Goal: Information Seeking & Learning: Learn about a topic

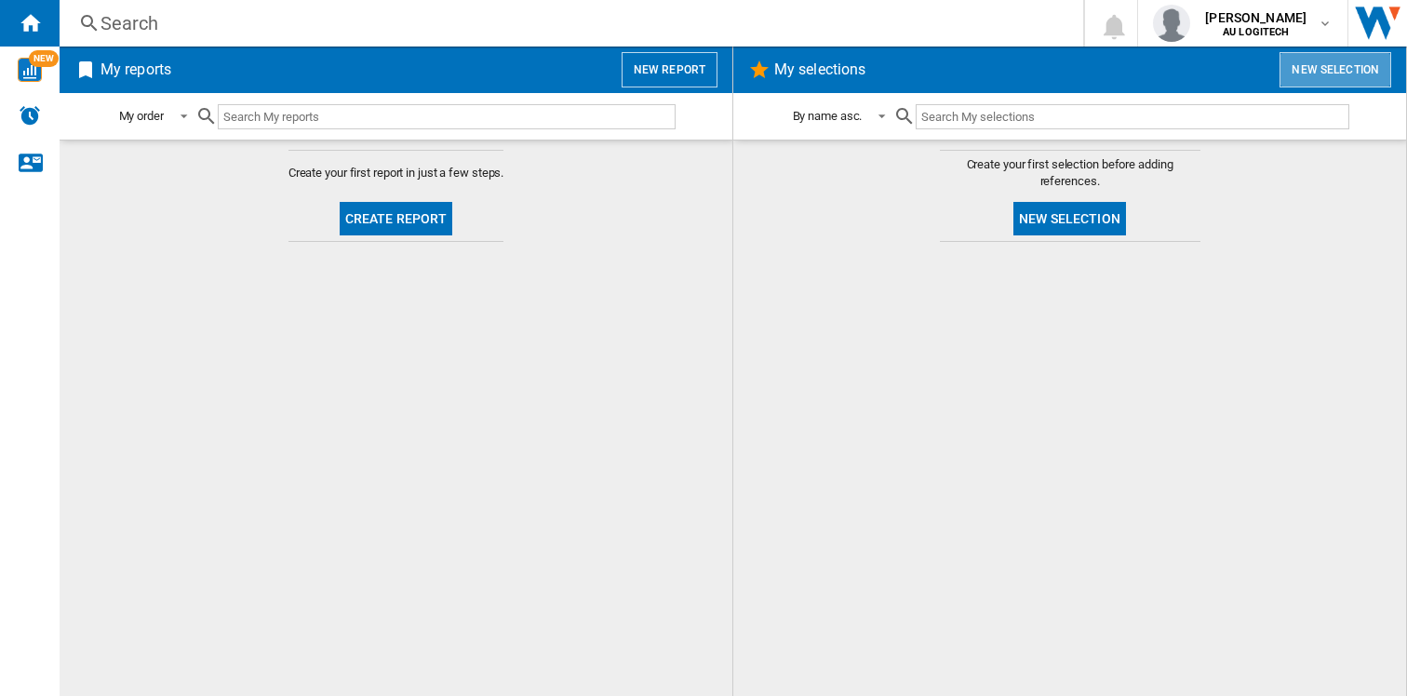
click at [1317, 75] on button "New selection" at bounding box center [1336, 69] width 112 height 35
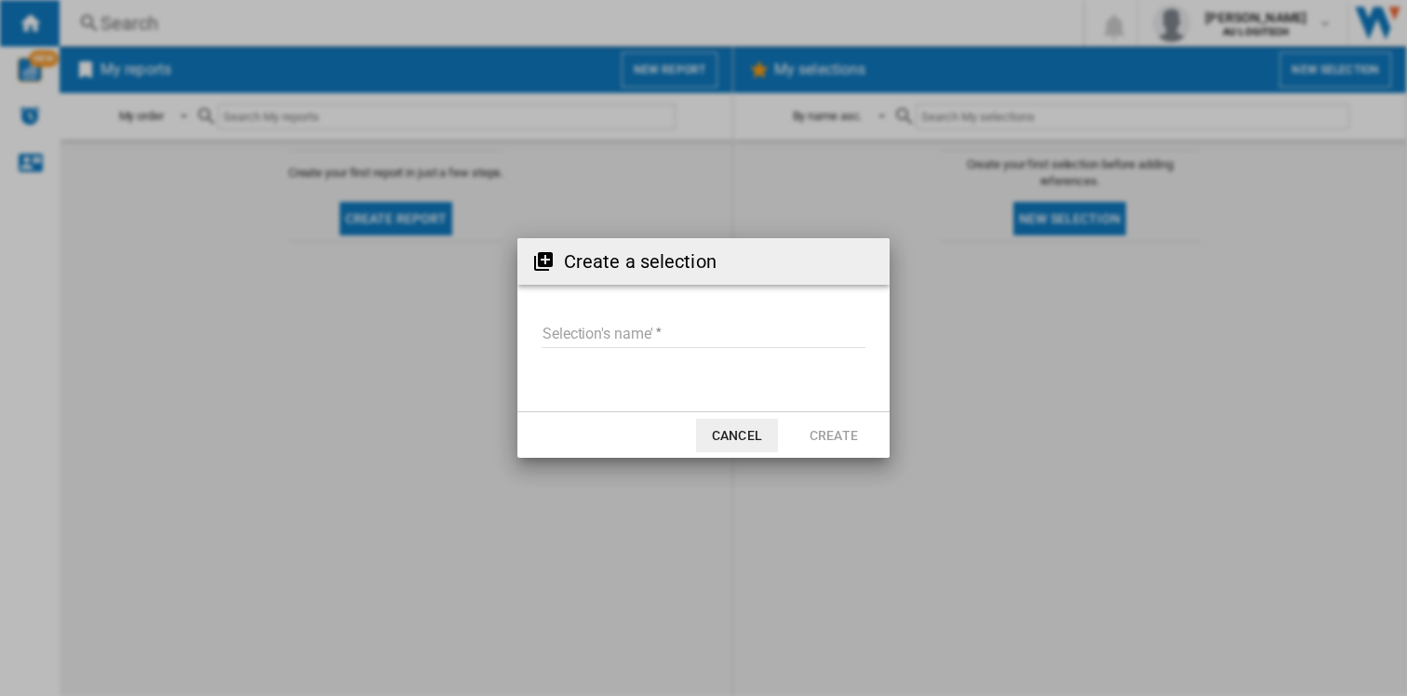
click at [597, 331] on input "Selection's name'" at bounding box center [704, 334] width 324 height 28
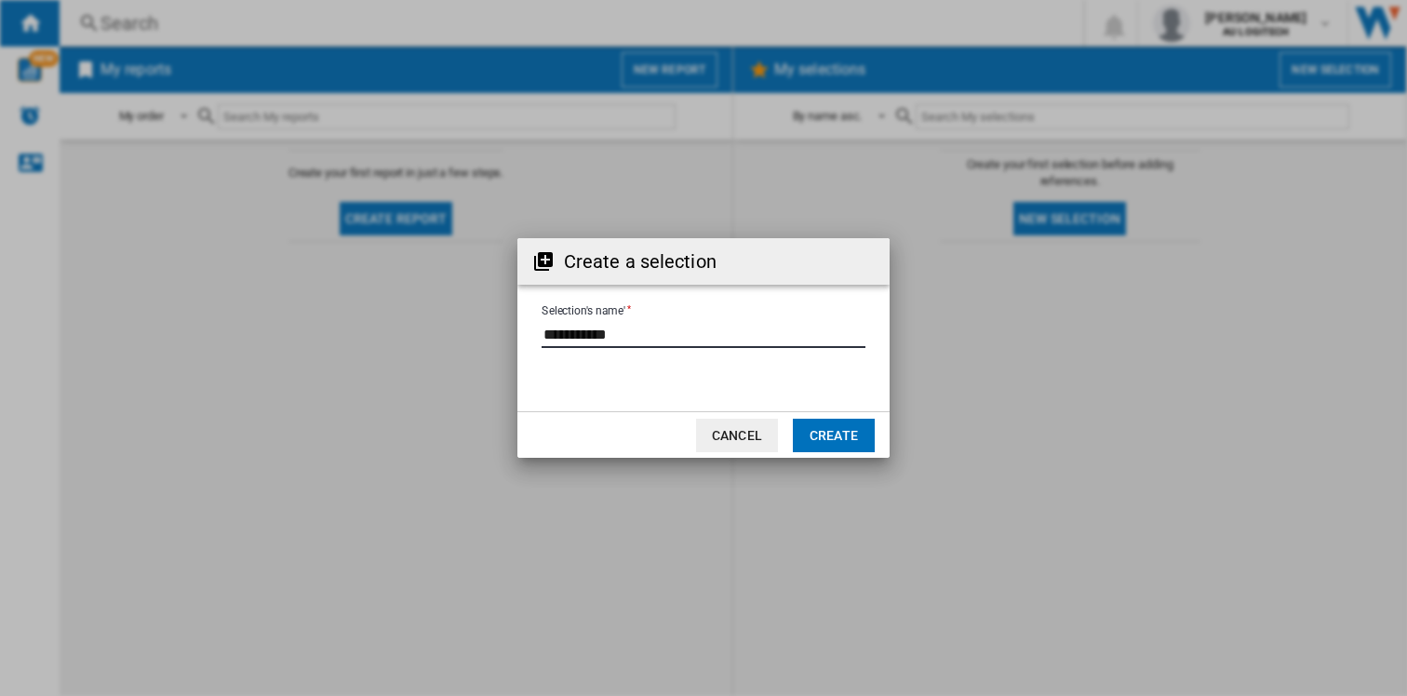
type input "**********"
click at [832, 429] on button "Create" at bounding box center [834, 436] width 82 height 34
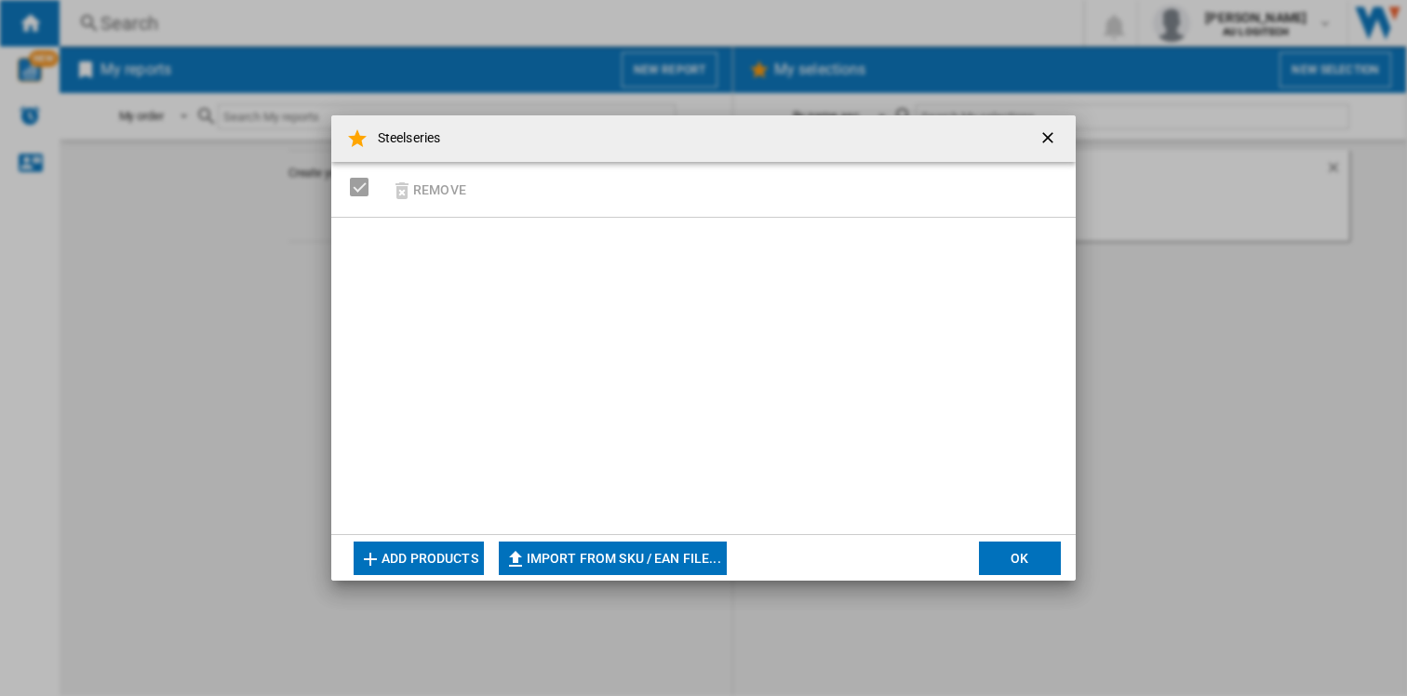
click at [446, 562] on button "Add products" at bounding box center [419, 559] width 130 height 34
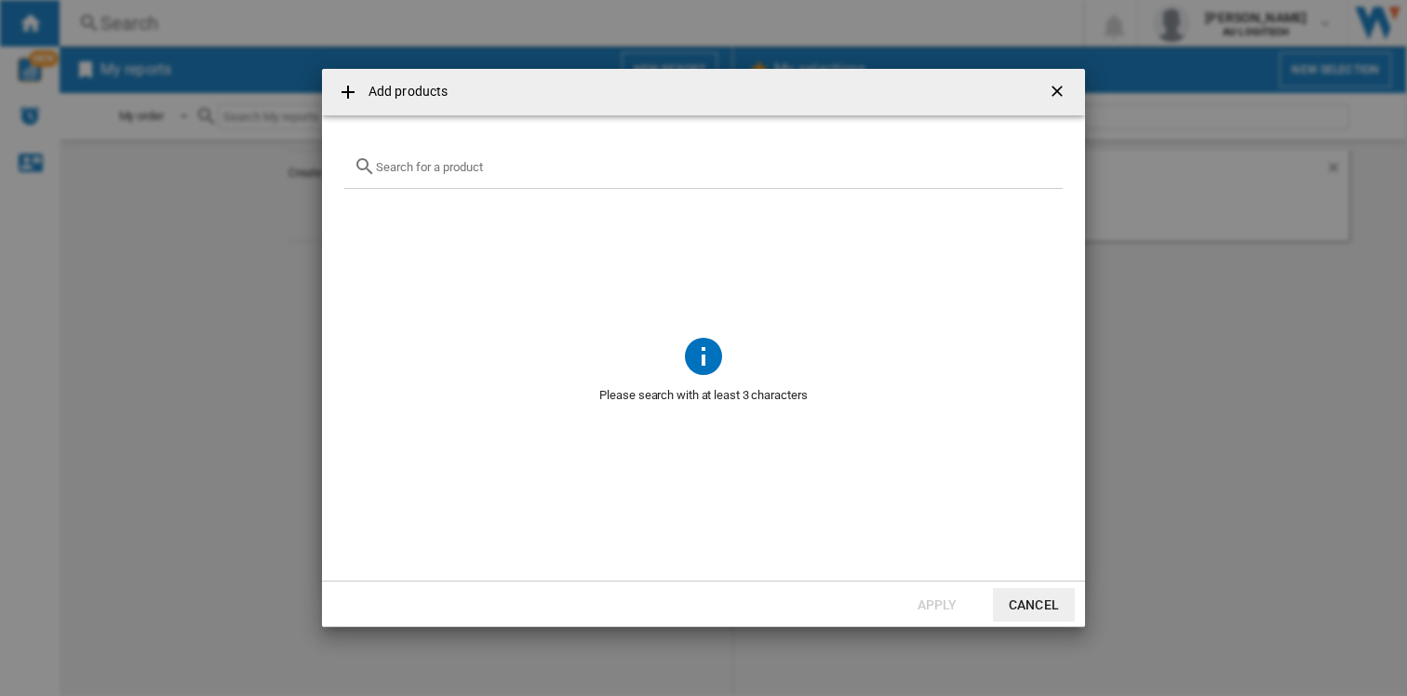
click at [408, 171] on input "text" at bounding box center [715, 167] width 678 height 14
type input "steelseries"
click at [1043, 165] on ng-md-icon "Clear search" at bounding box center [1042, 166] width 22 height 22
click at [349, 92] on ng-md-icon at bounding box center [348, 92] width 22 height 22
click at [1061, 90] on ng-md-icon "getI18NText('BUTTONS.CLOSE_DIALOG')" at bounding box center [1059, 93] width 22 height 22
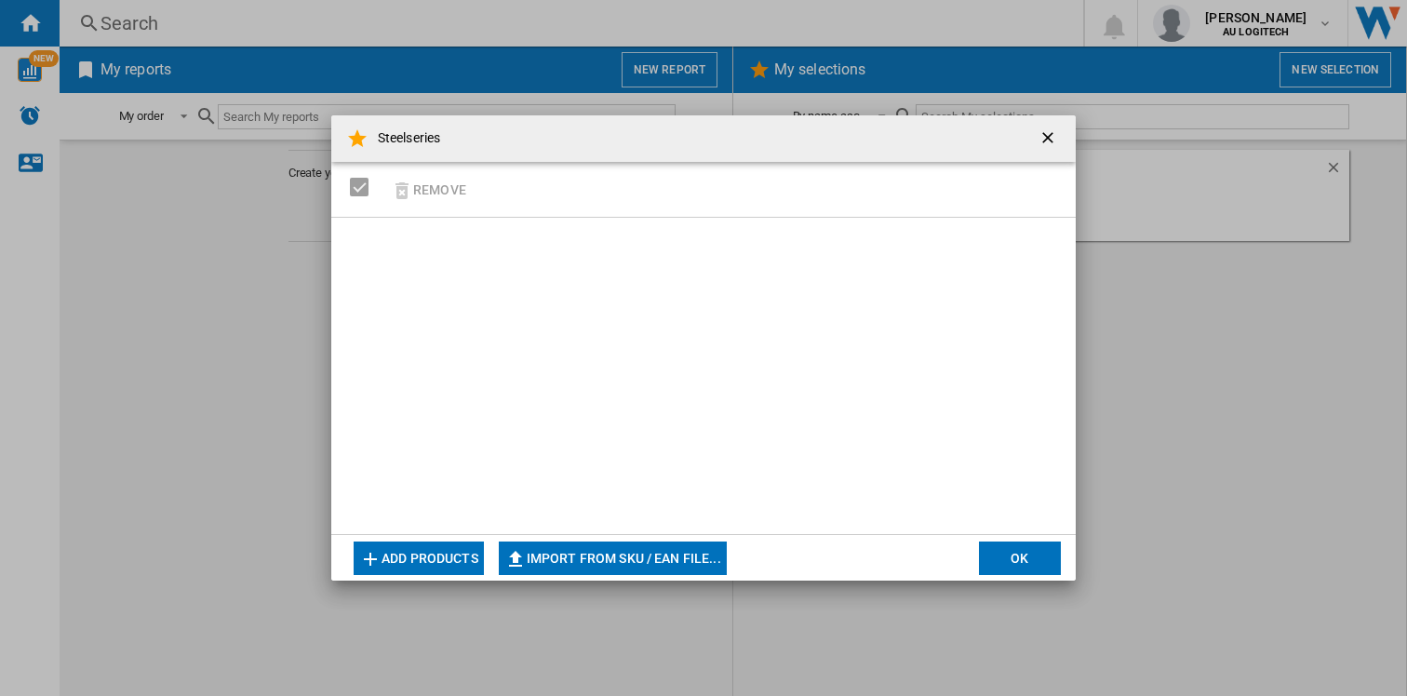
click at [395, 562] on button "Add products" at bounding box center [419, 559] width 130 height 34
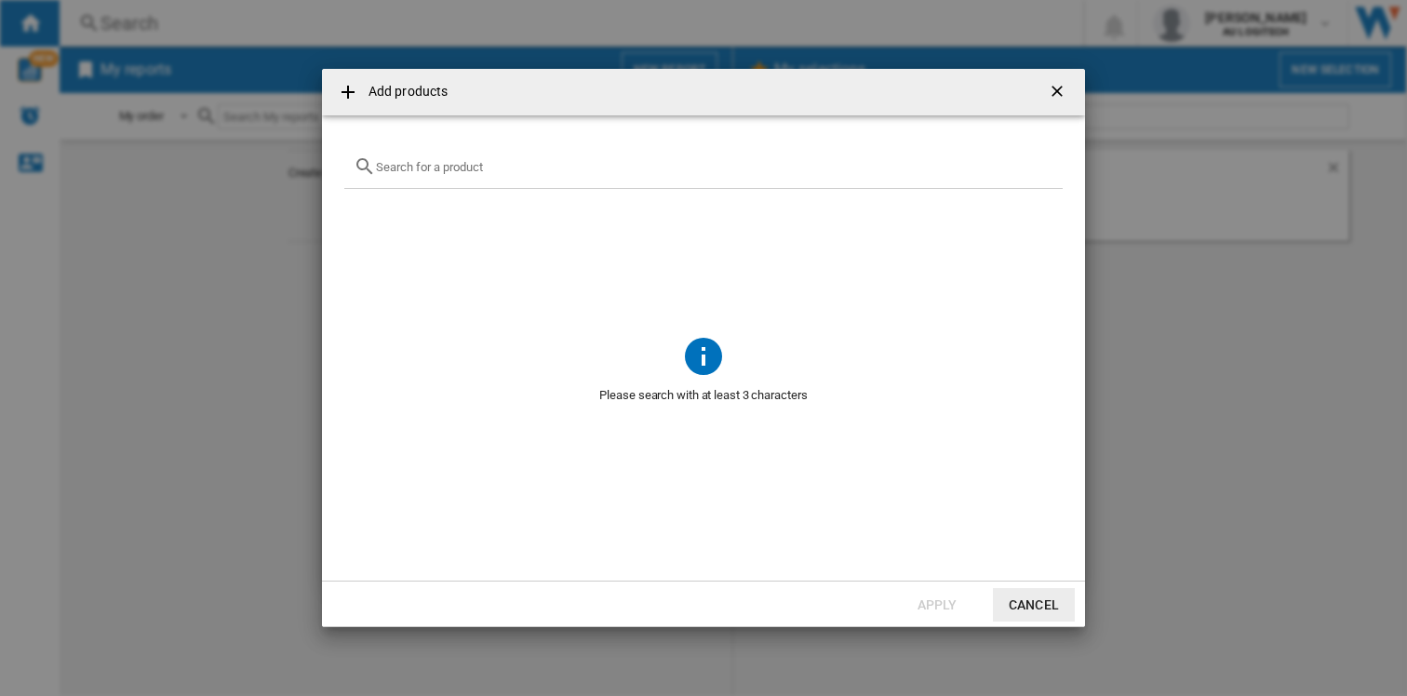
click at [429, 170] on input "{{getI18NText('SELECTIONS.EDITION_POPUP.OPEN_PRODUCTS_POPUP')}} {{::getI18NText…" at bounding box center [715, 167] width 678 height 14
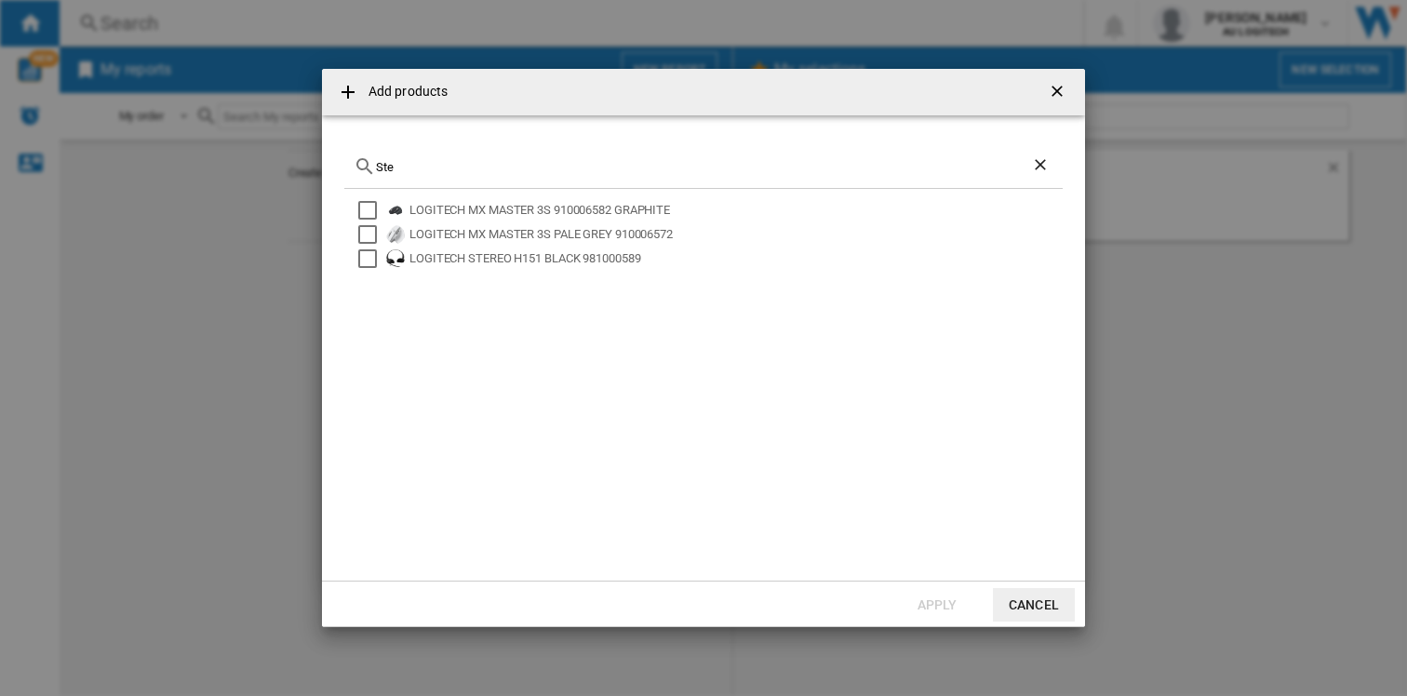
type input "Ste"
click at [1035, 603] on button "Cancel" at bounding box center [1034, 605] width 82 height 34
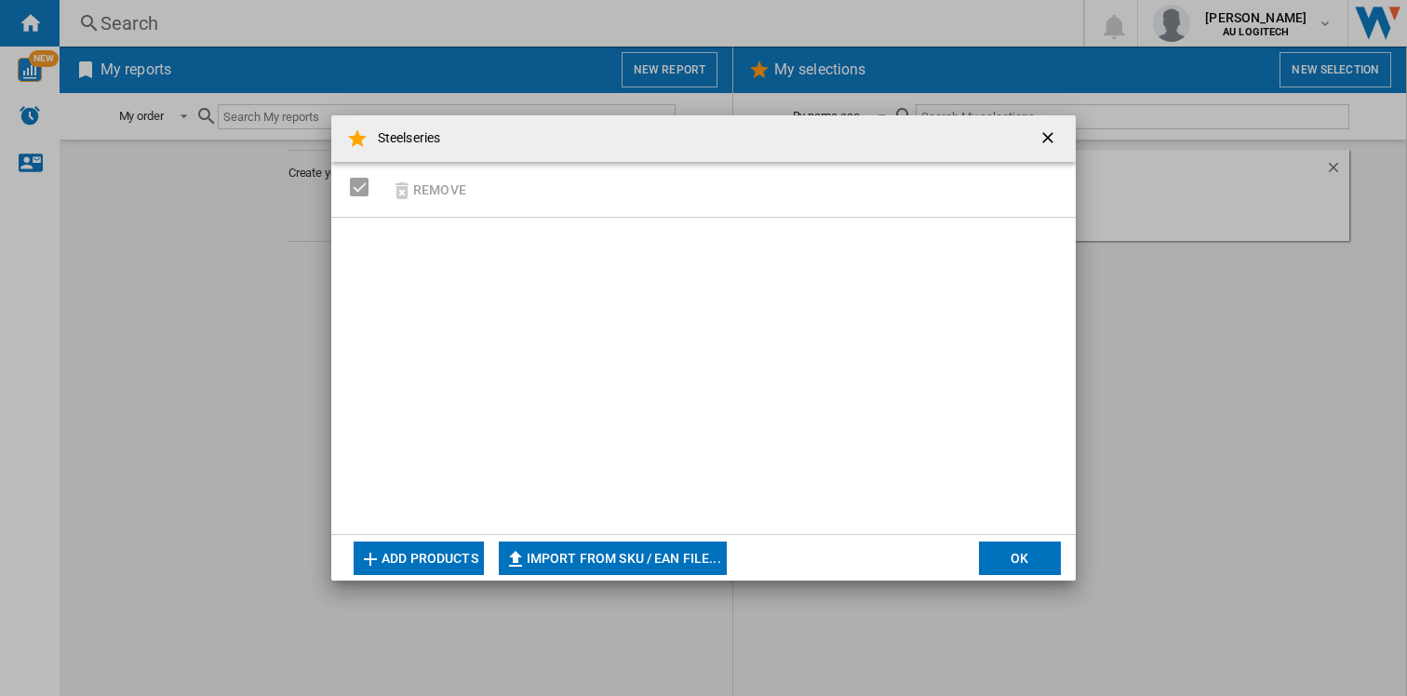
click at [607, 557] on button "Import from SKU / EAN file..." at bounding box center [613, 559] width 228 height 34
click at [1044, 139] on ng-md-icon "getI18NText('BUTTONS.CLOSE_DIALOG')" at bounding box center [1050, 139] width 22 height 22
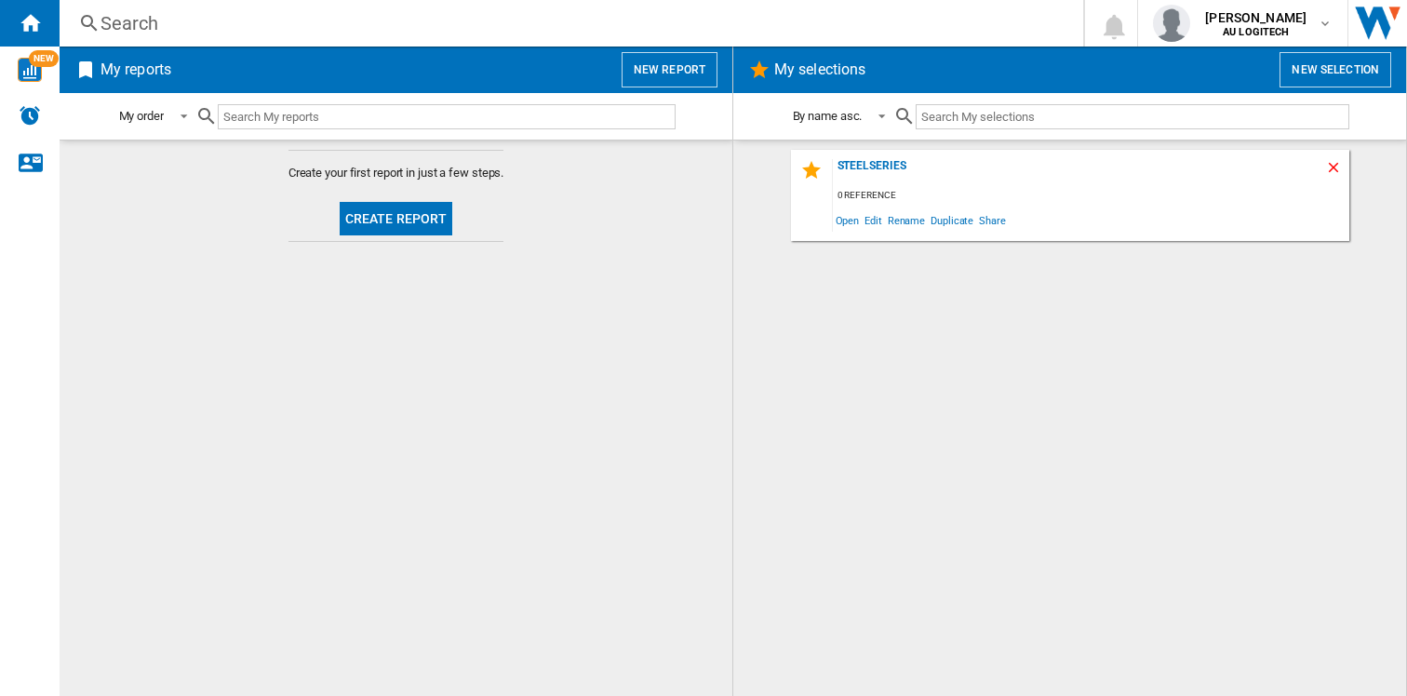
click at [1332, 168] on ng-md-icon "Delete" at bounding box center [1336, 170] width 22 height 22
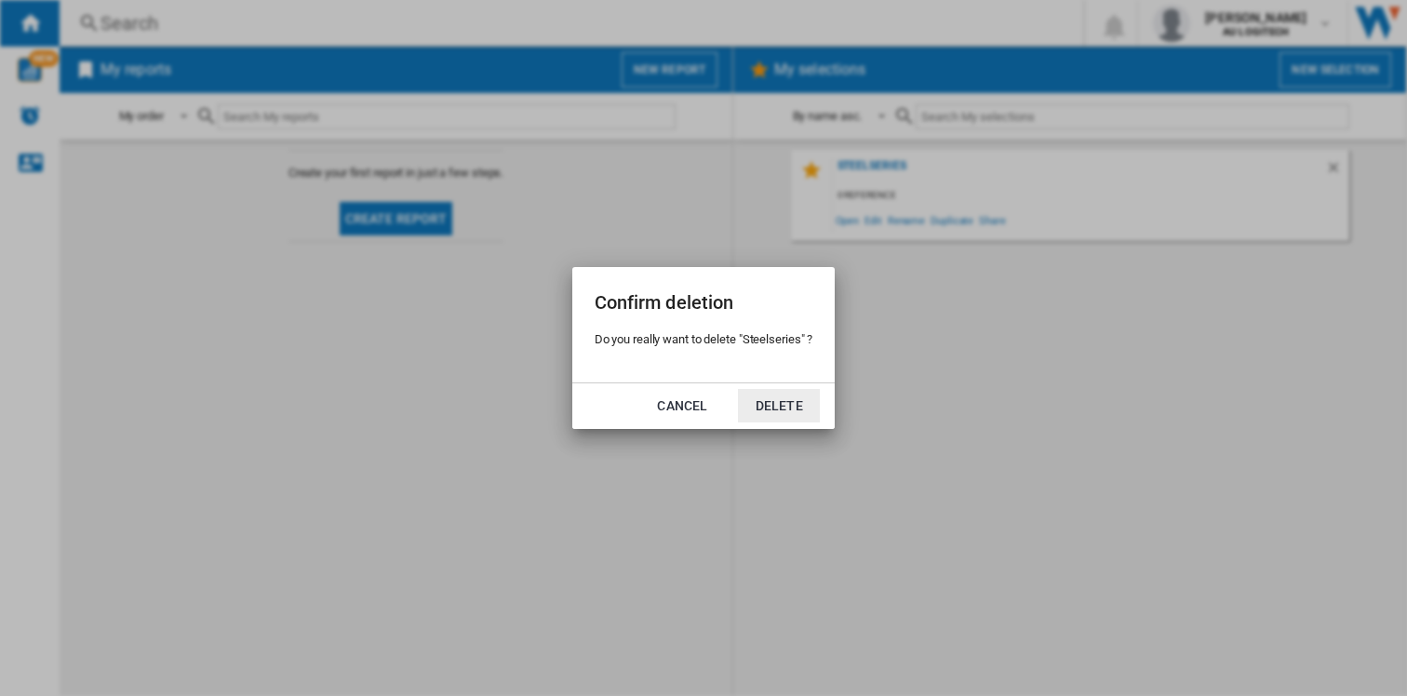
click at [773, 403] on button "Delete" at bounding box center [779, 406] width 82 height 34
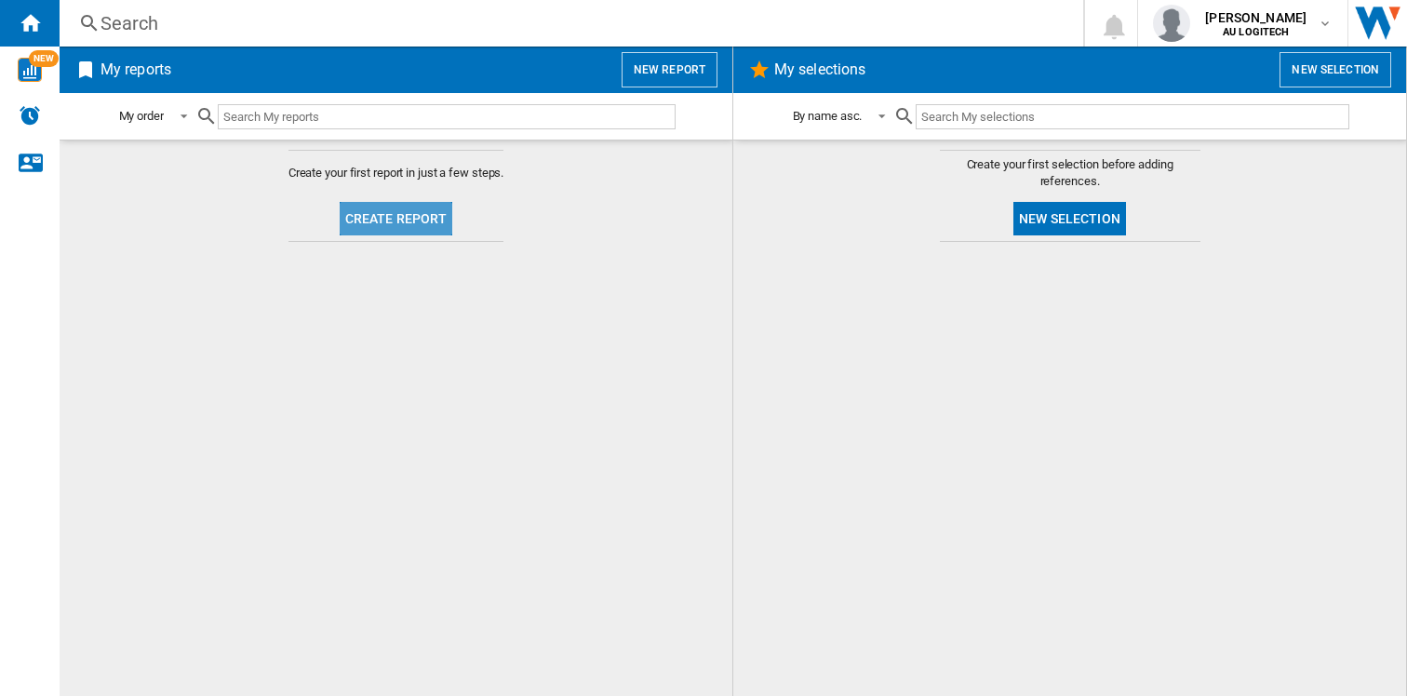
click at [413, 223] on button "Create report" at bounding box center [397, 219] width 114 height 34
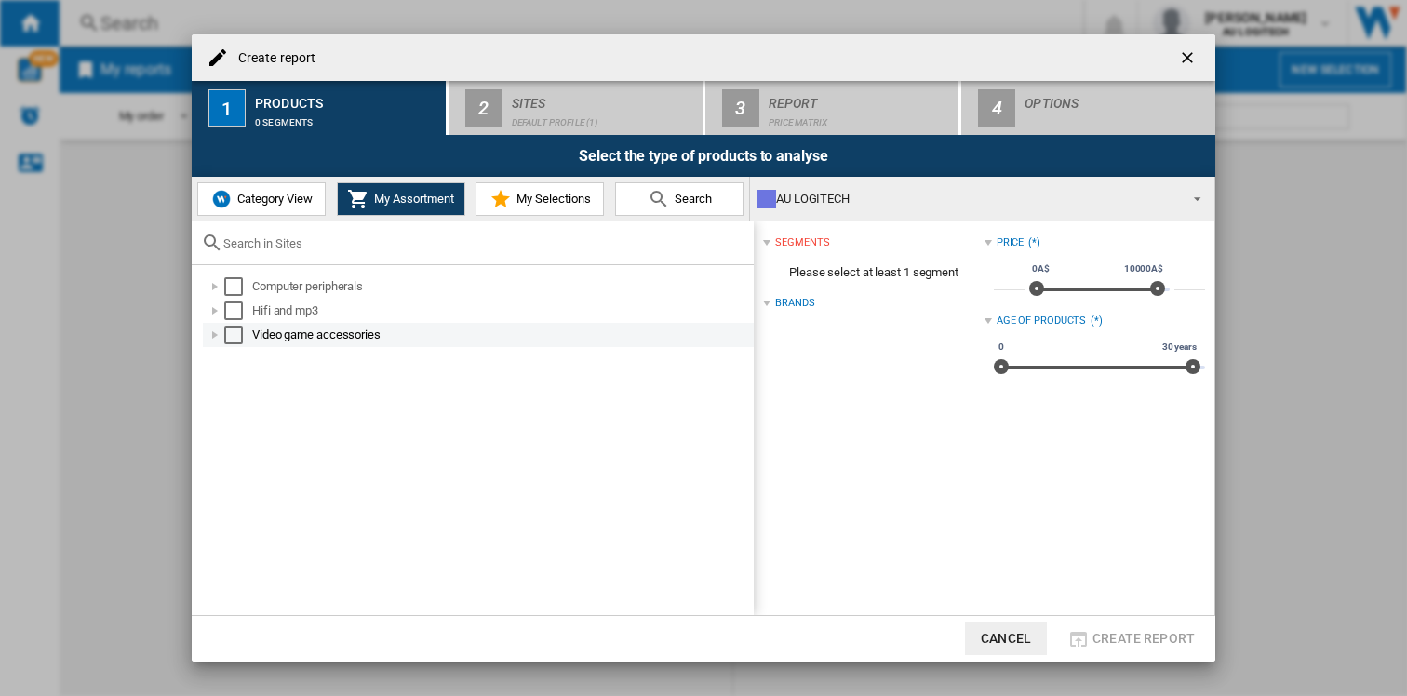
click at [233, 336] on div "Select" at bounding box center [233, 335] width 19 height 19
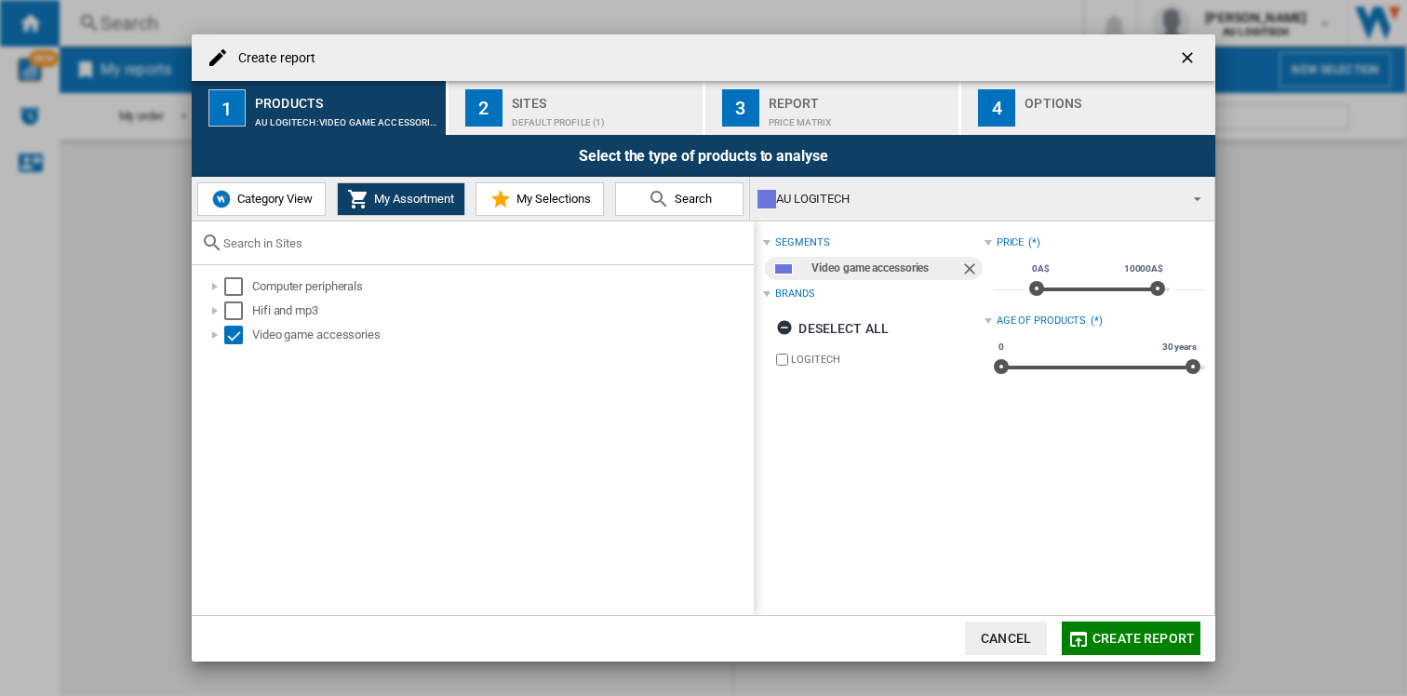
click at [576, 112] on div "Default profile (1)" at bounding box center [603, 118] width 183 height 20
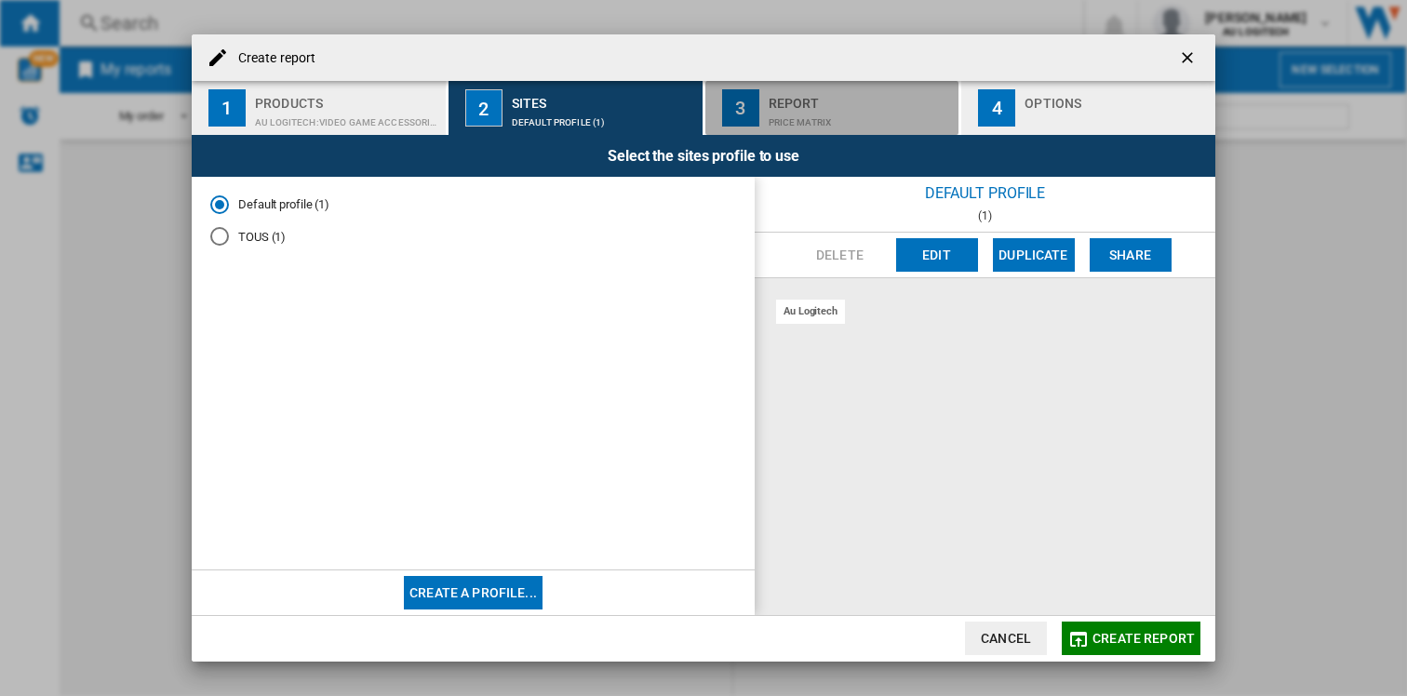
click at [783, 106] on div "Report" at bounding box center [860, 98] width 183 height 20
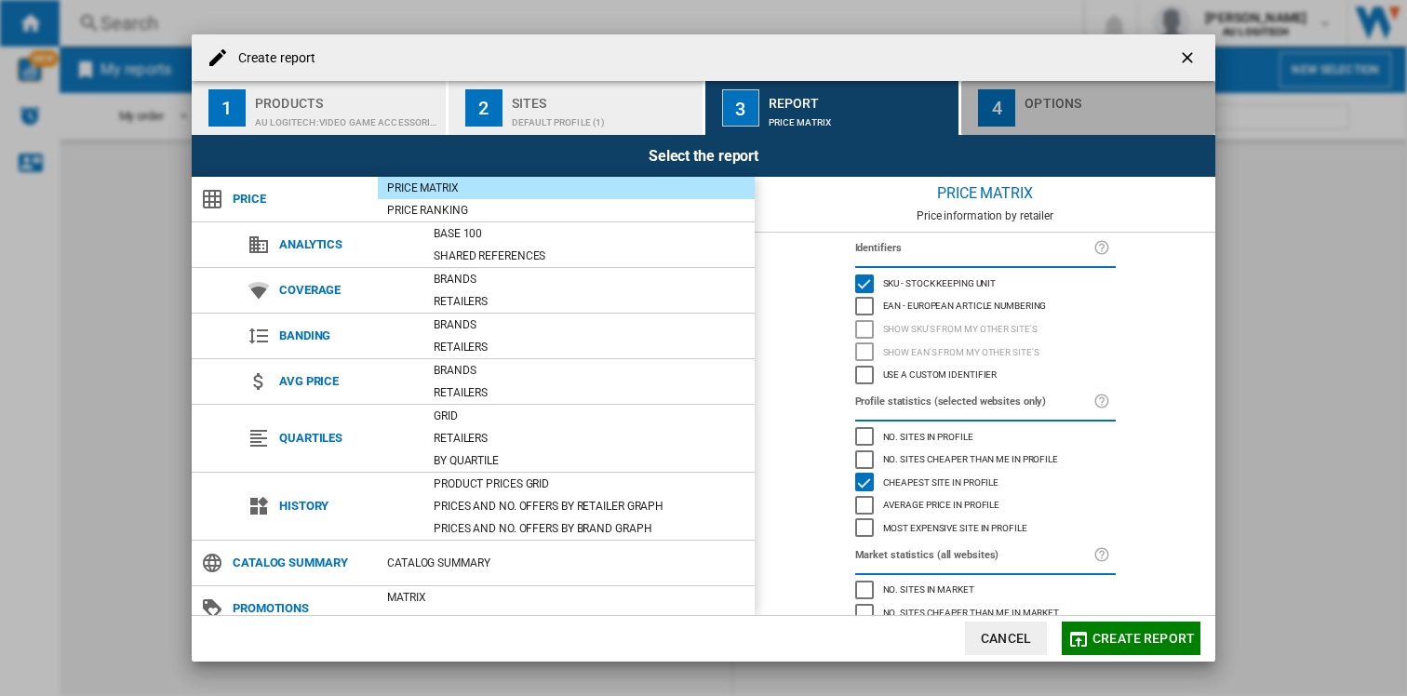
click at [1068, 108] on div "button" at bounding box center [1116, 118] width 183 height 20
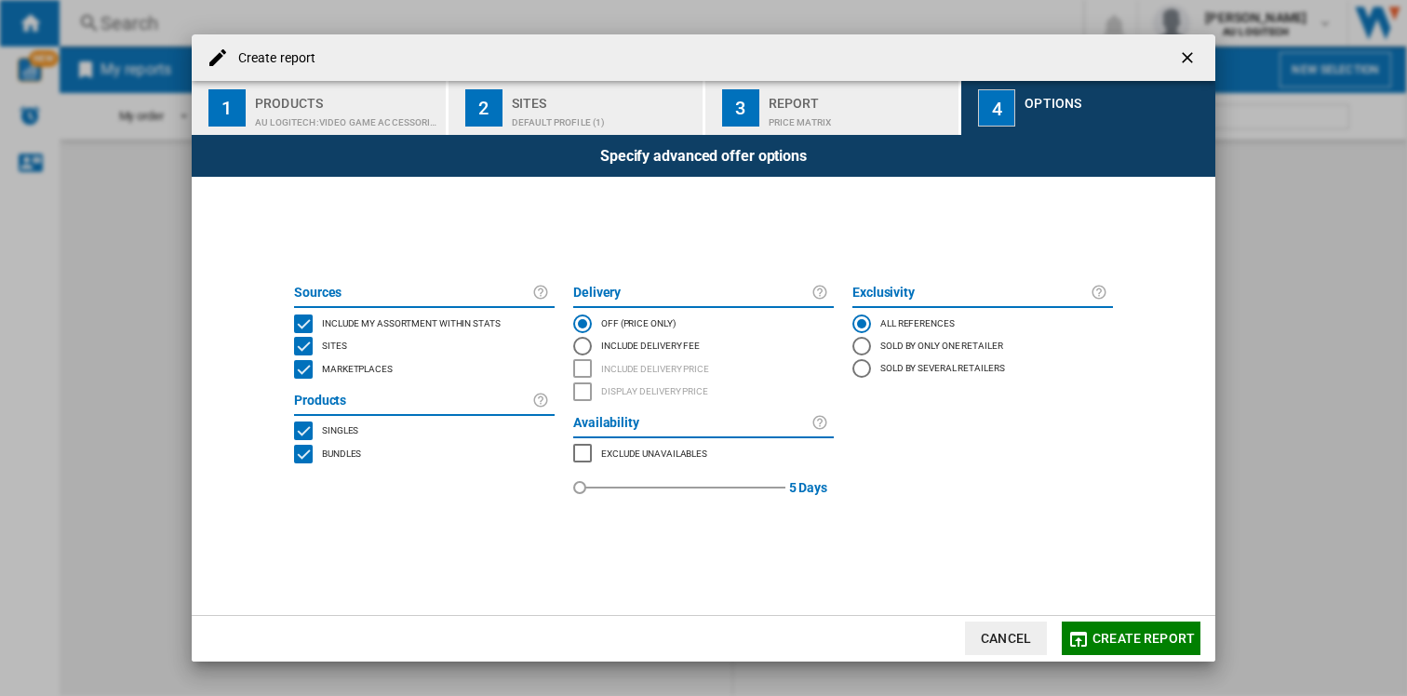
click at [993, 638] on button "Cancel" at bounding box center [1006, 639] width 82 height 34
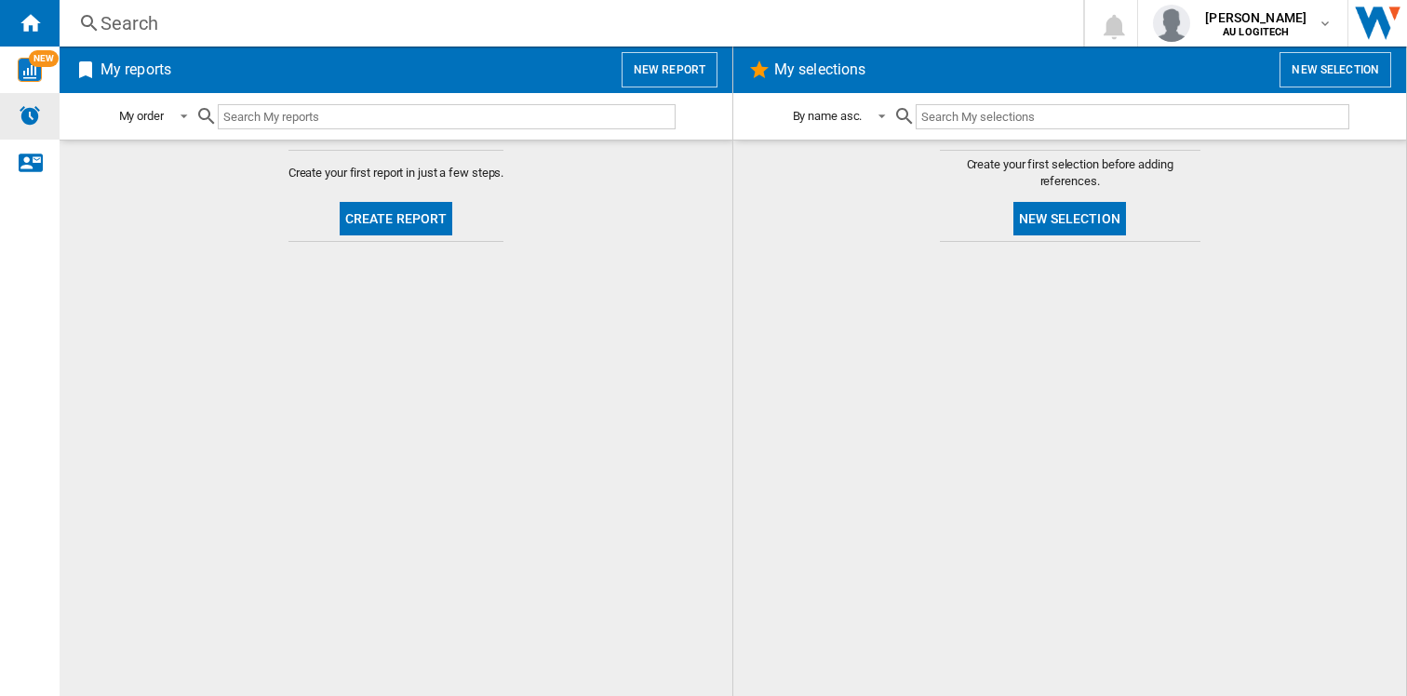
click at [32, 117] on img "Alerts" at bounding box center [30, 115] width 22 height 22
click at [36, 165] on ng-md-icon "Contact us" at bounding box center [30, 162] width 22 height 22
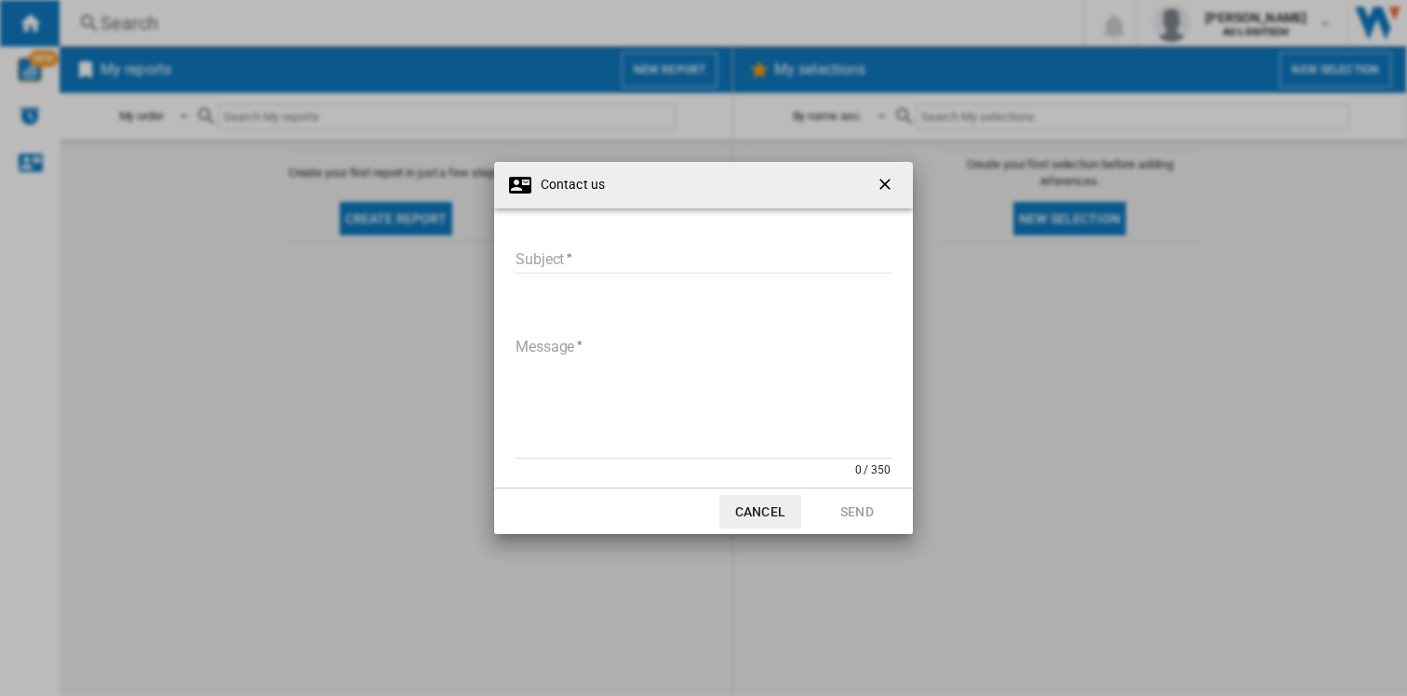
click at [752, 509] on button "Cancel" at bounding box center [761, 512] width 82 height 34
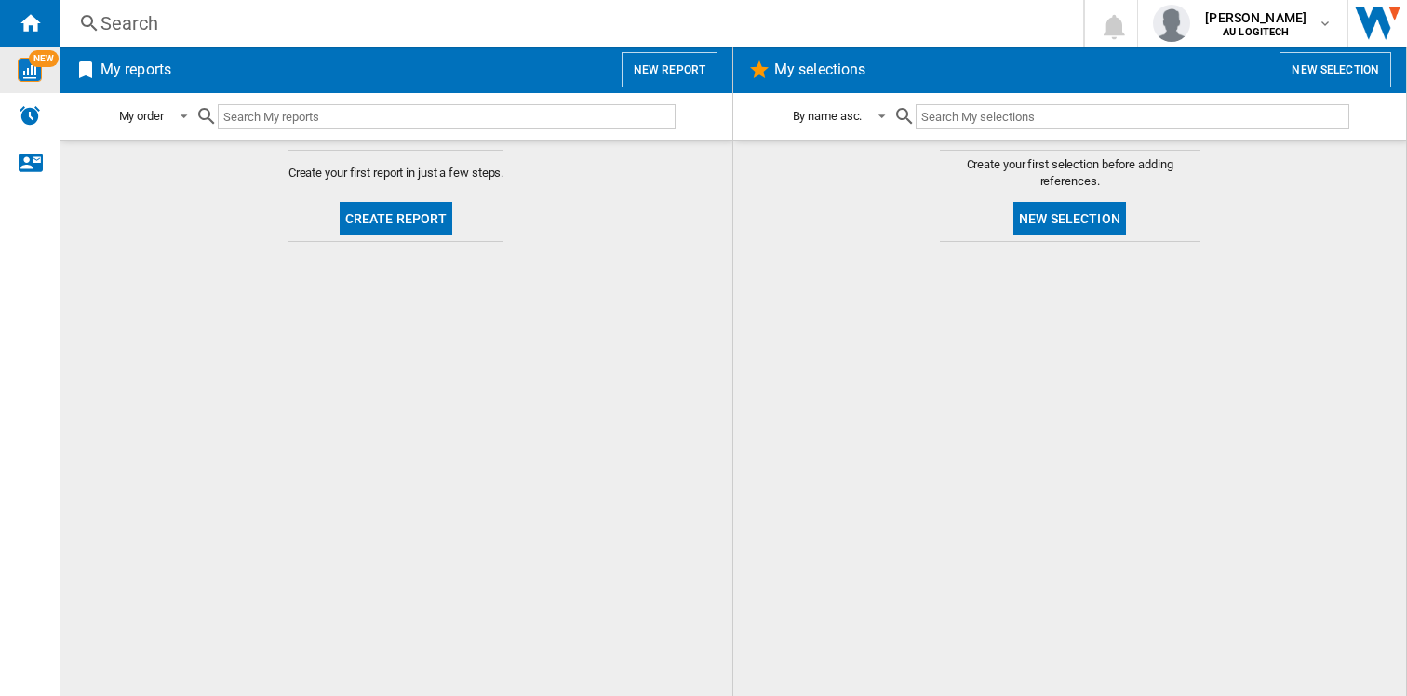
click at [28, 71] on img "WiseCard" at bounding box center [30, 70] width 24 height 24
click at [350, 219] on button "Create report" at bounding box center [397, 219] width 114 height 34
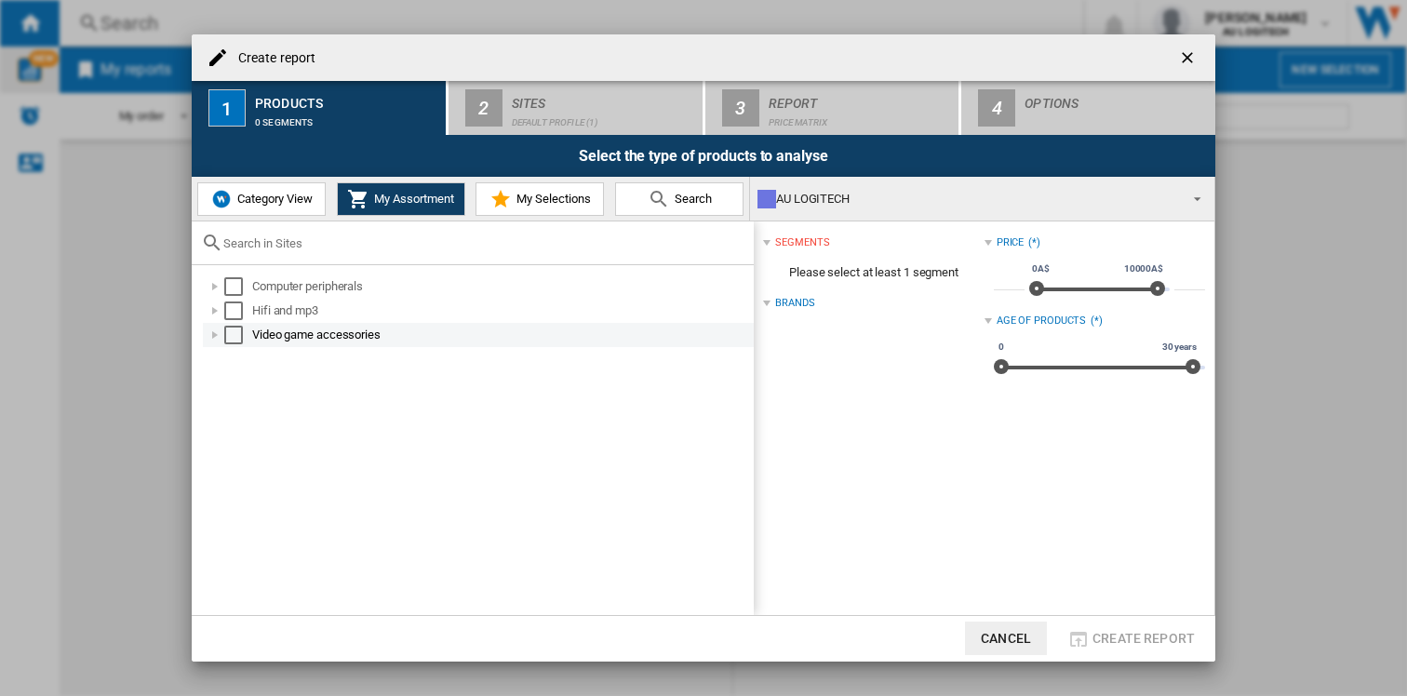
click at [239, 333] on div "Select" at bounding box center [233, 335] width 19 height 19
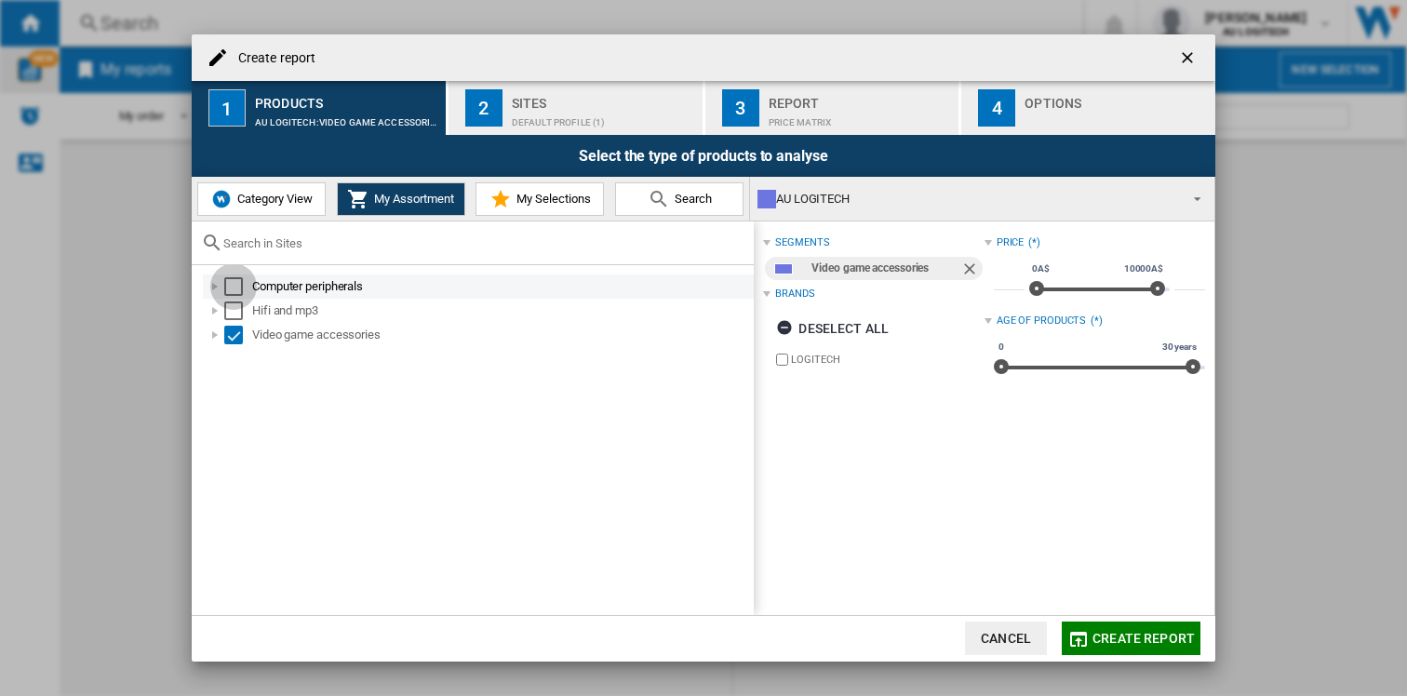
click at [242, 281] on div "Select" at bounding box center [233, 286] width 19 height 19
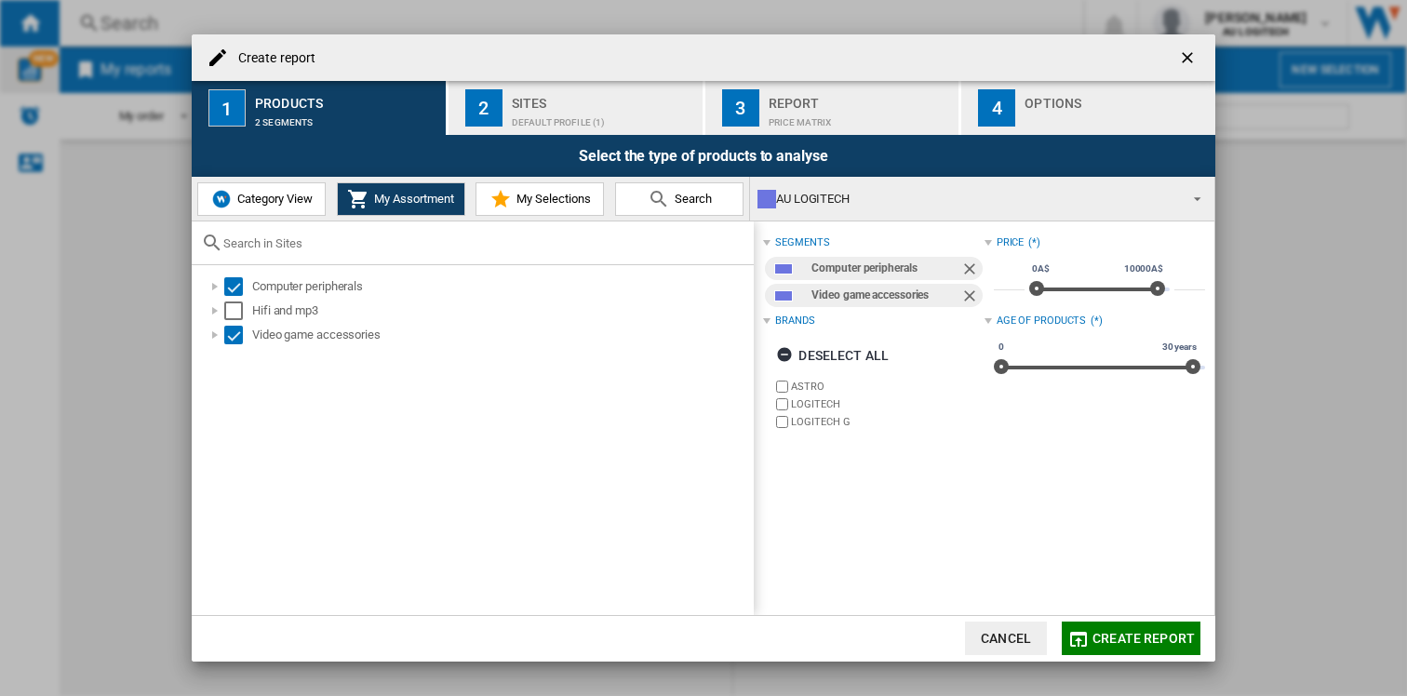
click at [1104, 637] on span "Create report" at bounding box center [1144, 638] width 102 height 15
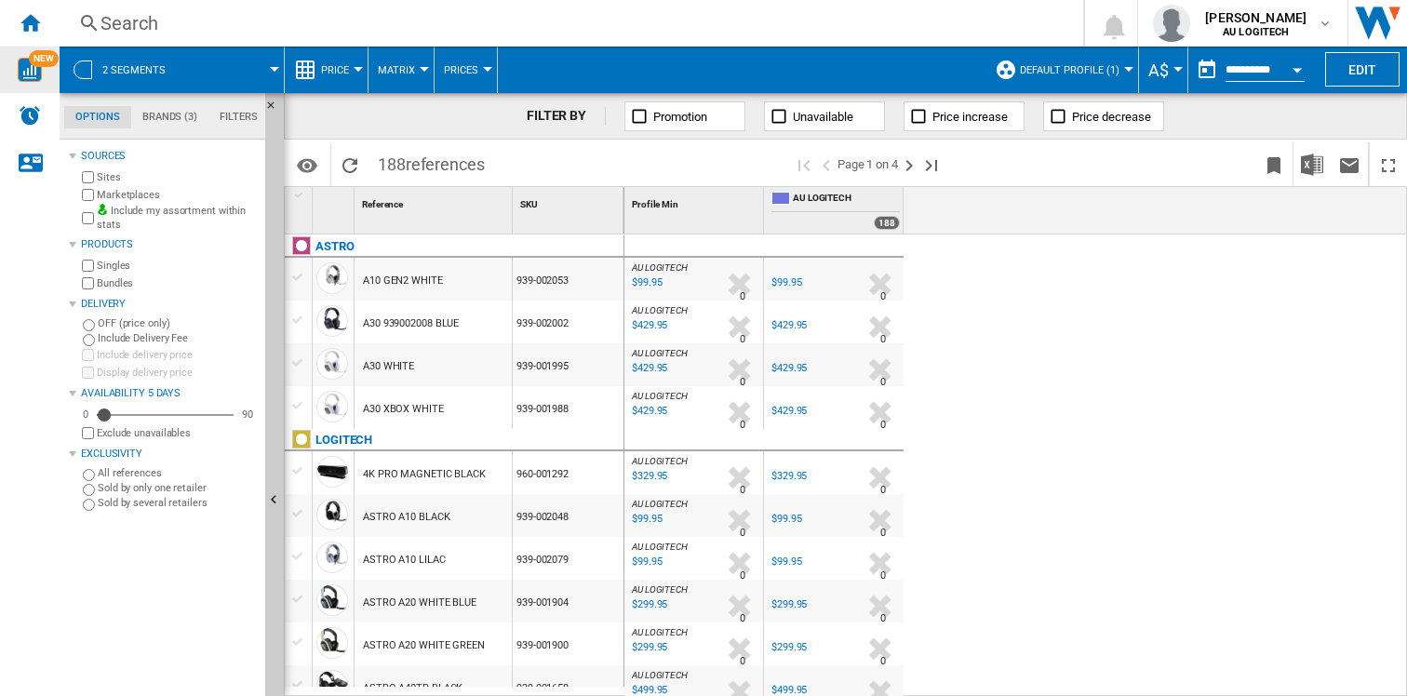
click at [31, 72] on img "WiseCard" at bounding box center [30, 70] width 24 height 24
click at [37, 24] on ng-md-icon "Home" at bounding box center [30, 22] width 22 height 22
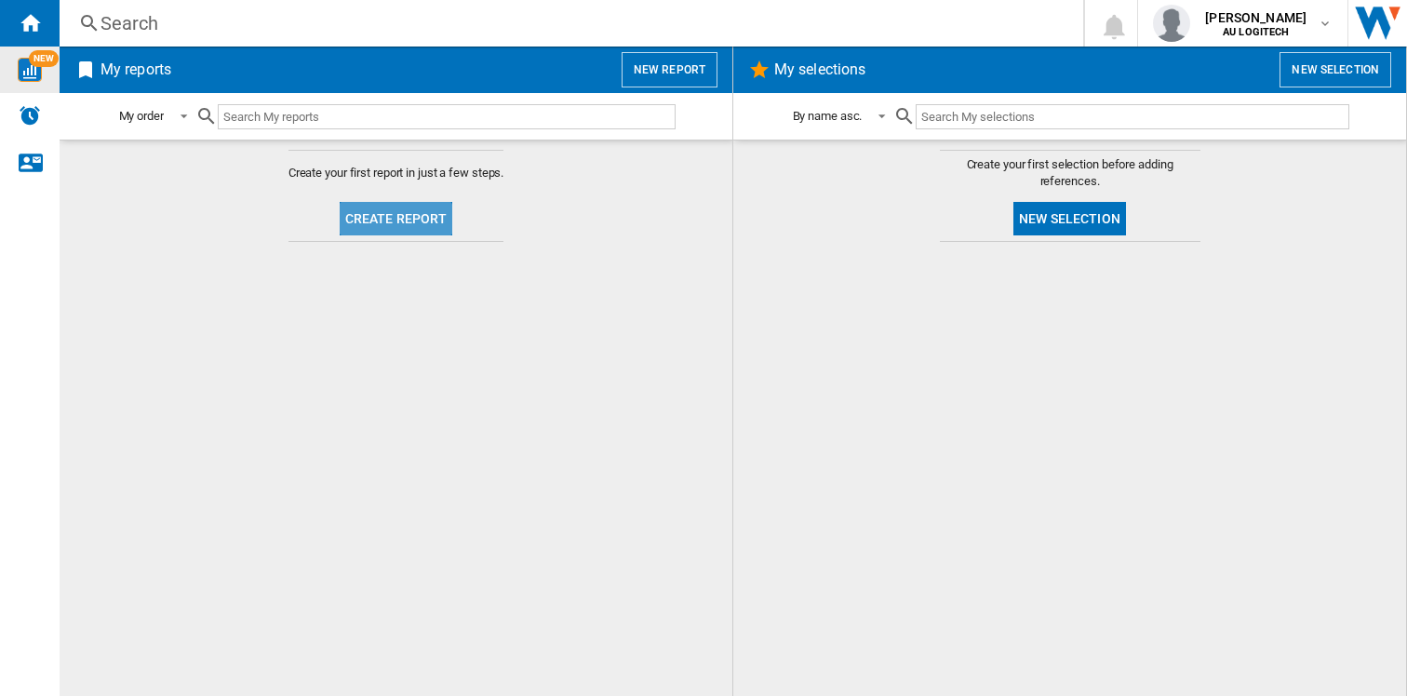
click at [370, 229] on button "Create report" at bounding box center [397, 219] width 114 height 34
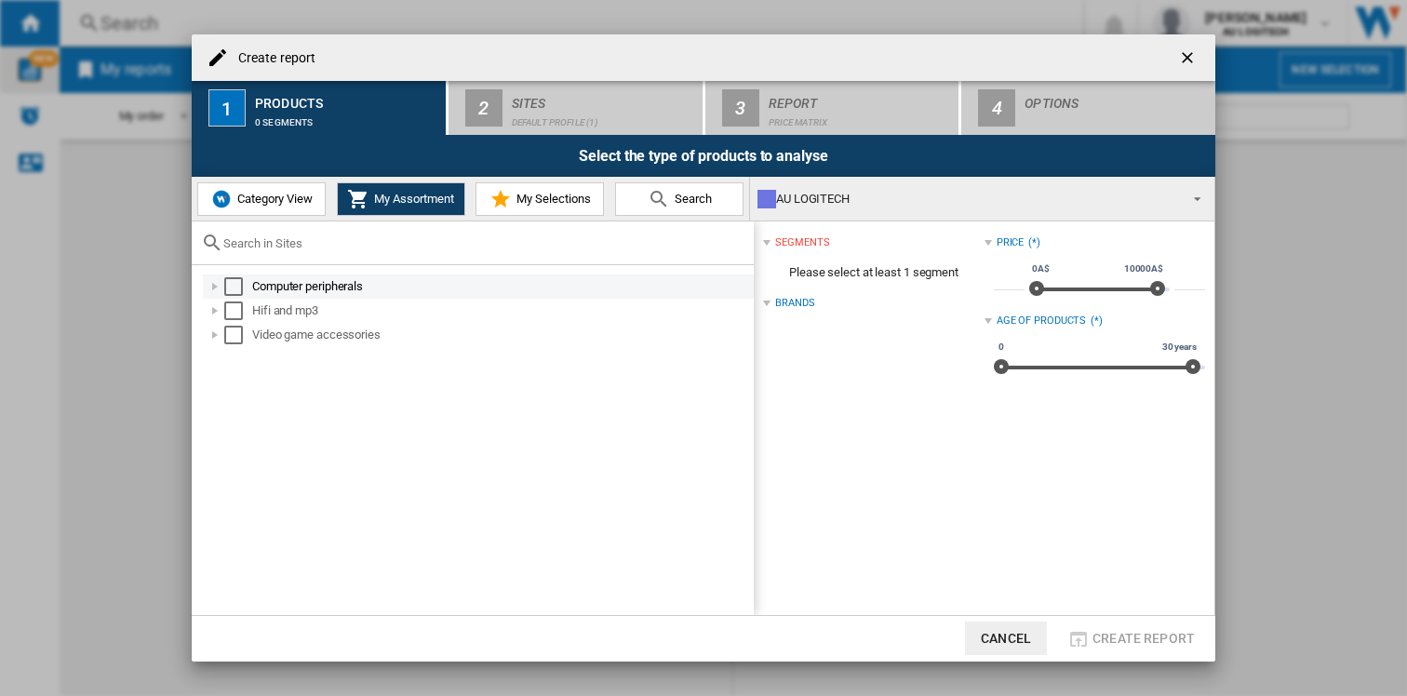
click at [240, 283] on div "Select" at bounding box center [233, 286] width 19 height 19
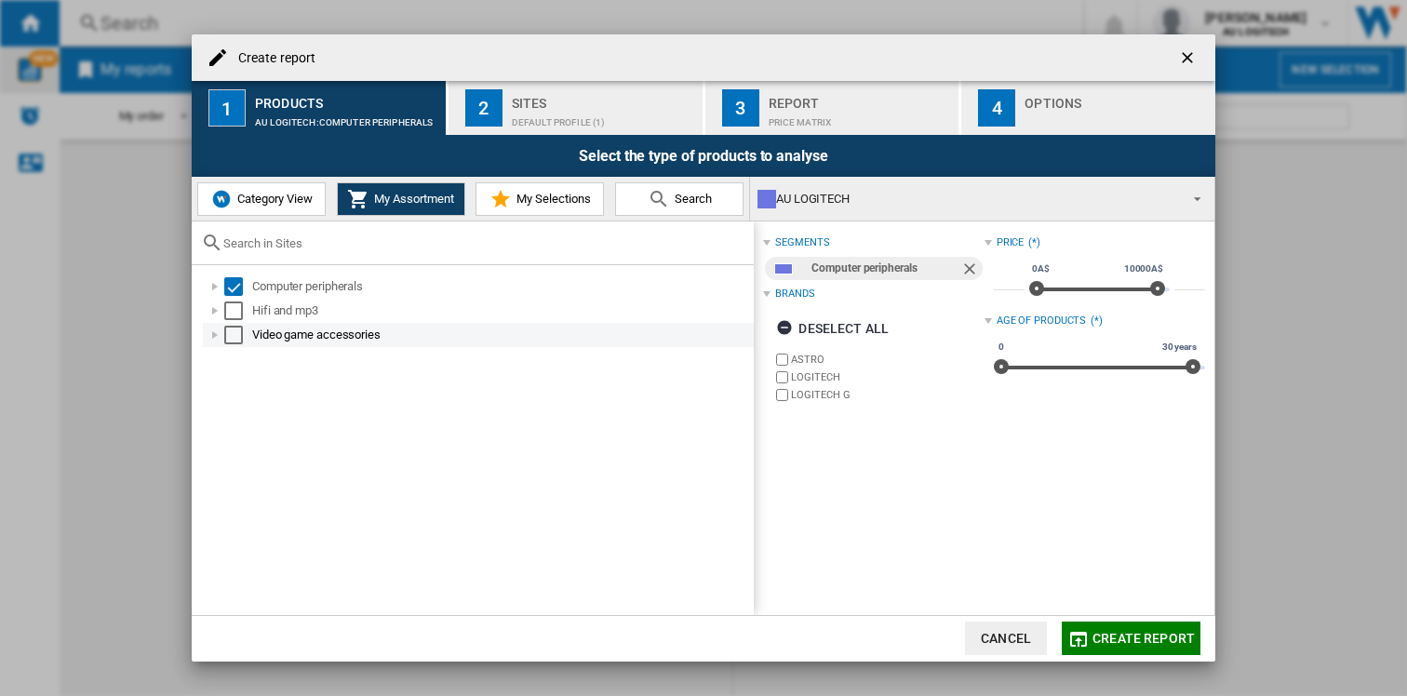
click at [237, 330] on div "Select" at bounding box center [233, 335] width 19 height 19
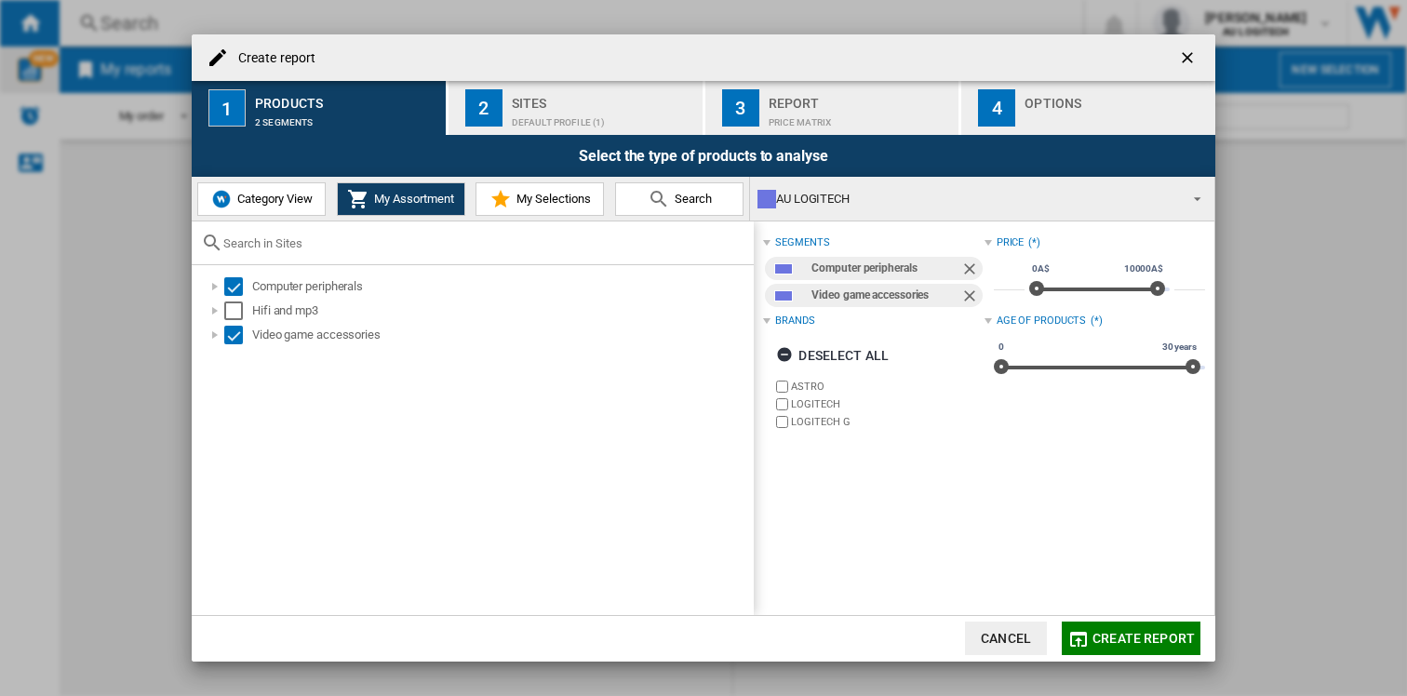
click at [584, 103] on div "Sites" at bounding box center [603, 98] width 183 height 20
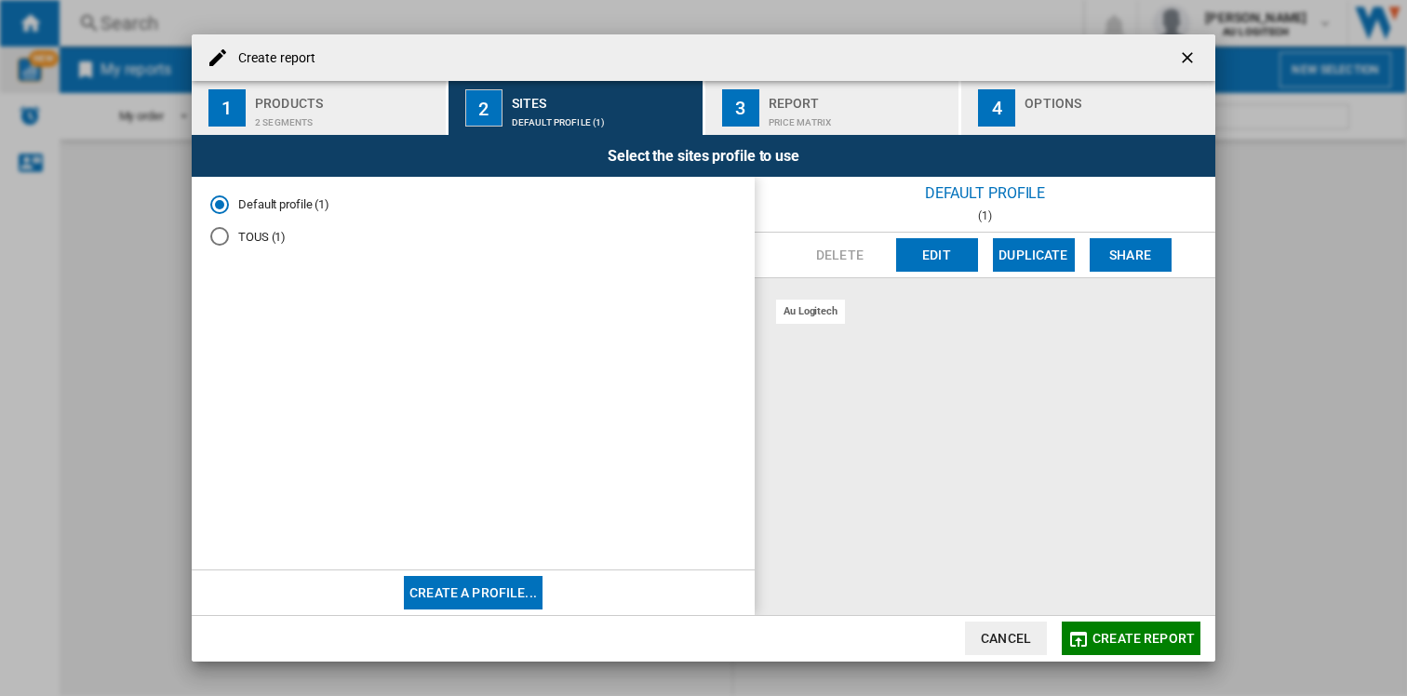
click at [815, 312] on div "au logitech" at bounding box center [810, 311] width 69 height 23
click at [800, 315] on div "au logitech" at bounding box center [810, 311] width 69 height 23
click at [224, 239] on div "TOUS (1)" at bounding box center [219, 236] width 19 height 19
click at [816, 310] on div "au logitech" at bounding box center [810, 311] width 69 height 23
click at [218, 201] on div "Default profile (1)" at bounding box center [219, 204] width 19 height 19
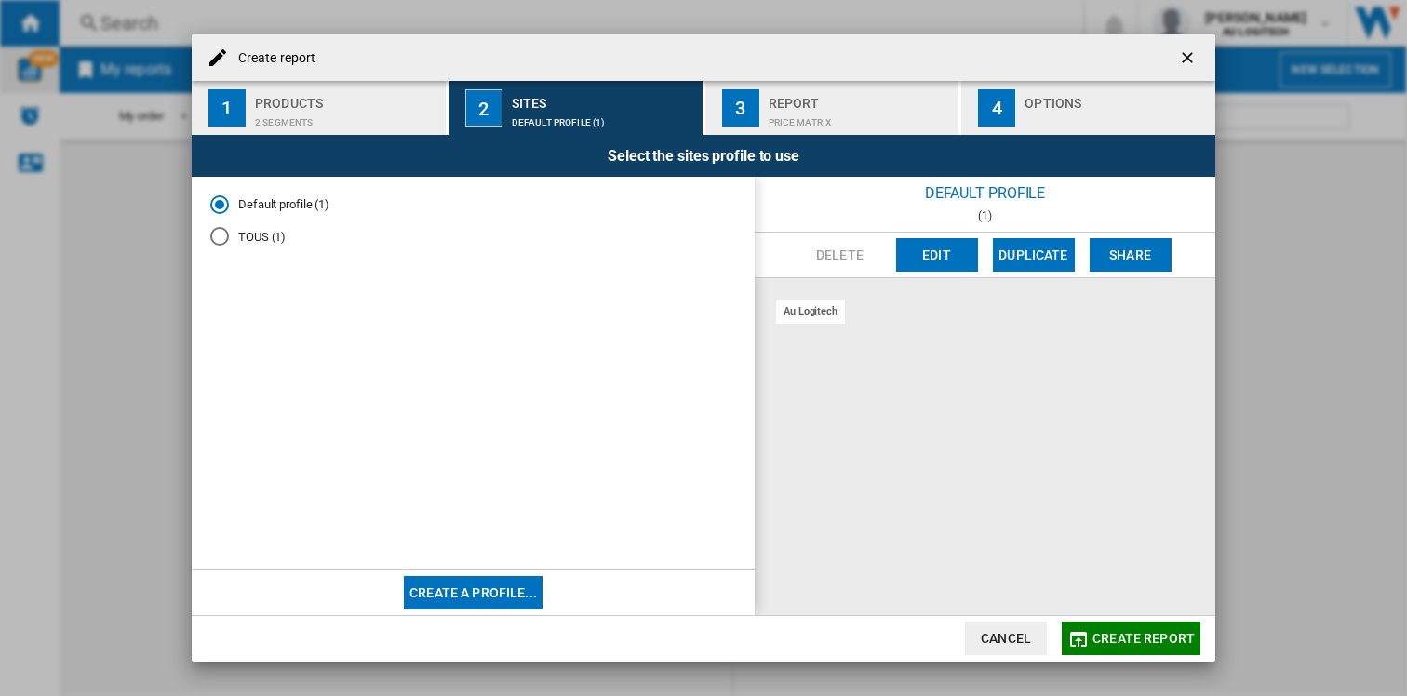
click at [779, 102] on div "Report" at bounding box center [860, 98] width 183 height 20
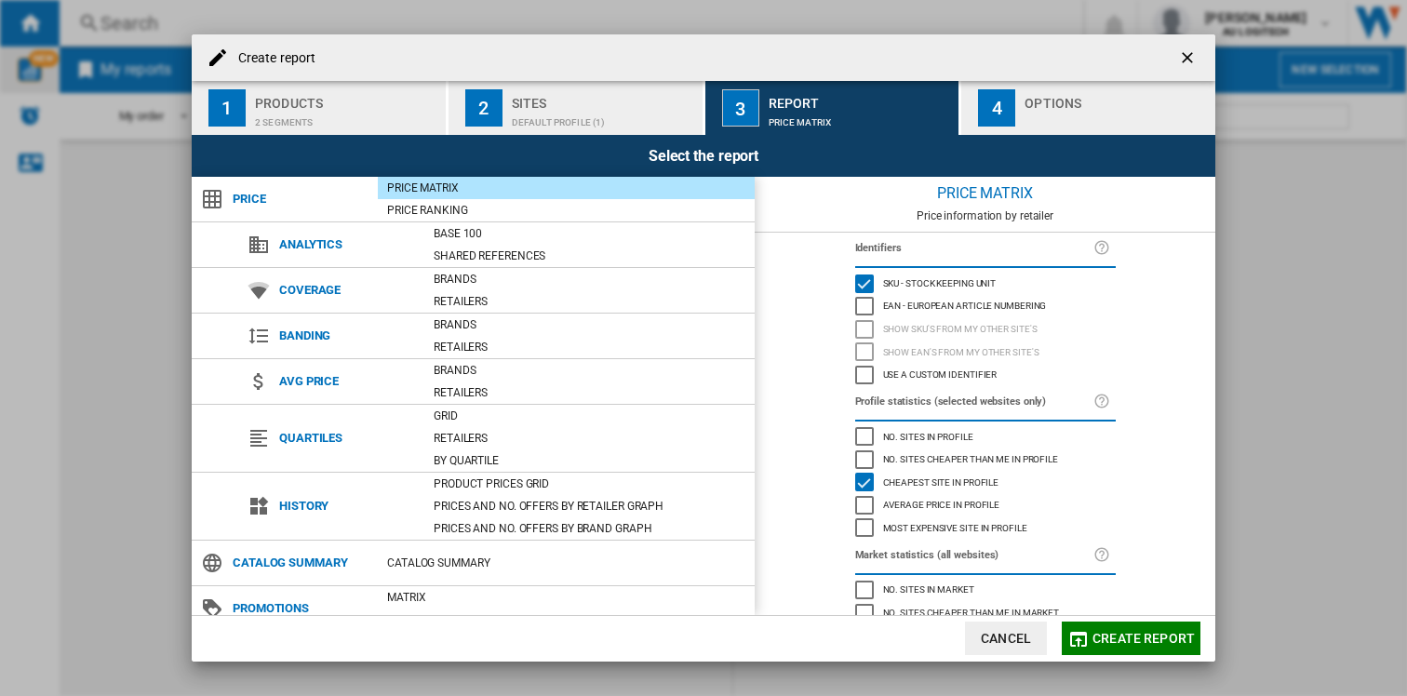
click at [1035, 103] on div "Options" at bounding box center [1116, 98] width 183 height 20
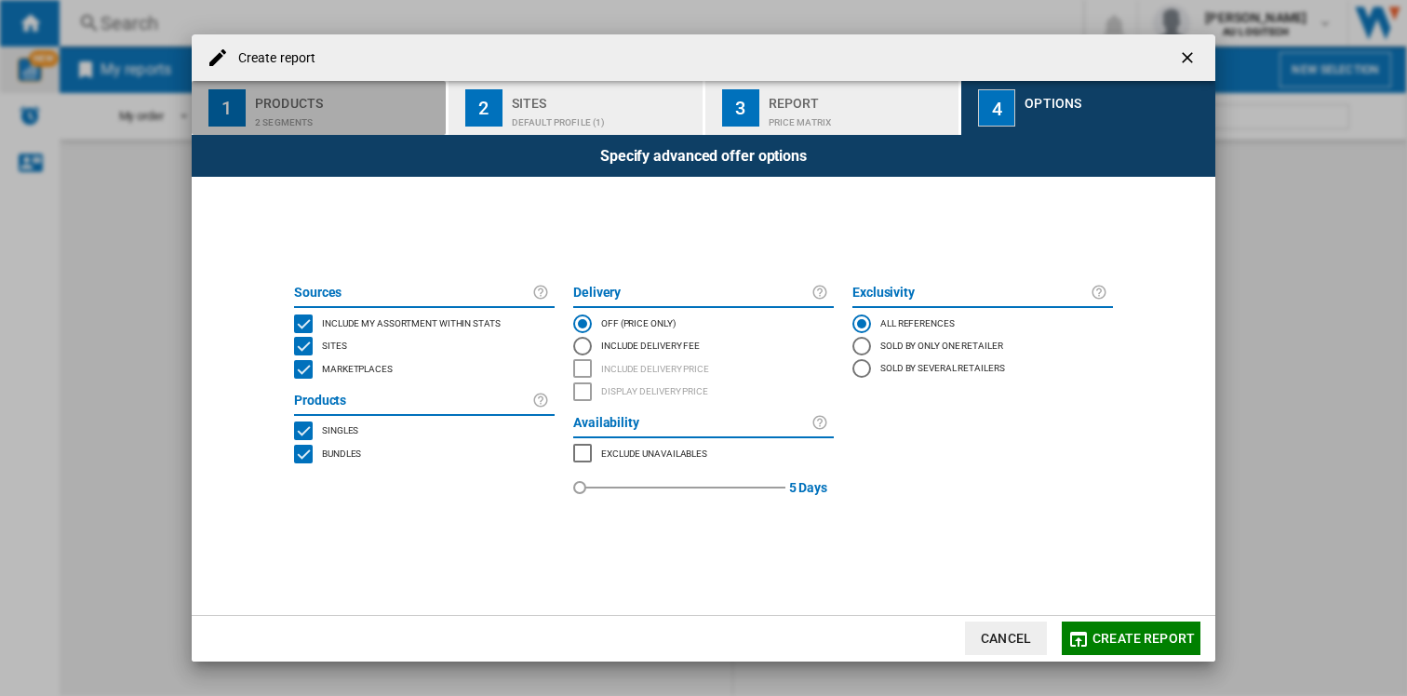
click at [306, 102] on div "Products" at bounding box center [346, 98] width 183 height 20
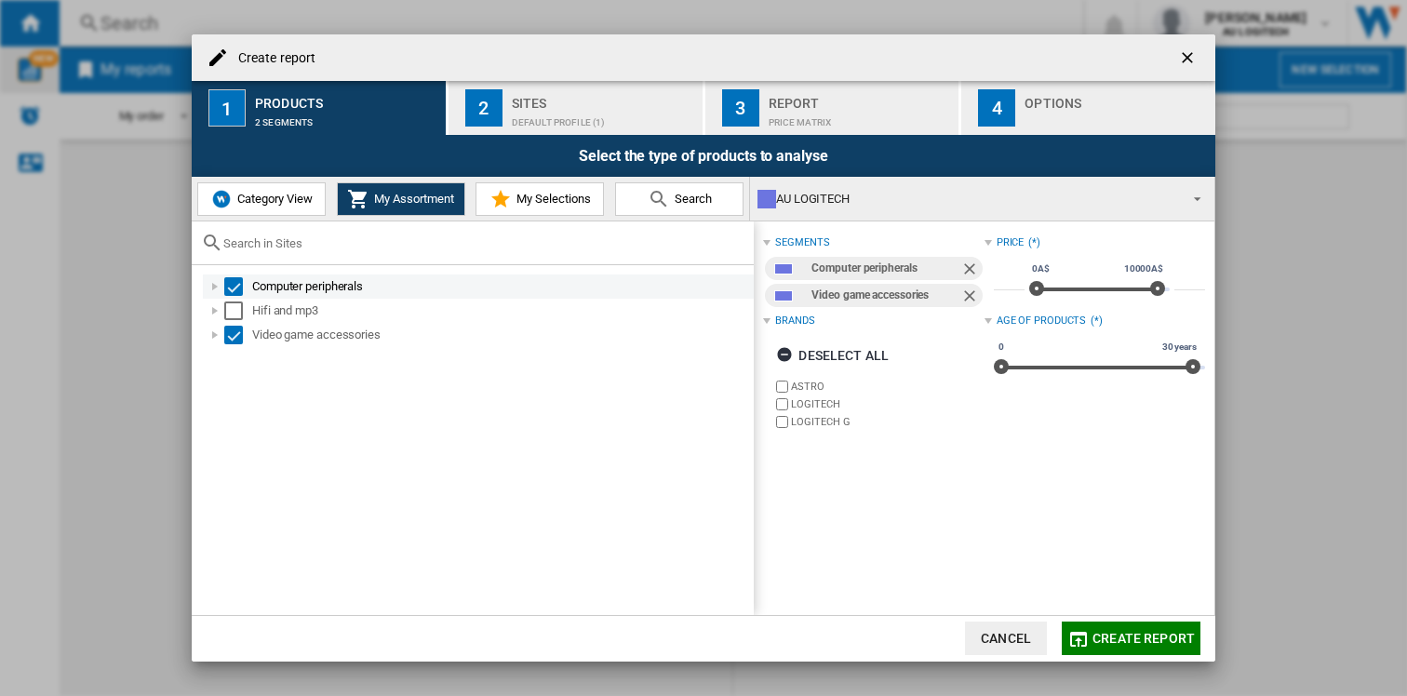
click at [219, 286] on div "Create report ..." at bounding box center [215, 286] width 19 height 19
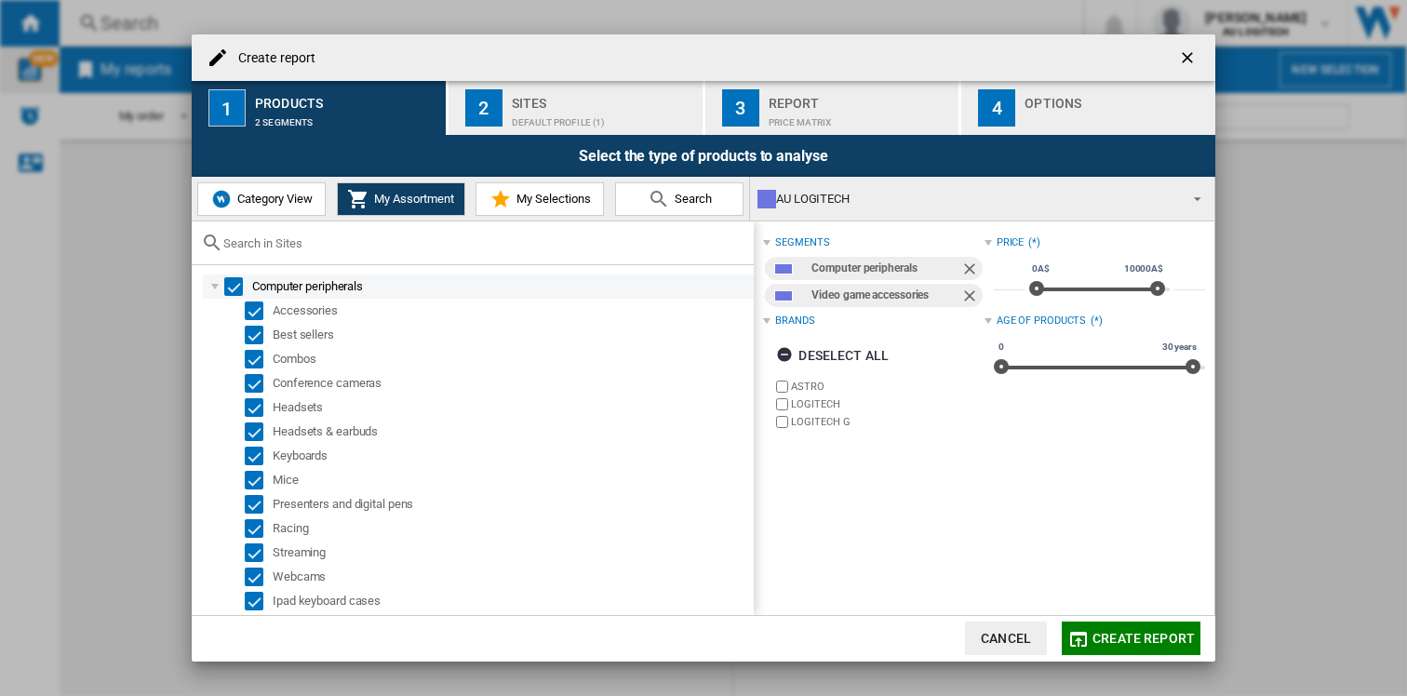
click at [240, 289] on div "Select" at bounding box center [233, 286] width 19 height 19
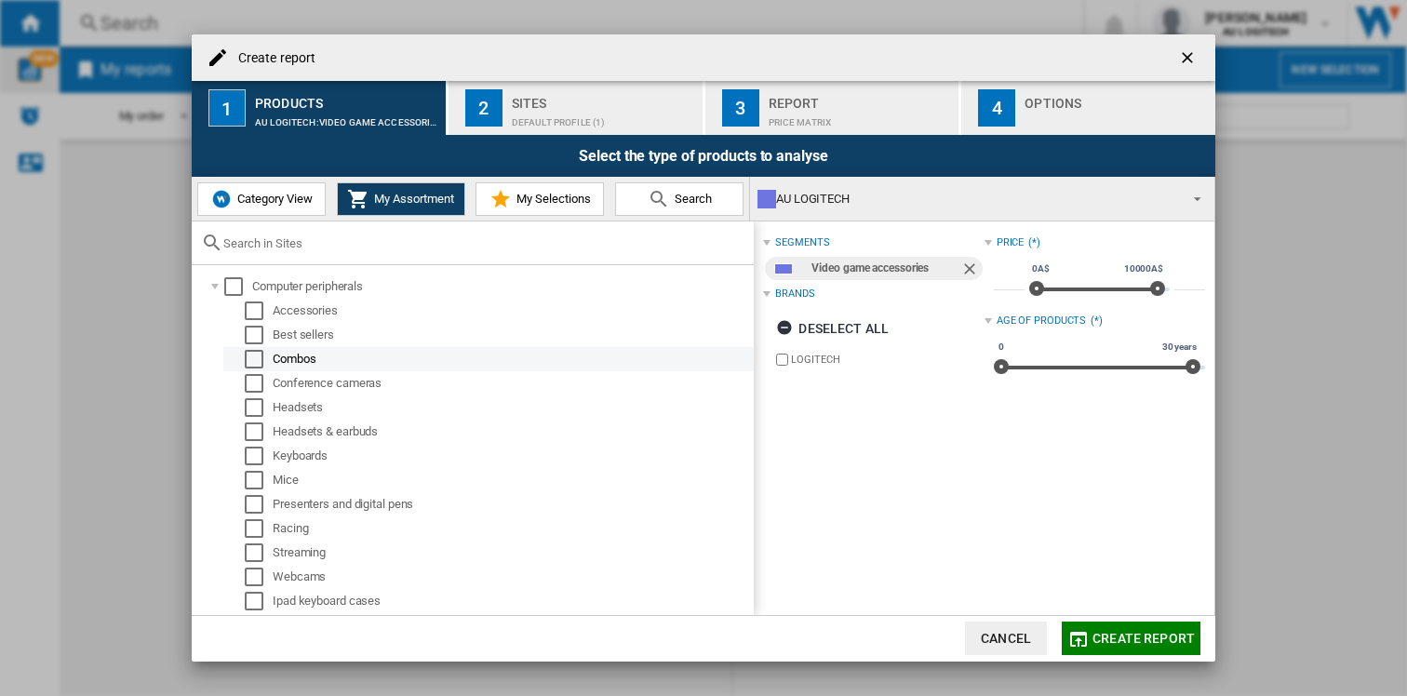
click at [260, 356] on div "Select" at bounding box center [254, 359] width 19 height 19
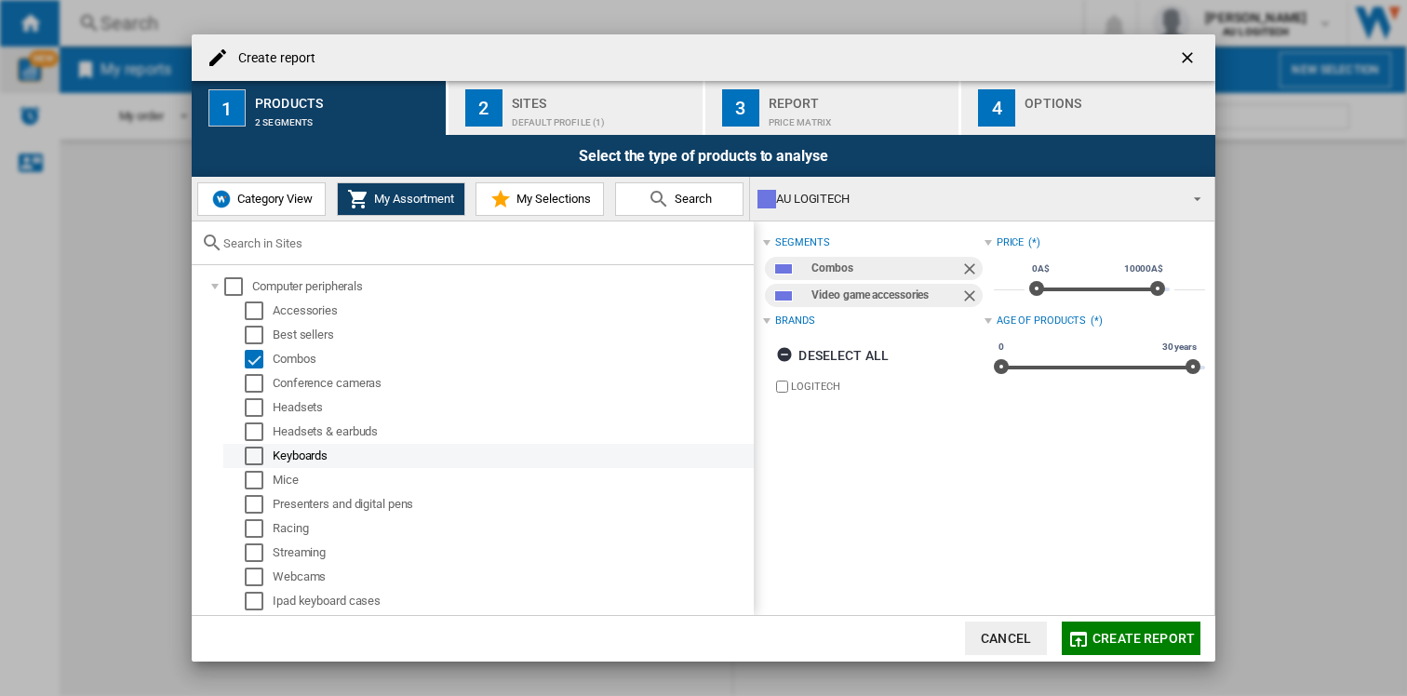
click at [257, 456] on div "Select" at bounding box center [254, 456] width 19 height 19
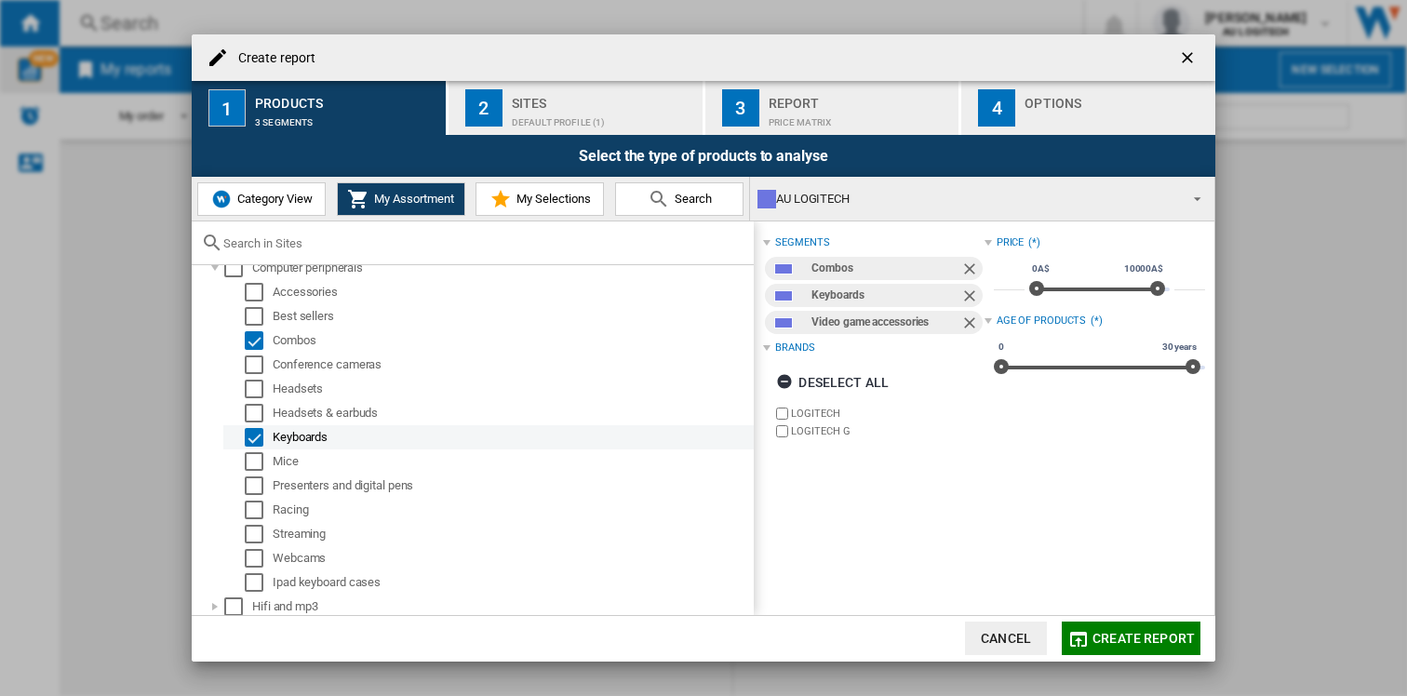
scroll to position [47, 0]
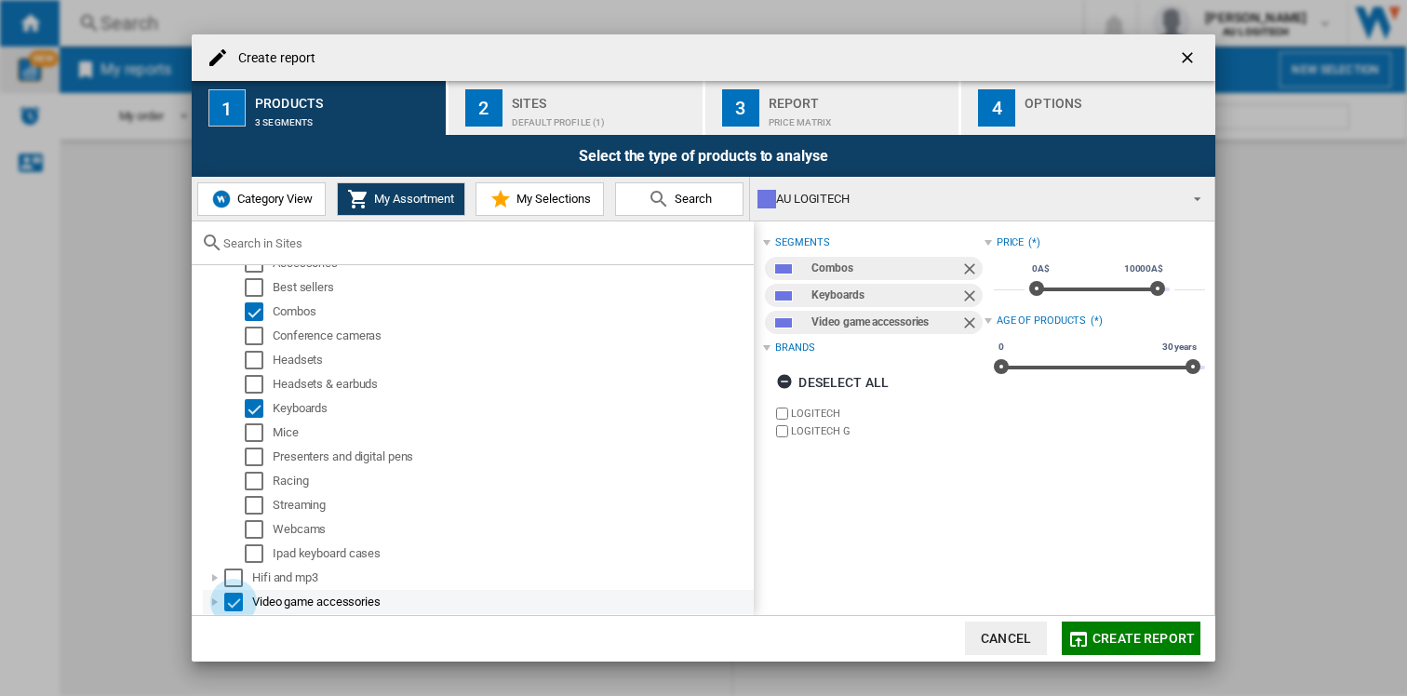
click at [234, 598] on div "Select" at bounding box center [233, 602] width 19 height 19
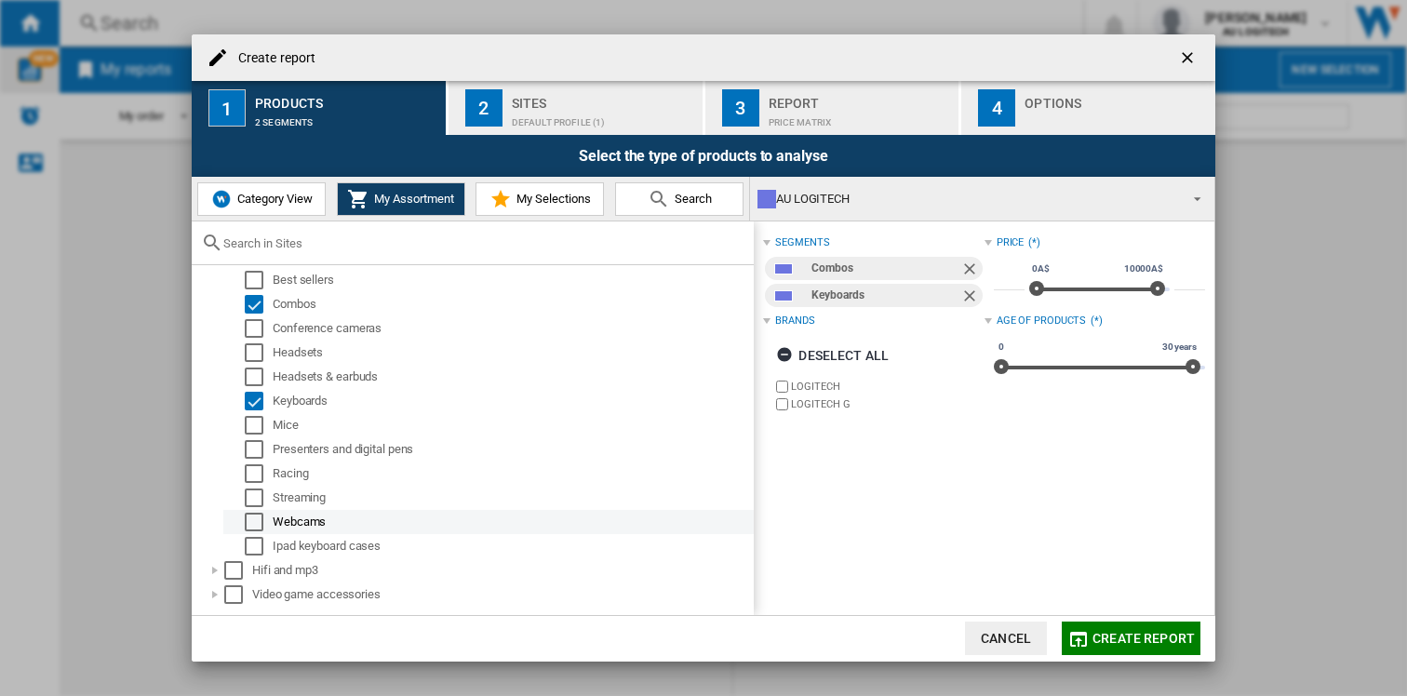
scroll to position [59, 0]
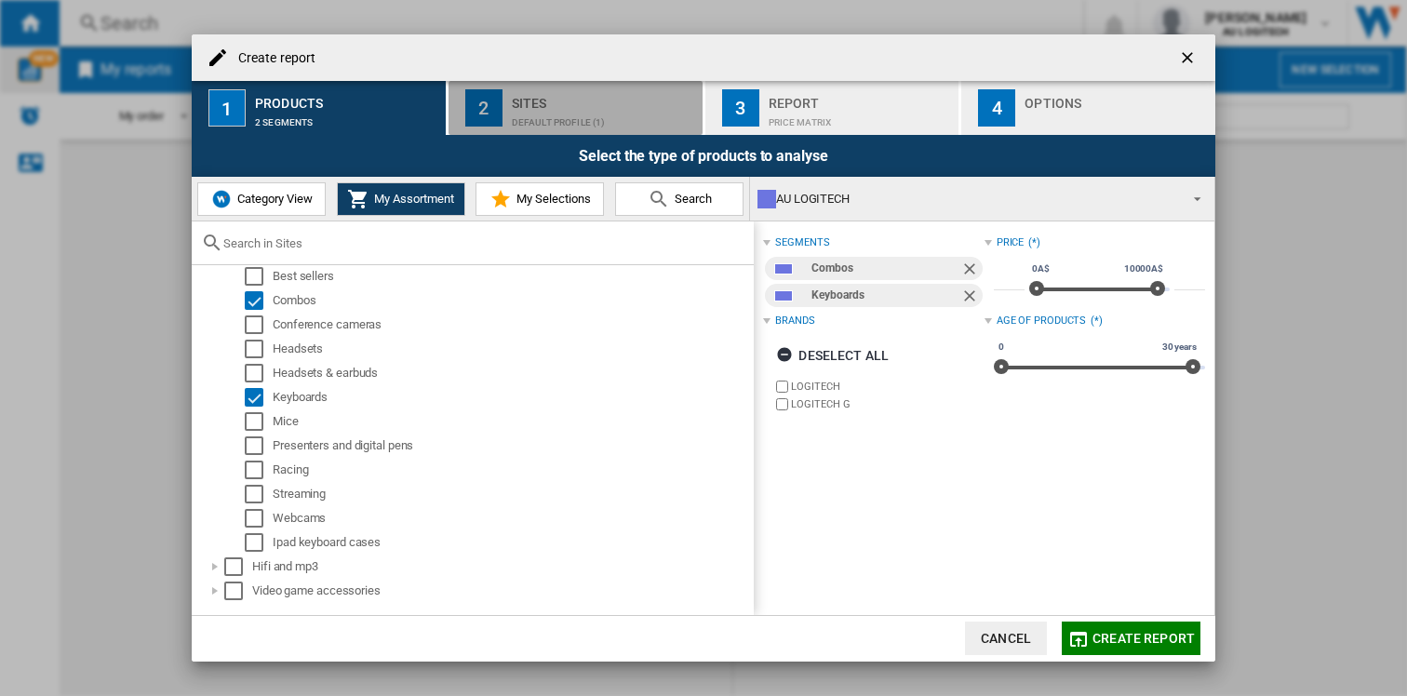
click at [576, 106] on div "Sites" at bounding box center [603, 98] width 183 height 20
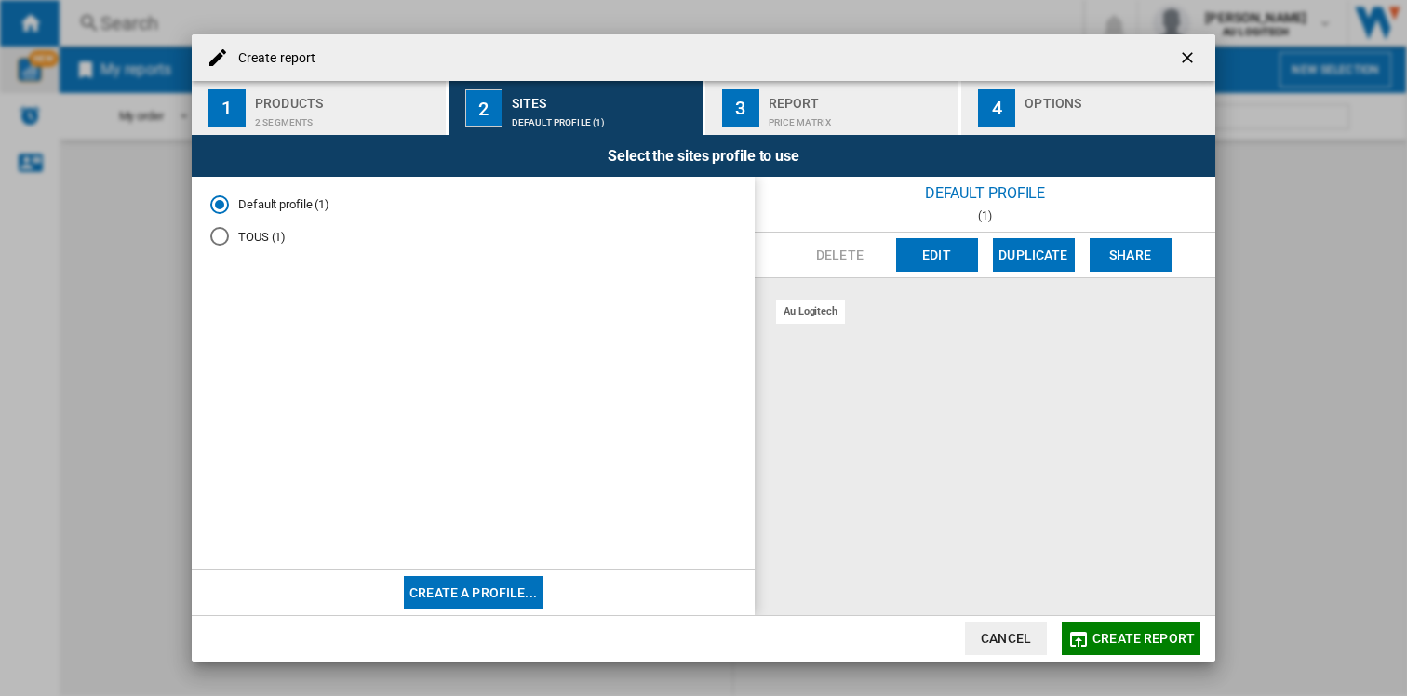
click at [797, 316] on div "au logitech" at bounding box center [810, 311] width 69 height 23
click at [227, 236] on div "TOUS (1)" at bounding box center [219, 236] width 19 height 19
click at [810, 316] on div "au logitech" at bounding box center [810, 311] width 69 height 23
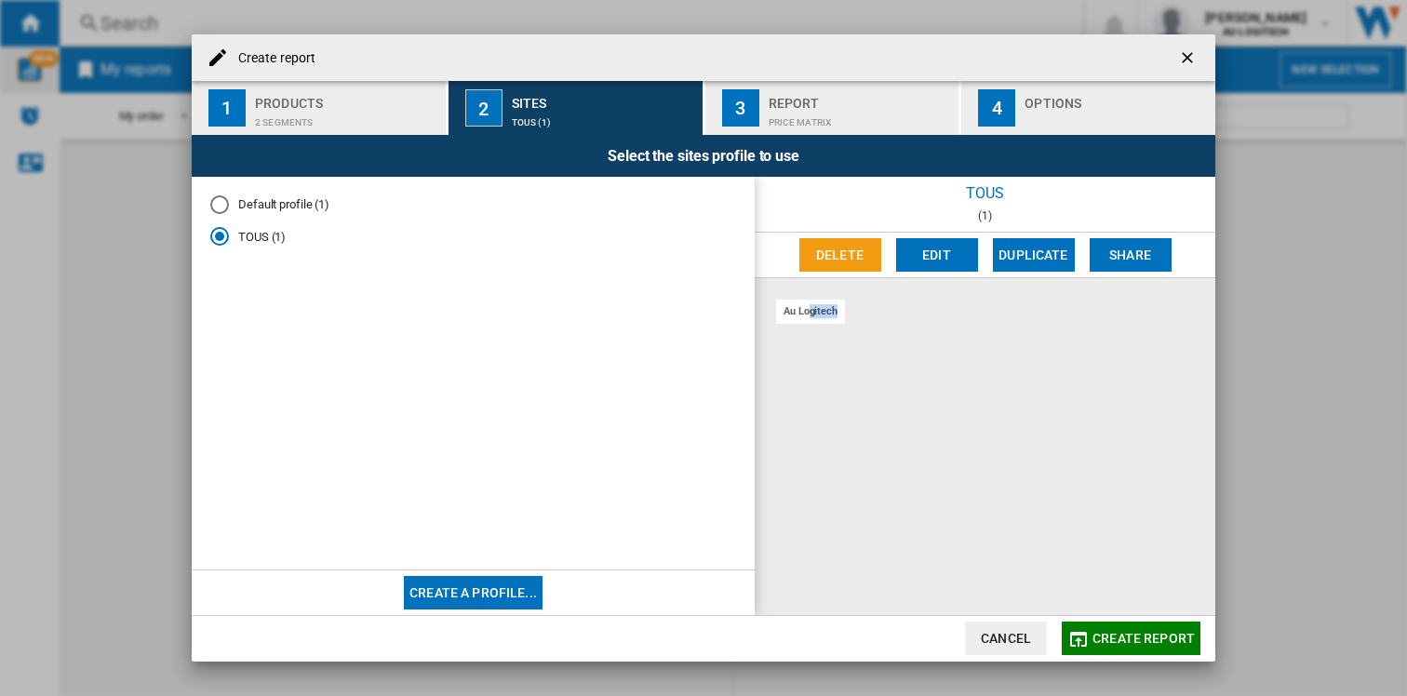
click at [810, 316] on div "au logitech" at bounding box center [810, 311] width 69 height 23
click at [809, 313] on div "au logitech" at bounding box center [810, 311] width 69 height 23
drag, startPoint x: 805, startPoint y: 311, endPoint x: 849, endPoint y: 218, distance: 102.8
click at [849, 218] on div "TOUS (1) [GEOGRAPHIC_DATA] Edit Duplicate Share au logitech" at bounding box center [985, 395] width 461 height 437
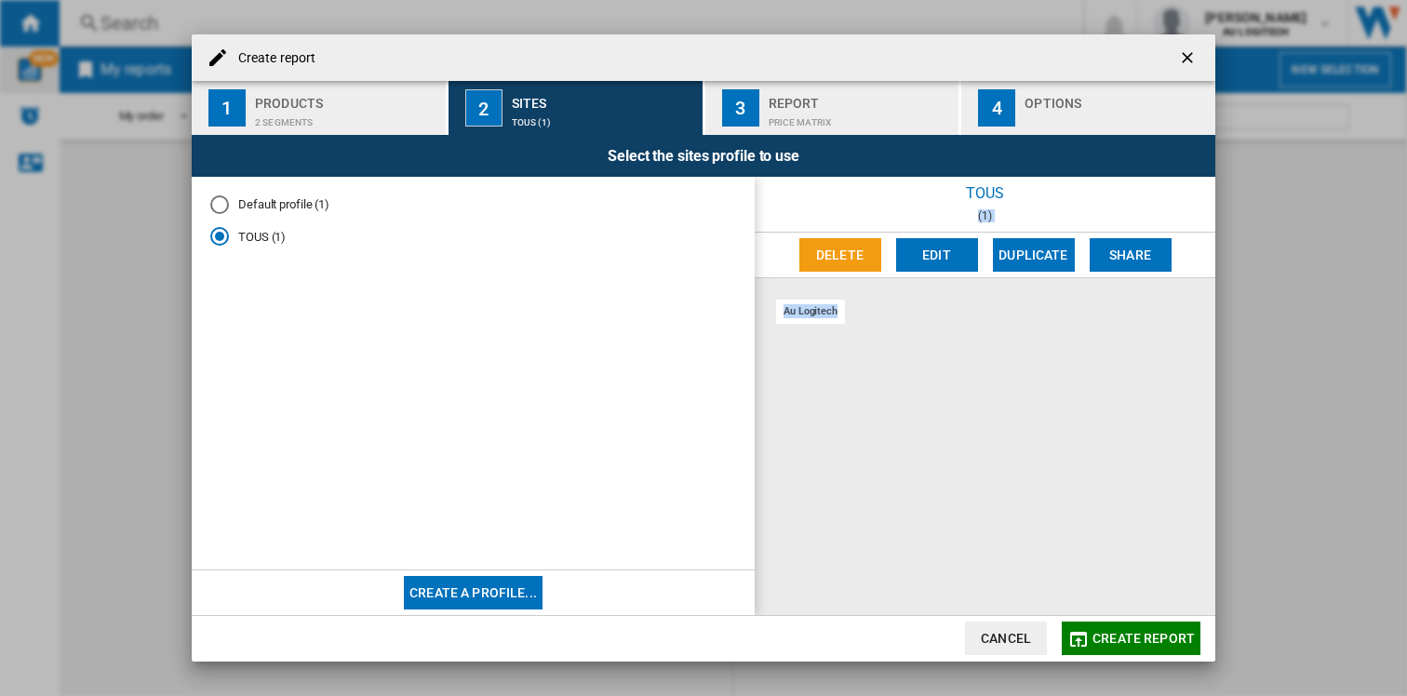
click at [786, 310] on div "au logitech" at bounding box center [810, 311] width 69 height 23
click at [217, 206] on div "Default profile (1)" at bounding box center [219, 204] width 19 height 19
click at [811, 307] on div "au logitech" at bounding box center [810, 311] width 69 height 23
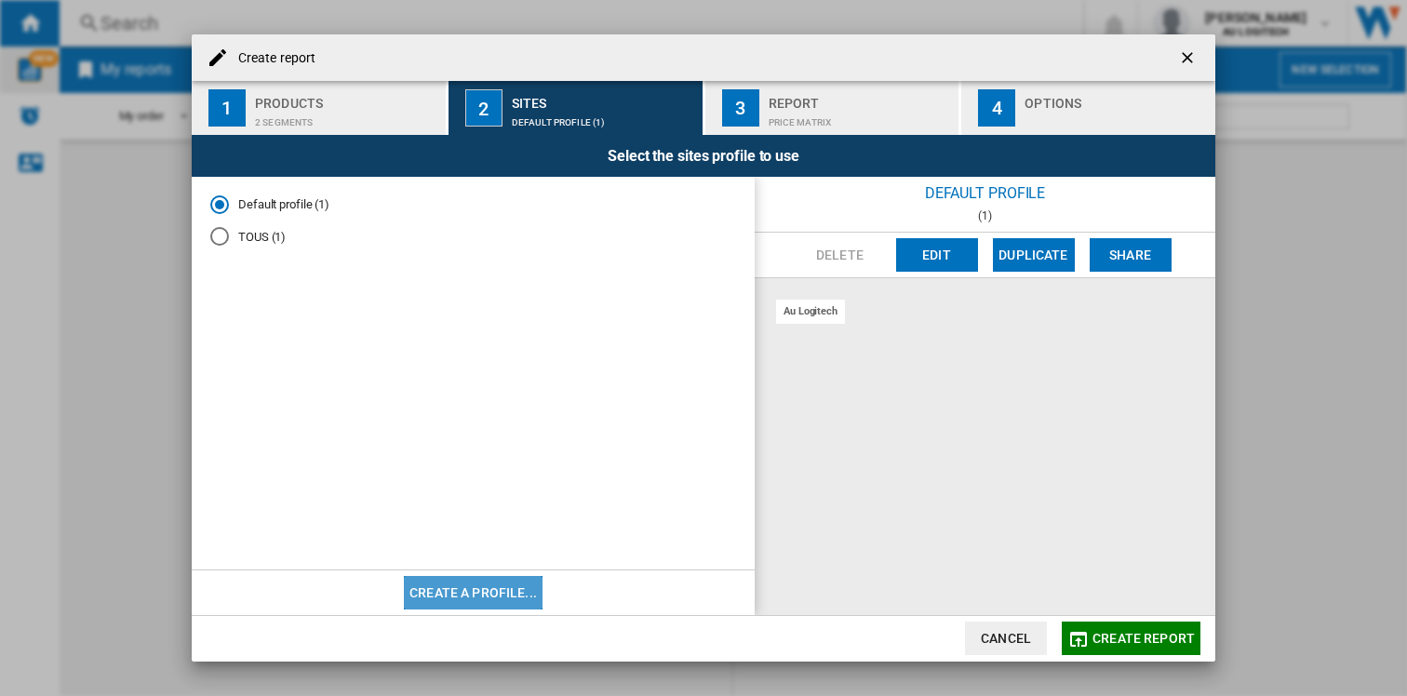
click at [502, 591] on button "Create a profile..." at bounding box center [473, 593] width 139 height 34
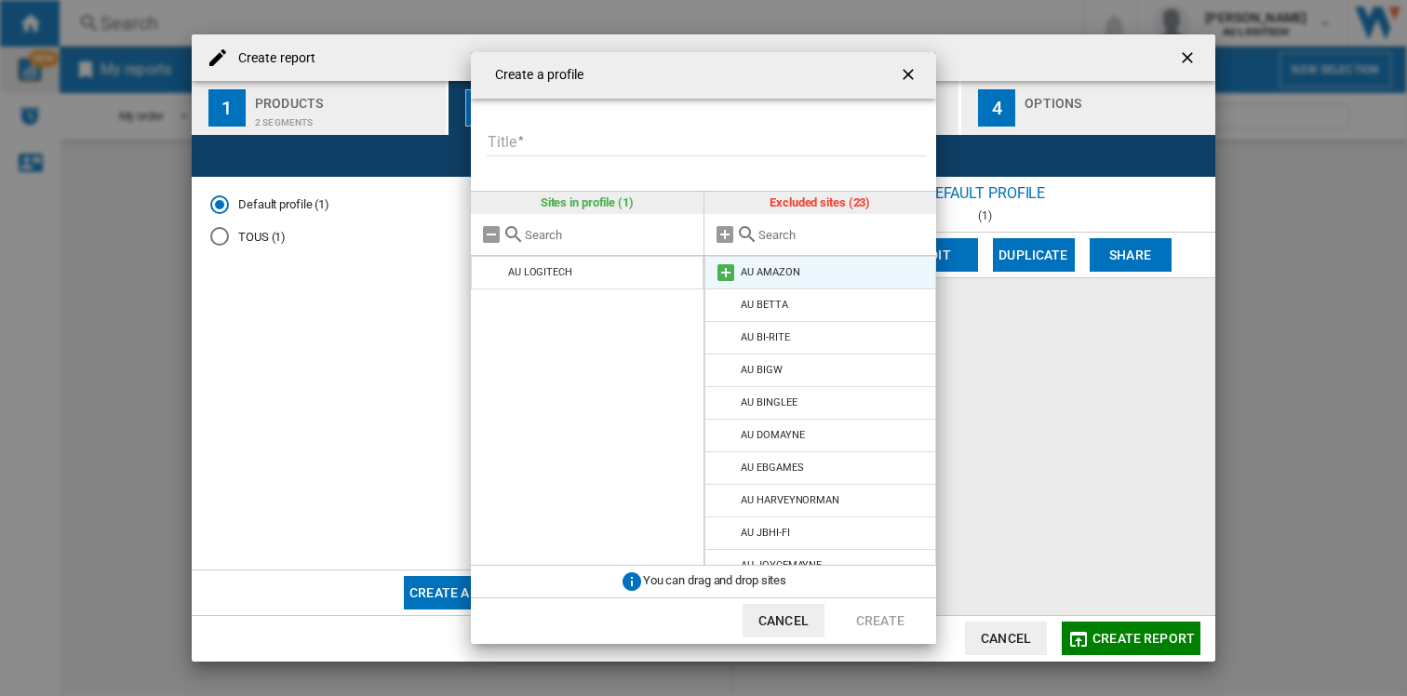
click at [811, 273] on li "AU AMAZON" at bounding box center [821, 273] width 233 height 34
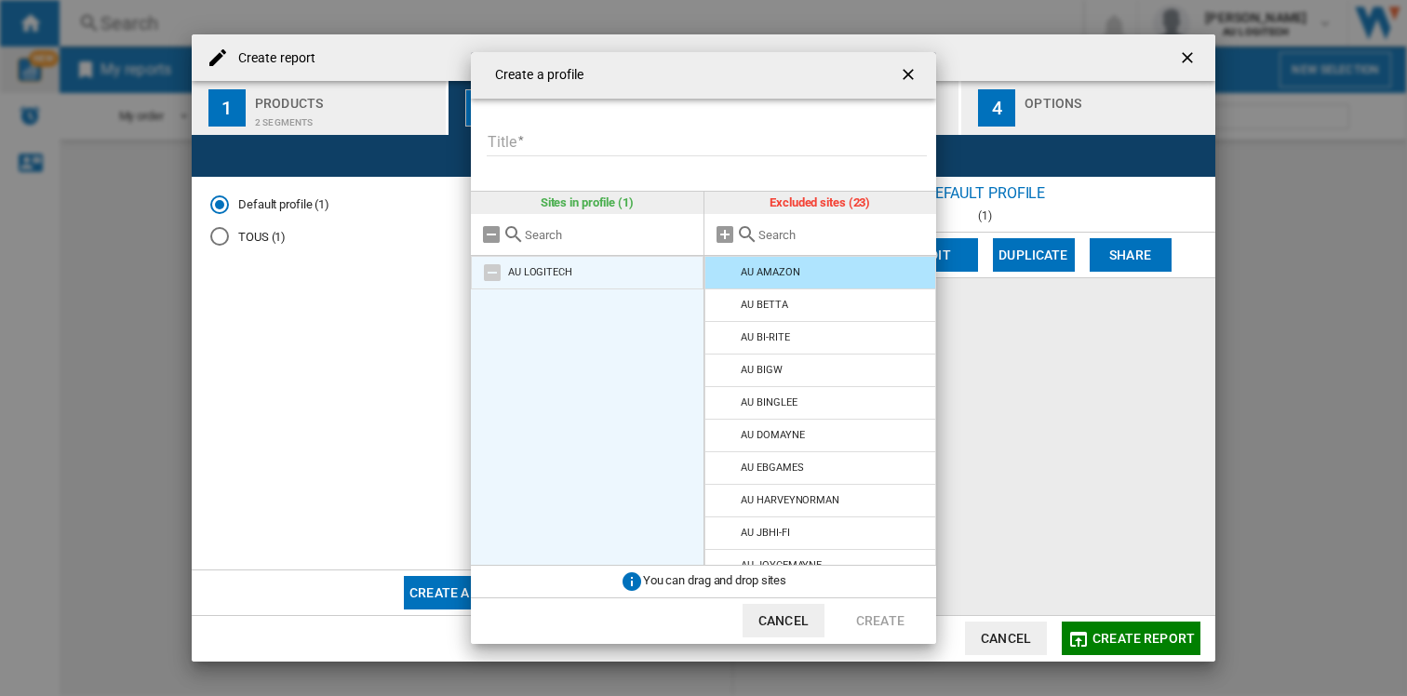
click at [549, 269] on div "AU LOGITECH" at bounding box center [540, 272] width 64 height 12
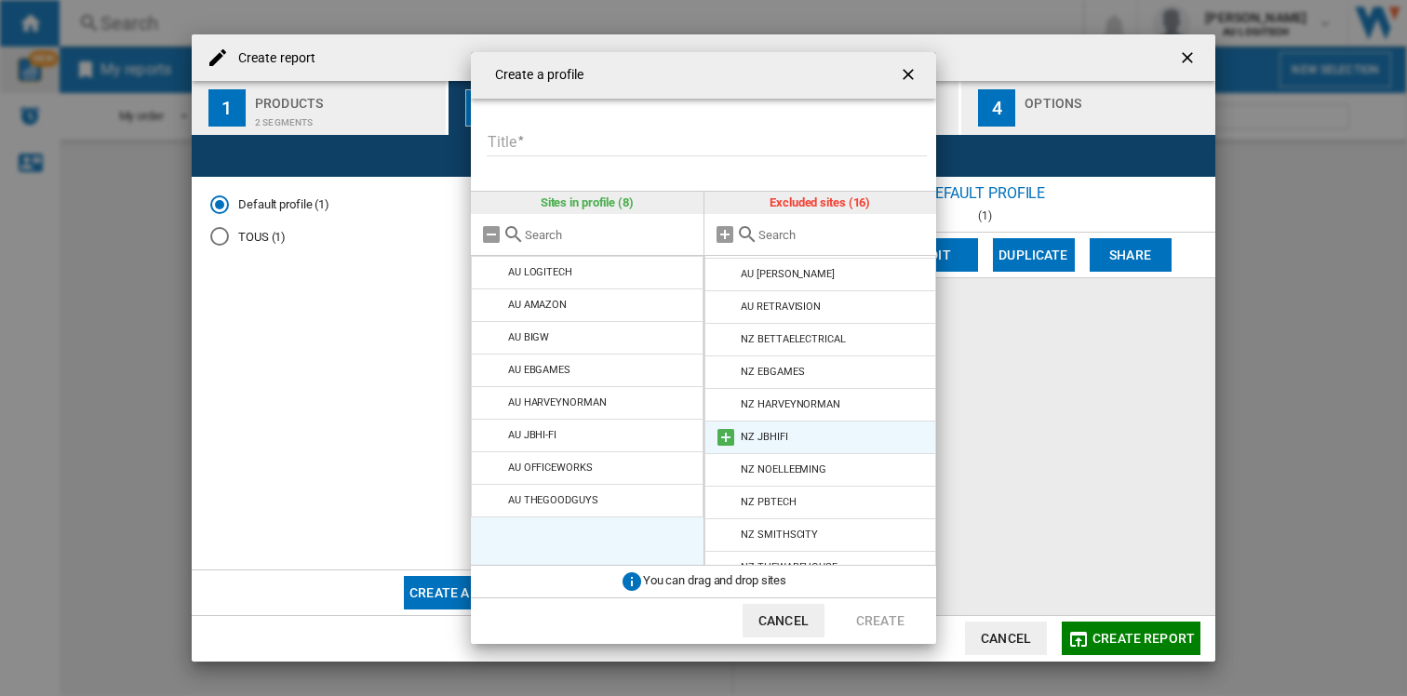
scroll to position [213, 0]
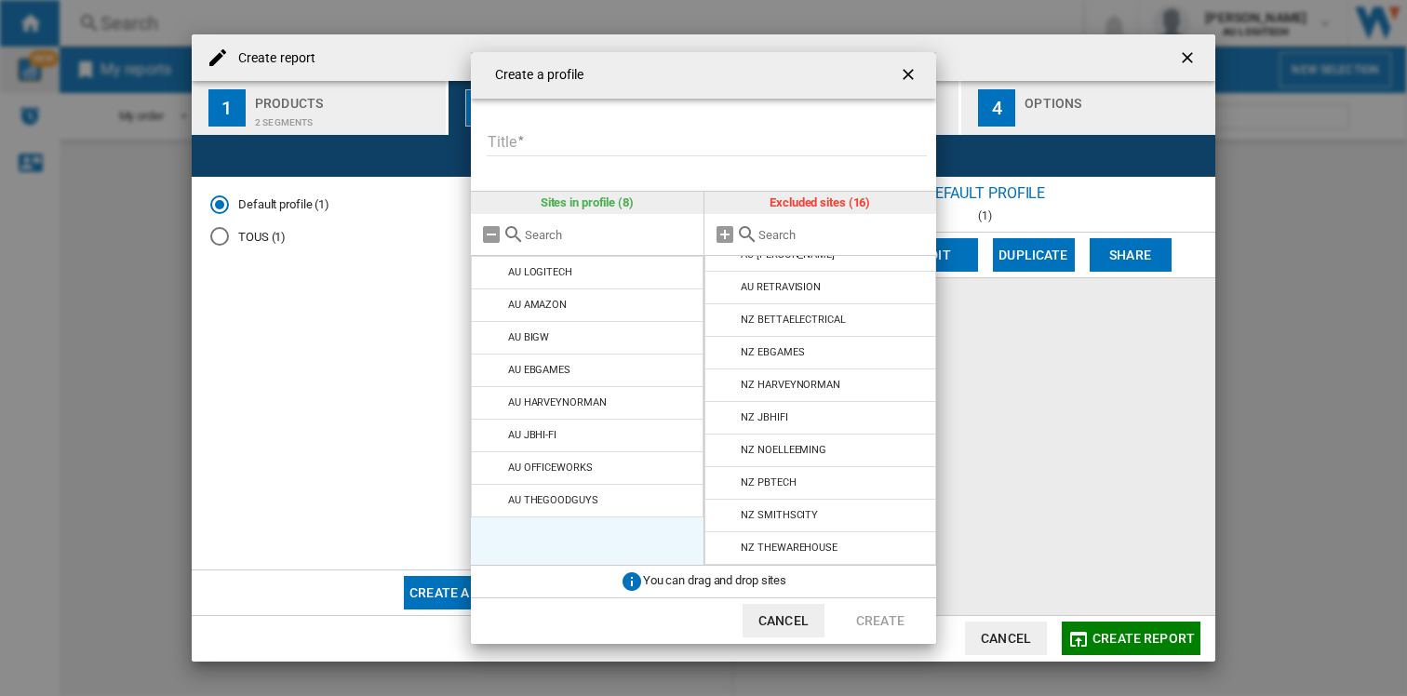
click at [634, 136] on input "Title" at bounding box center [707, 142] width 440 height 28
type input "**********"
click at [881, 612] on button "Create" at bounding box center [881, 621] width 82 height 34
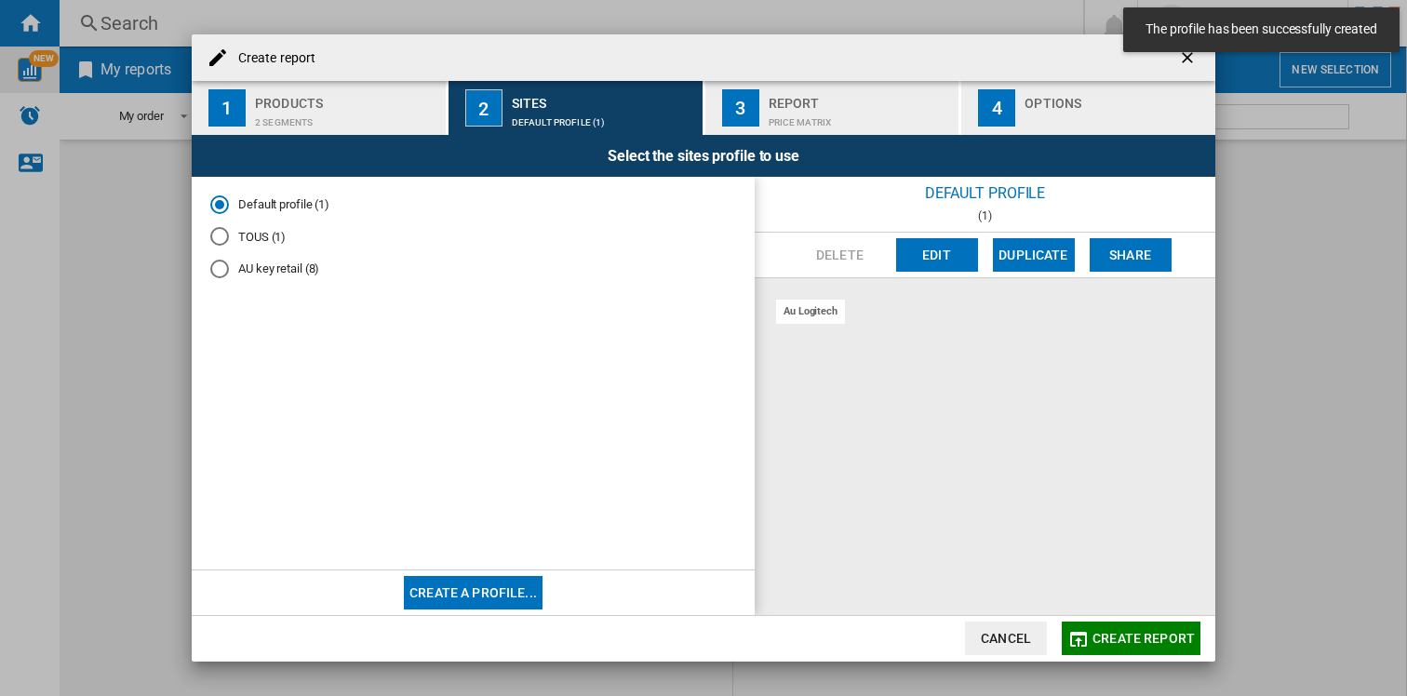
click at [218, 274] on div "AU key retail (8)" at bounding box center [219, 269] width 19 height 19
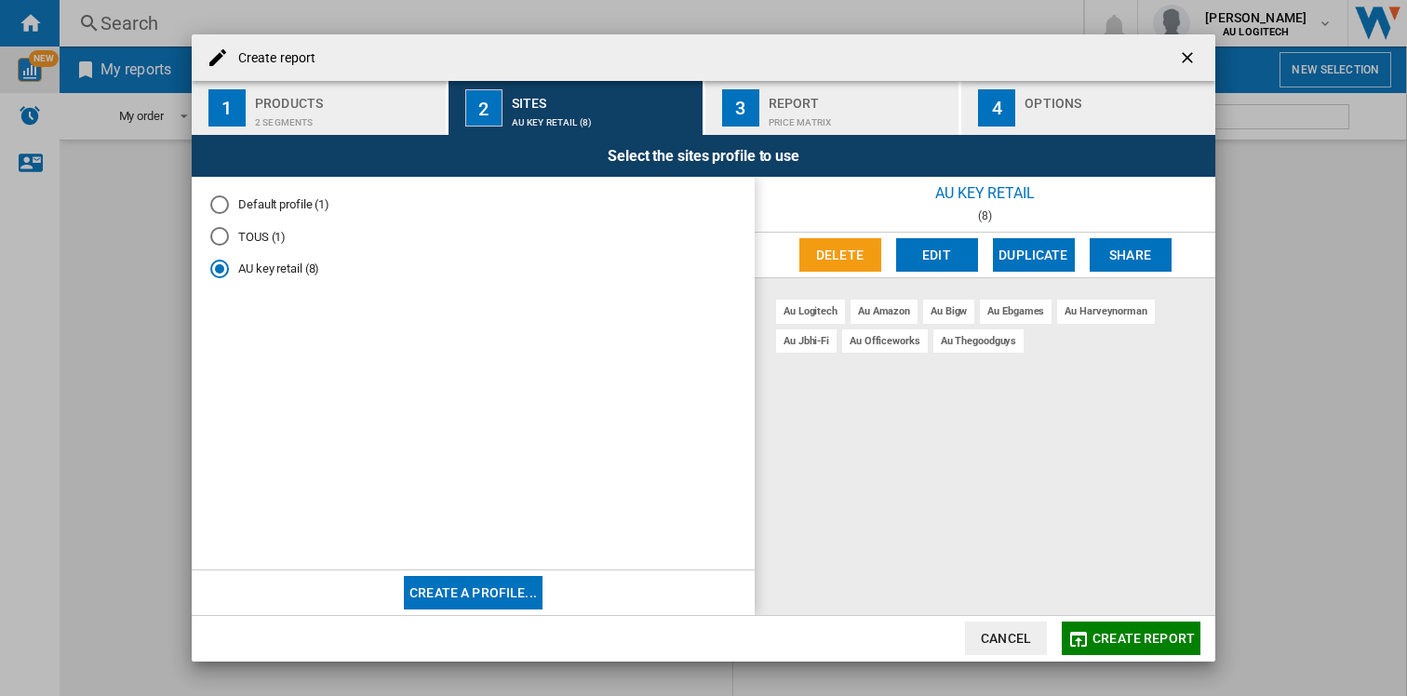
click at [798, 111] on div "Price Matrix" at bounding box center [860, 118] width 183 height 20
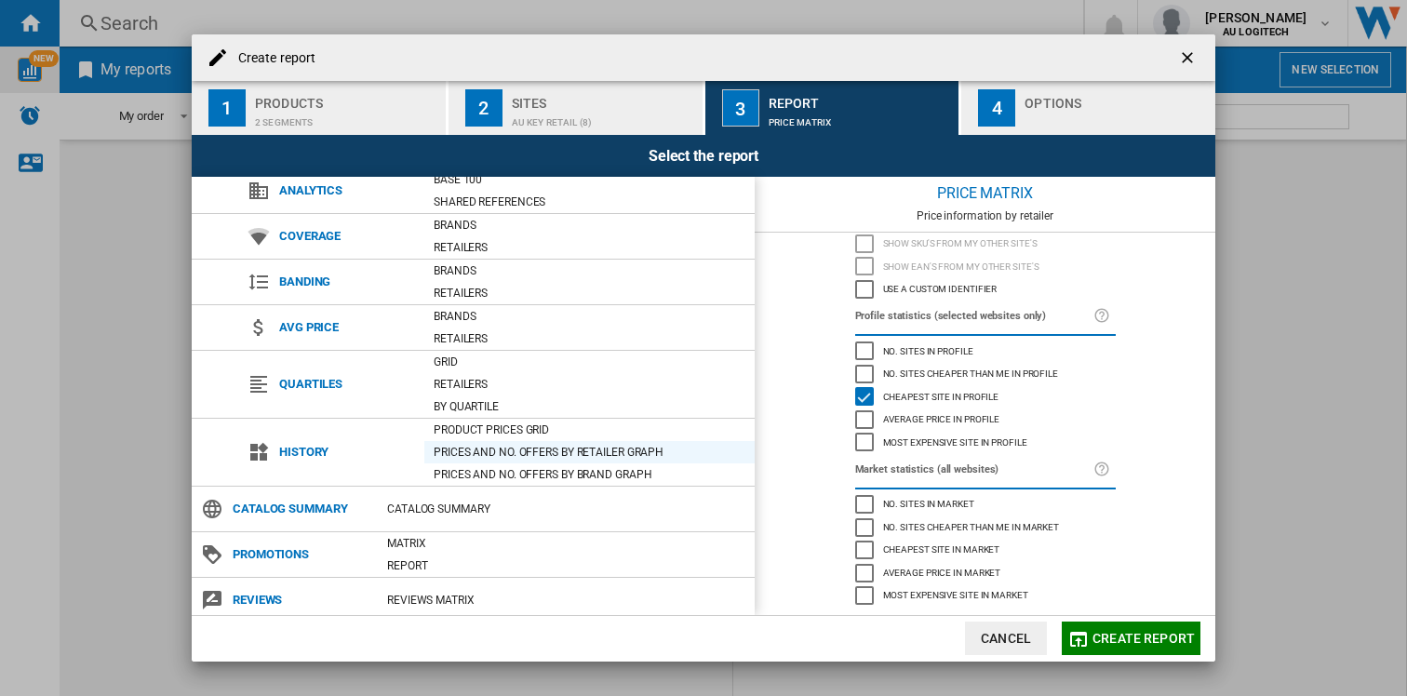
scroll to position [63, 0]
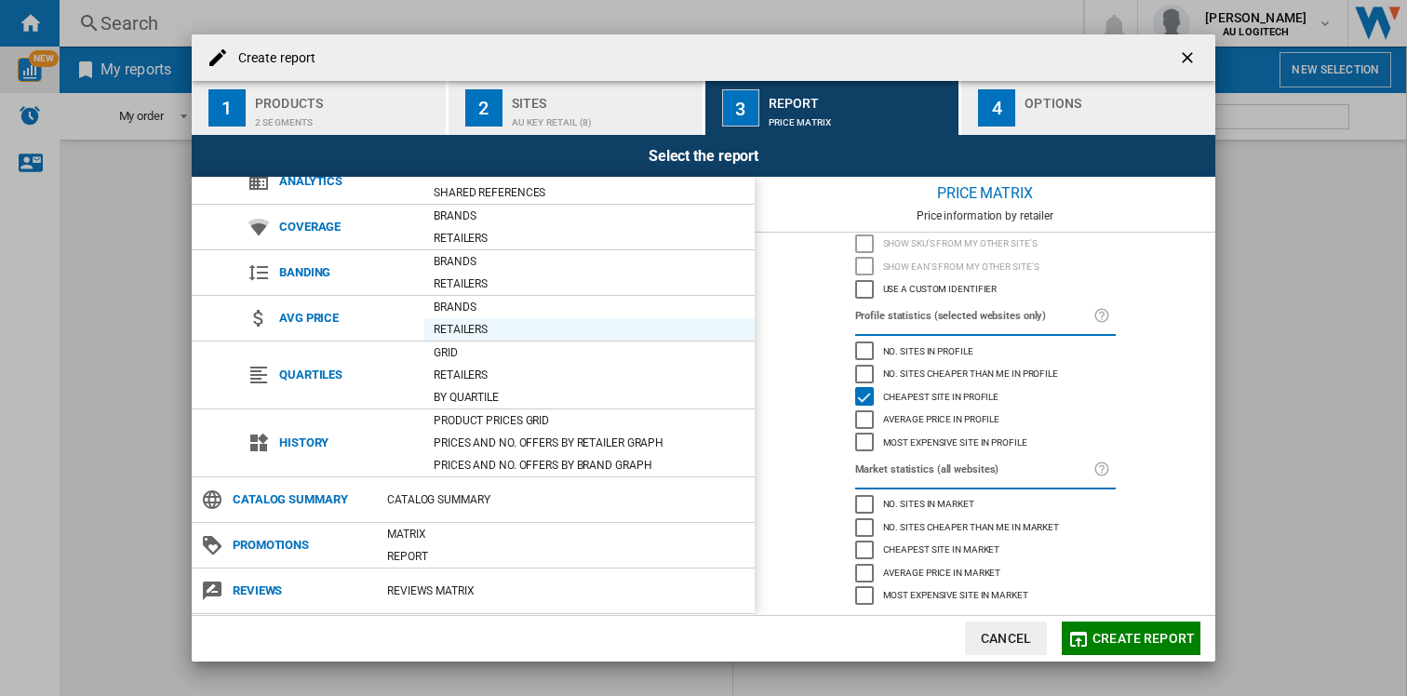
click at [469, 328] on div "Retailers" at bounding box center [589, 329] width 330 height 19
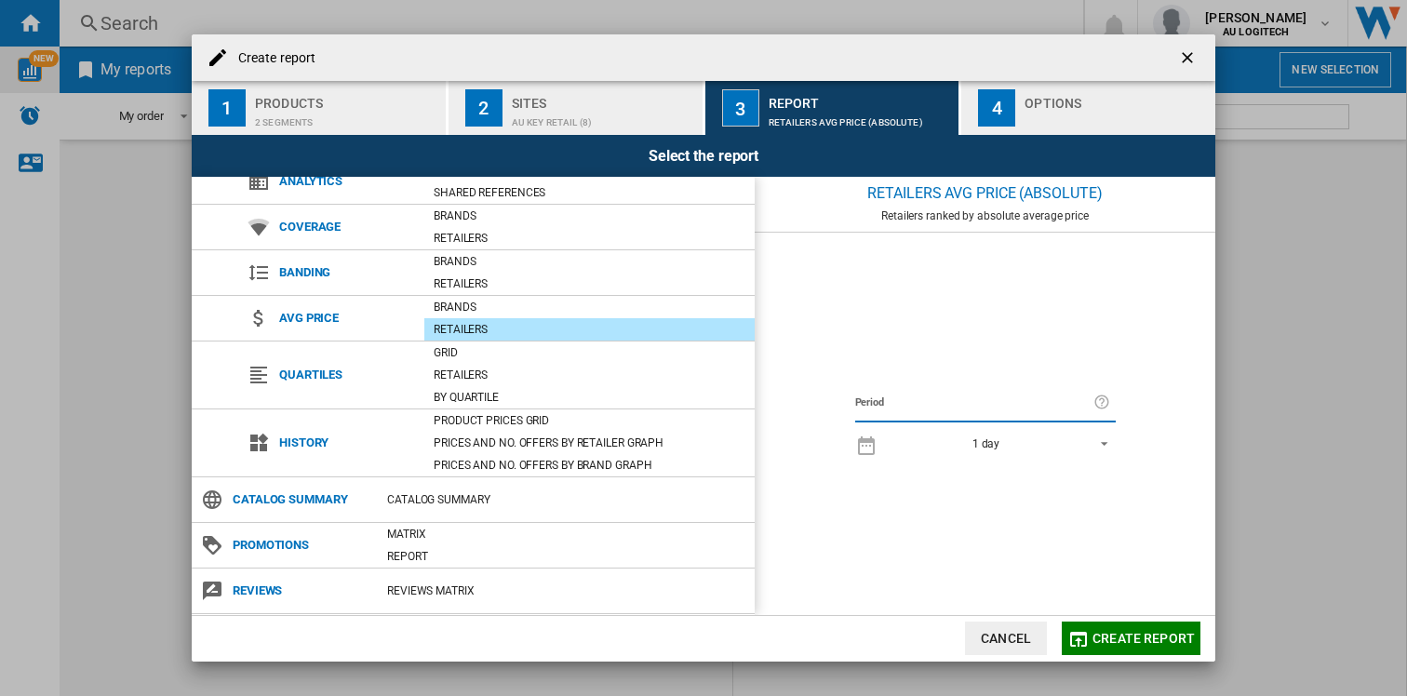
click at [1105, 439] on span "REPORTS.WIZARD.STEPS.REPORT.STEPS.REPORT_OPTIONS.PERIOD: 1 day" at bounding box center [1099, 442] width 22 height 17
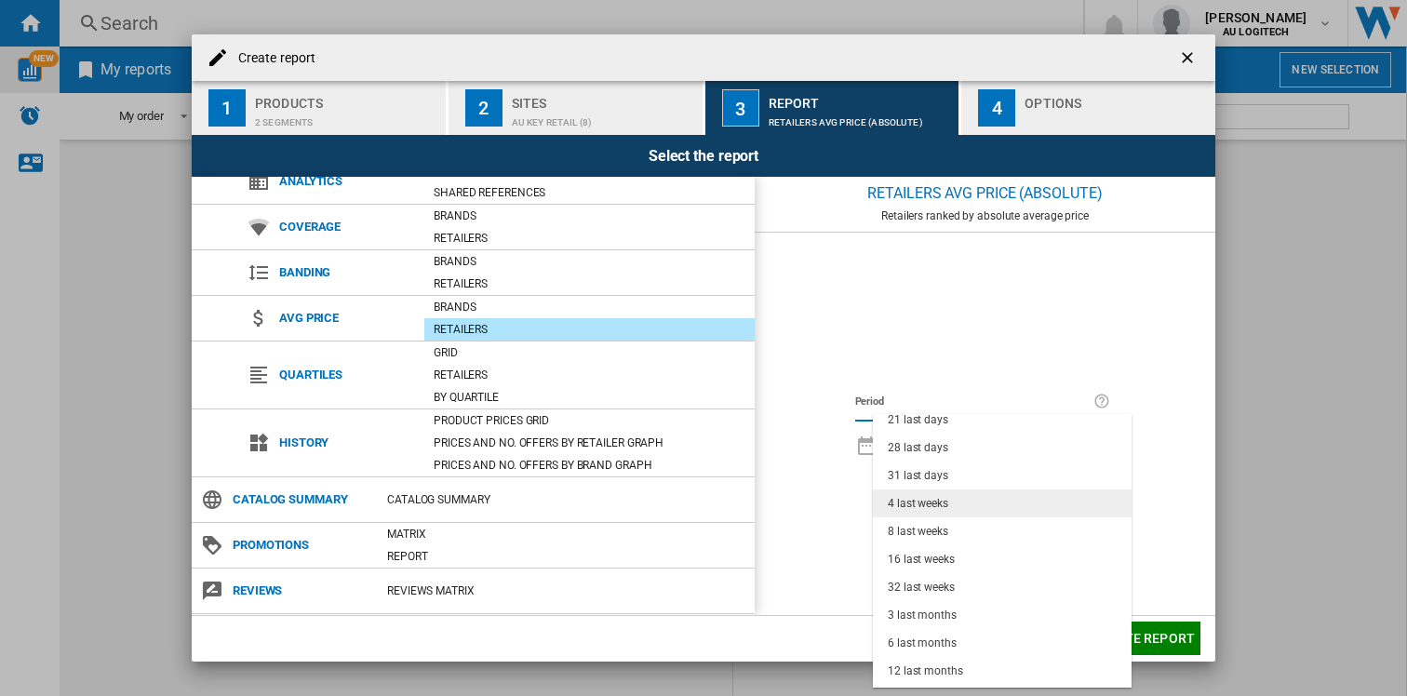
scroll to position [117, 0]
click at [1005, 672] on md-option "18 last months" at bounding box center [1002, 674] width 259 height 28
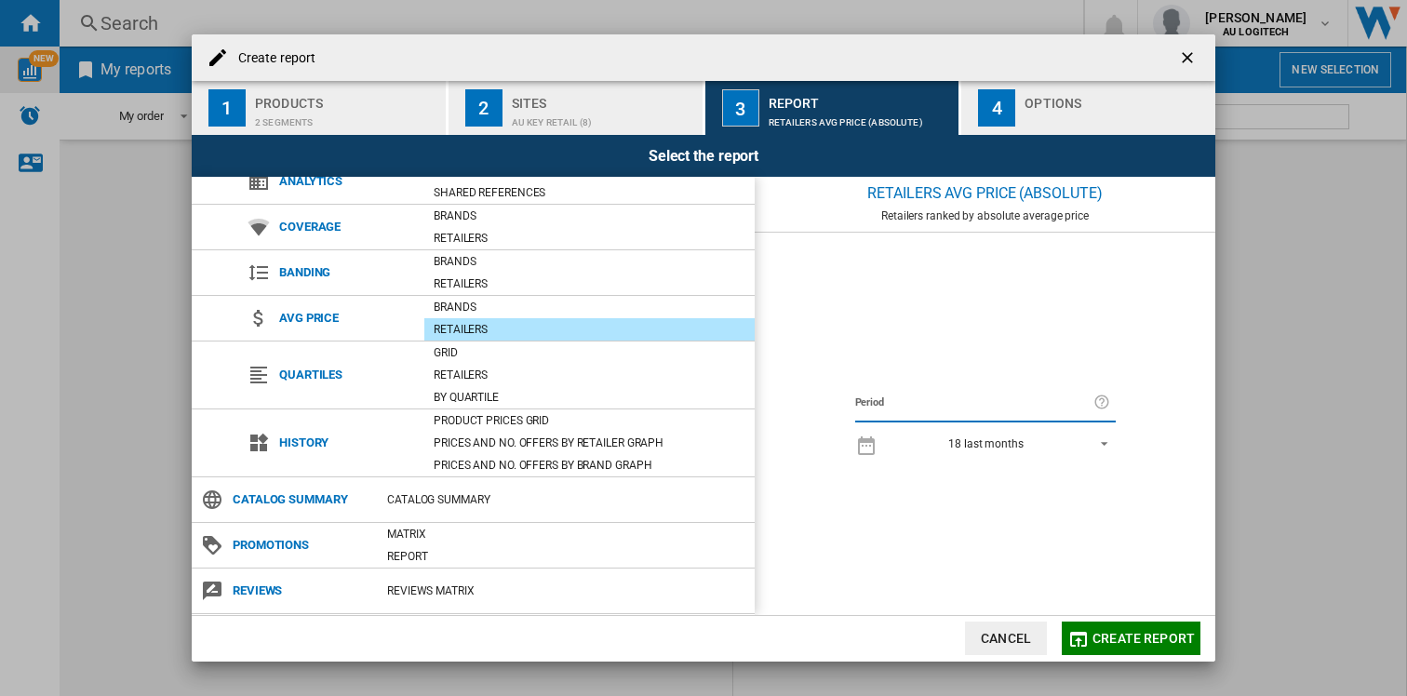
click at [1106, 445] on span "REPORTS.WIZARD.STEPS.REPORT.STEPS.REPORT_OPTIONS.PERIOD: 18 last months" at bounding box center [1099, 442] width 22 height 17
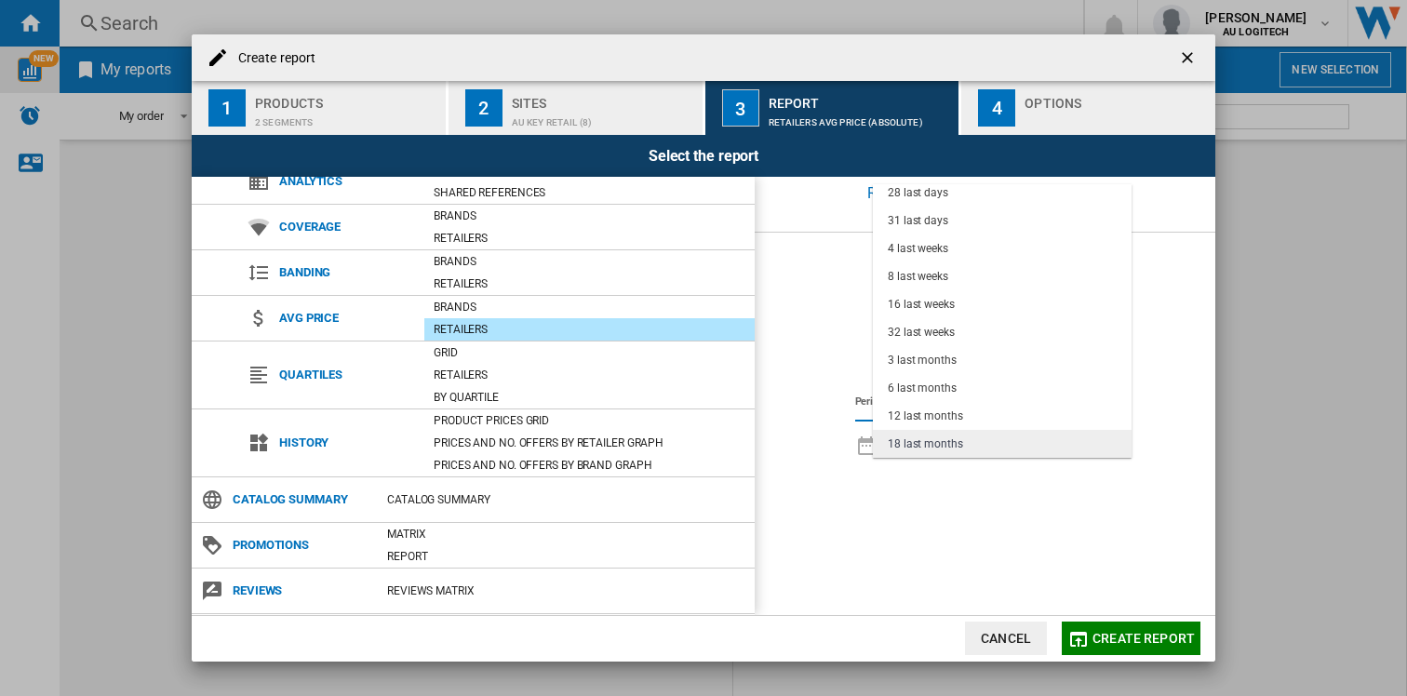
click at [1013, 440] on md-option "18 last months" at bounding box center [1002, 444] width 259 height 28
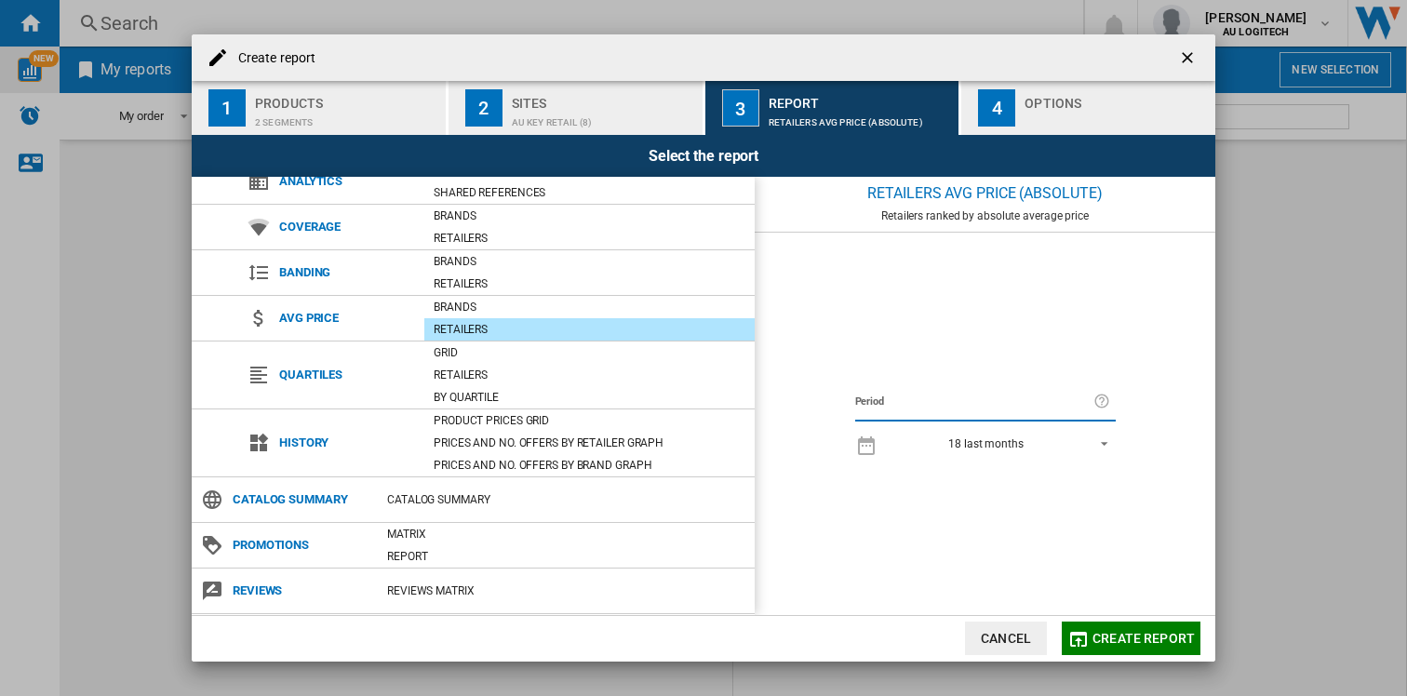
click at [1137, 641] on span "Create report" at bounding box center [1144, 638] width 102 height 15
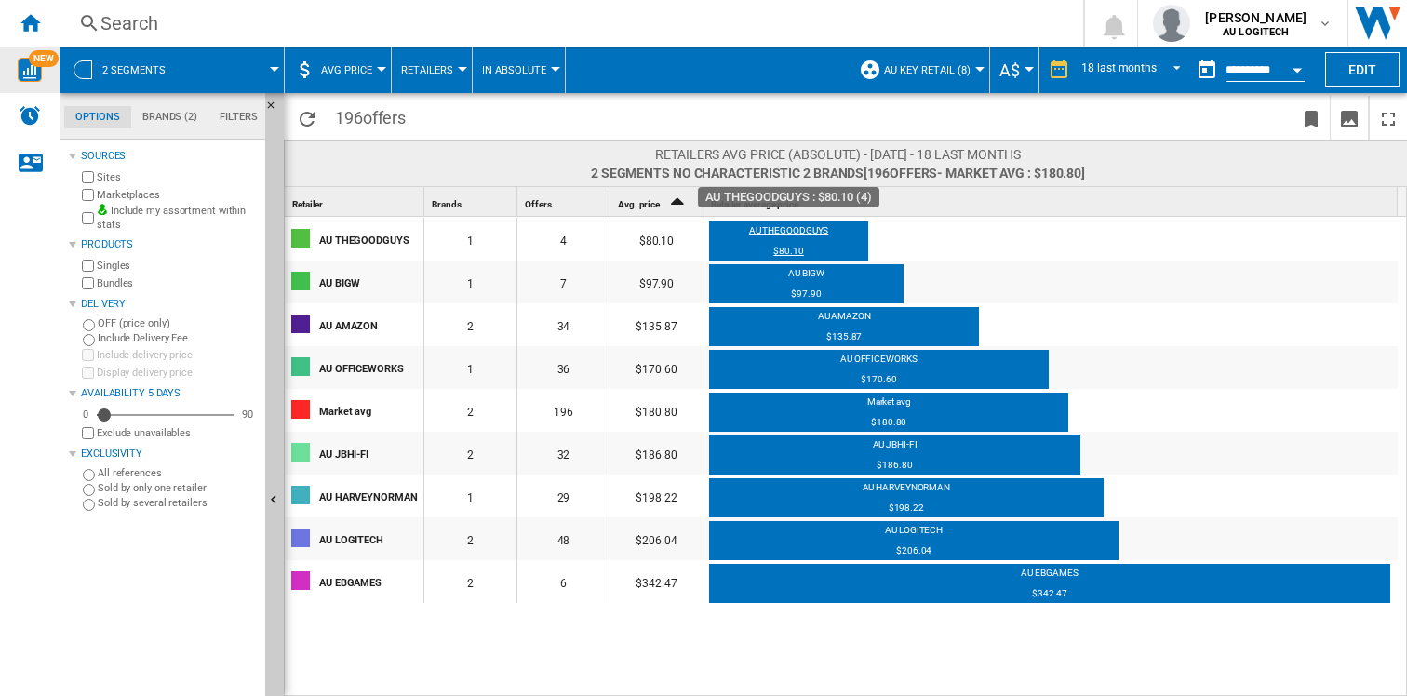
click at [774, 242] on div "AU THEGOODGUYS $80.10" at bounding box center [788, 242] width 159 height 41
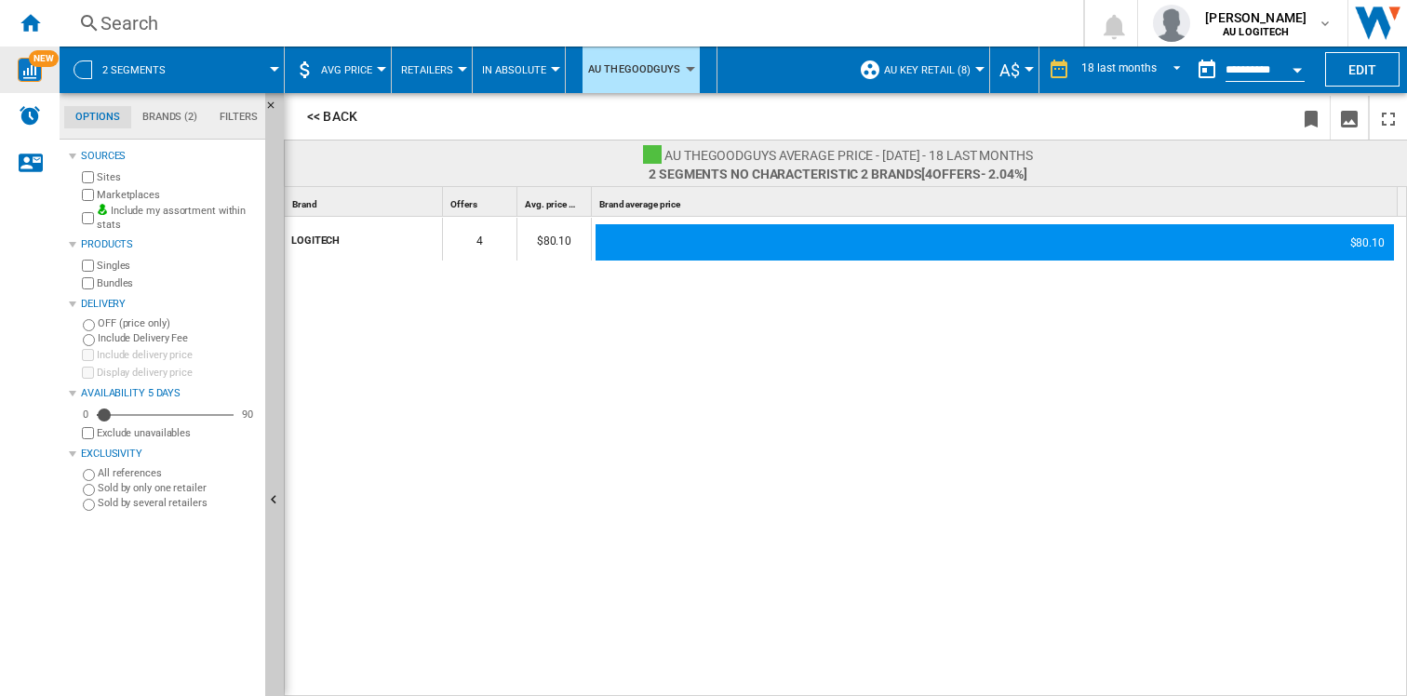
click at [328, 233] on div "LOGITECH" at bounding box center [366, 239] width 150 height 39
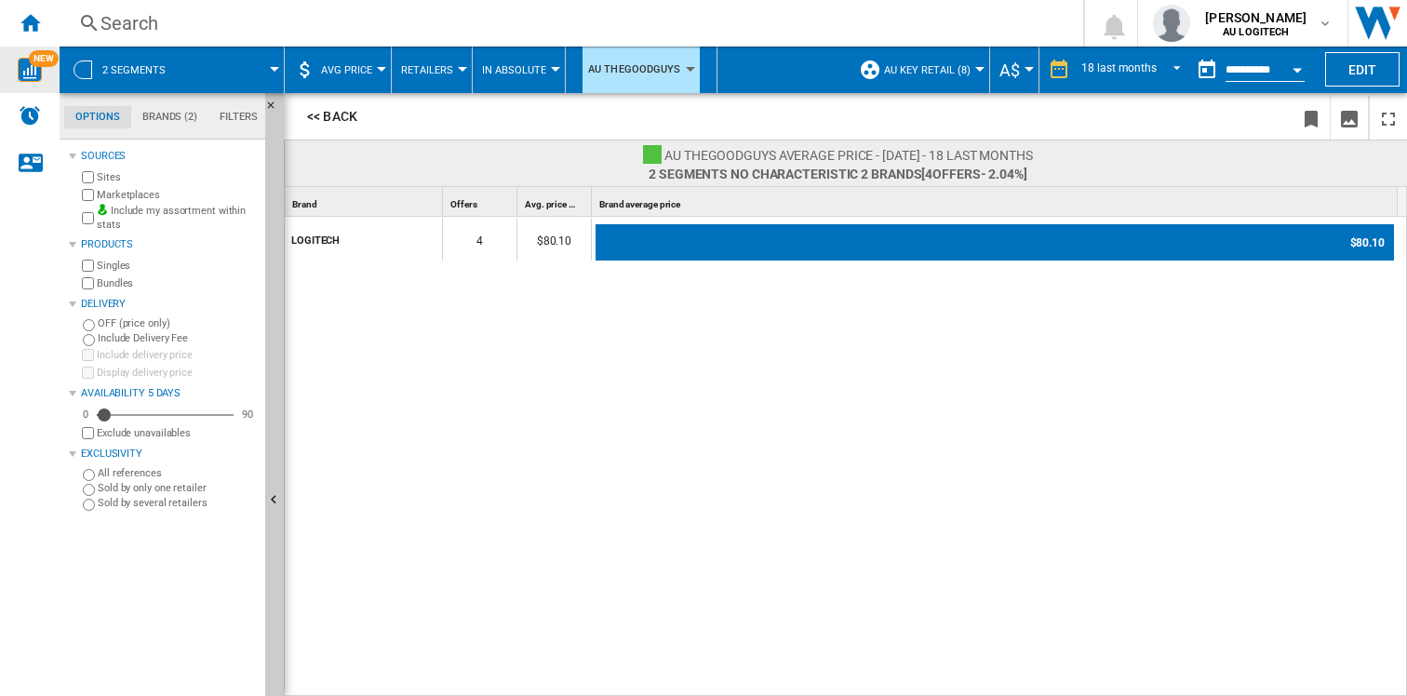
click at [1137, 235] on div "$80.10" at bounding box center [995, 242] width 799 height 37
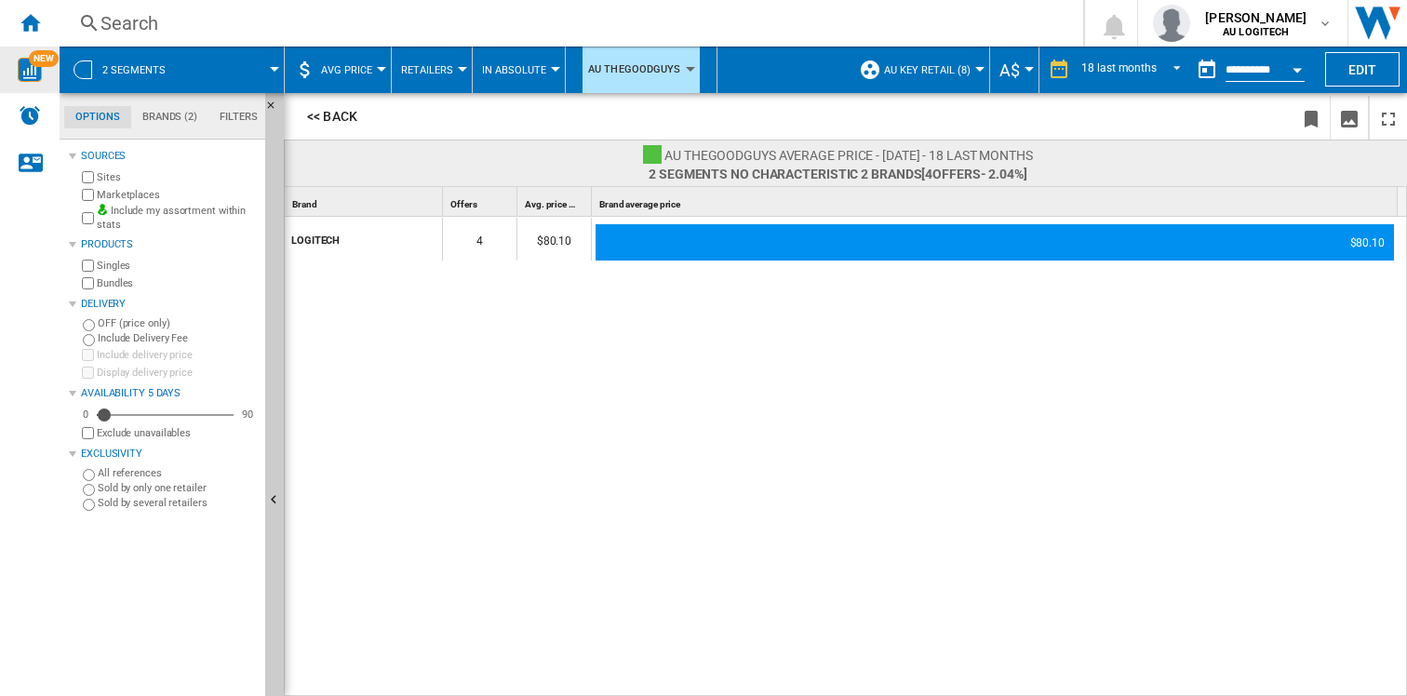
click at [553, 231] on div "$80.10" at bounding box center [555, 239] width 74 height 43
click at [500, 235] on div "4" at bounding box center [480, 239] width 74 height 43
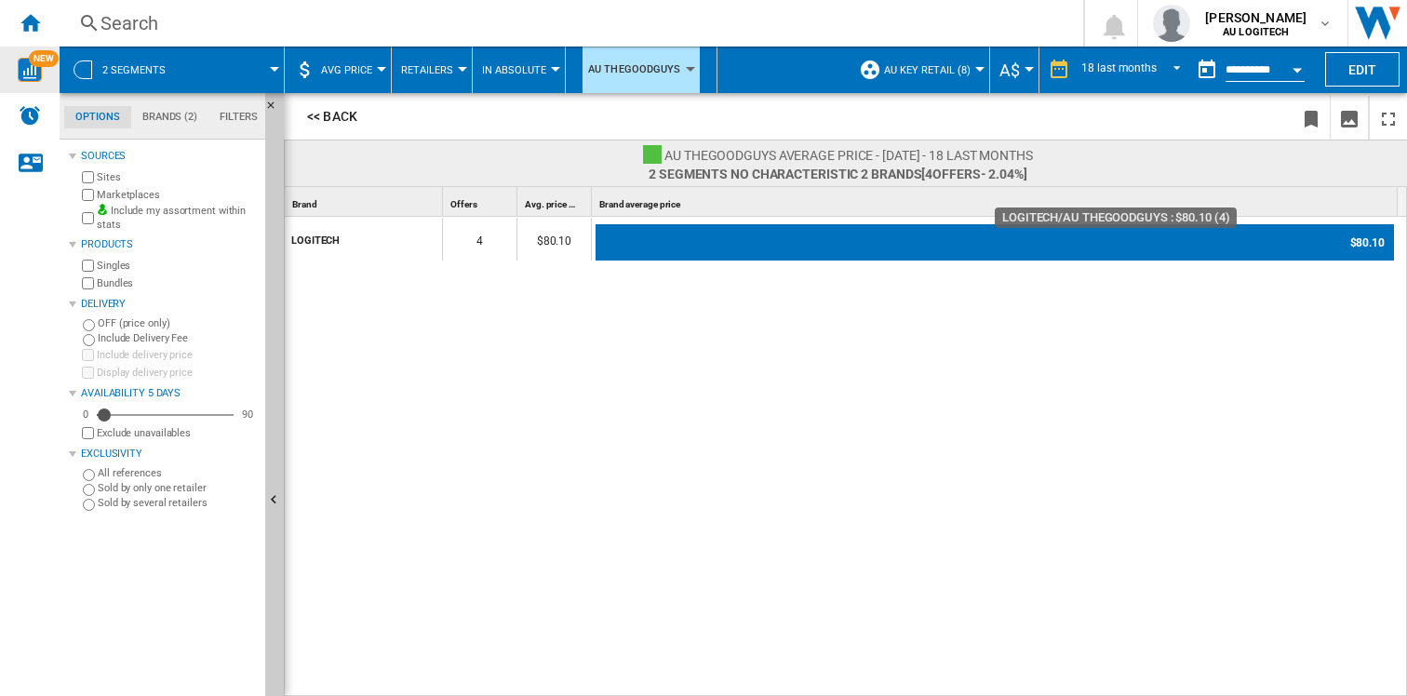
click at [1361, 247] on div "$80.10" at bounding box center [995, 242] width 799 height 37
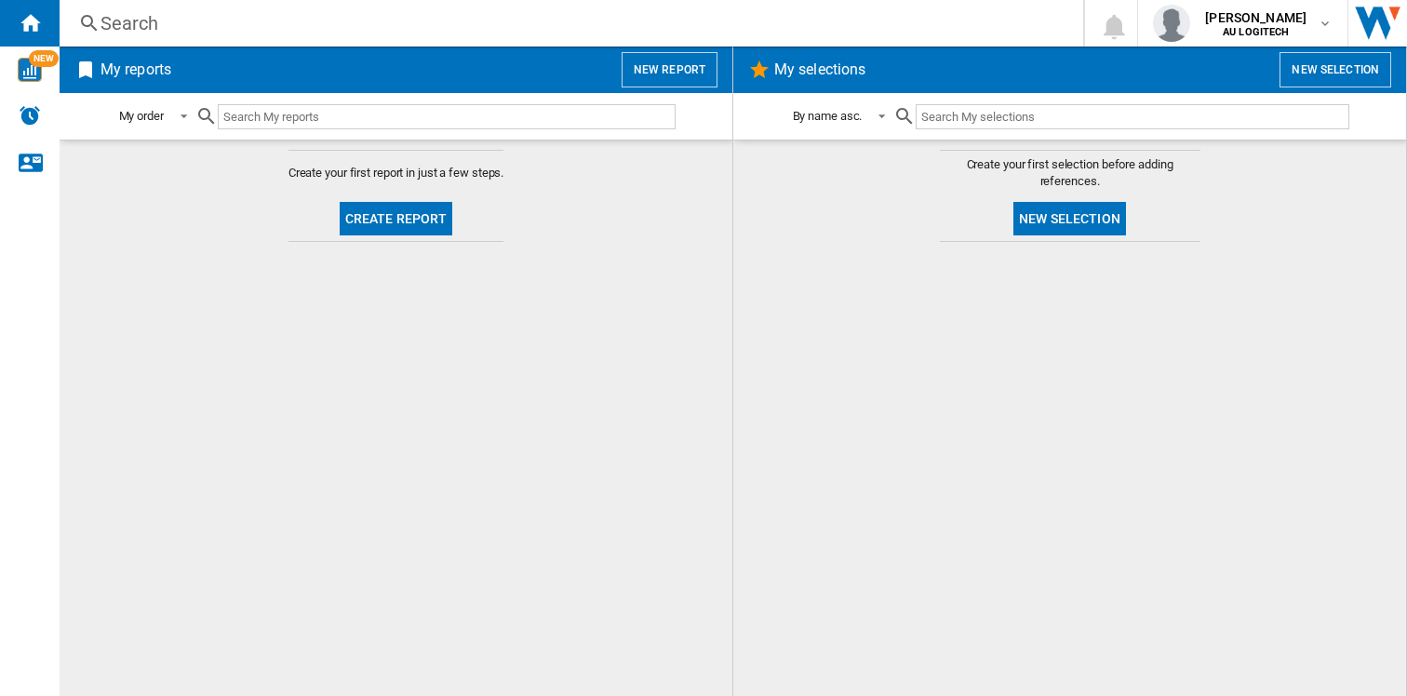
drag, startPoint x: 31, startPoint y: 75, endPoint x: 107, endPoint y: 1, distance: 106.6
click at [349, 209] on button "Create report" at bounding box center [397, 219] width 114 height 34
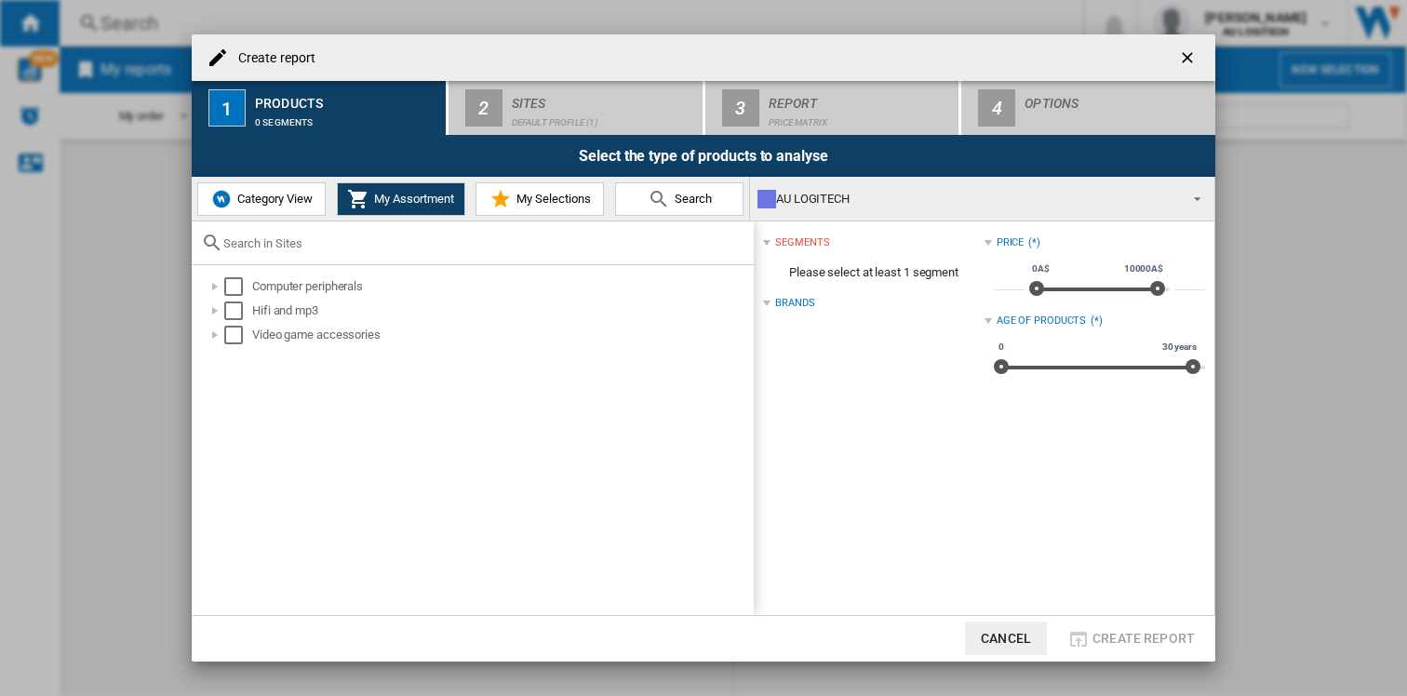
click at [273, 205] on span "Category View" at bounding box center [273, 199] width 80 height 14
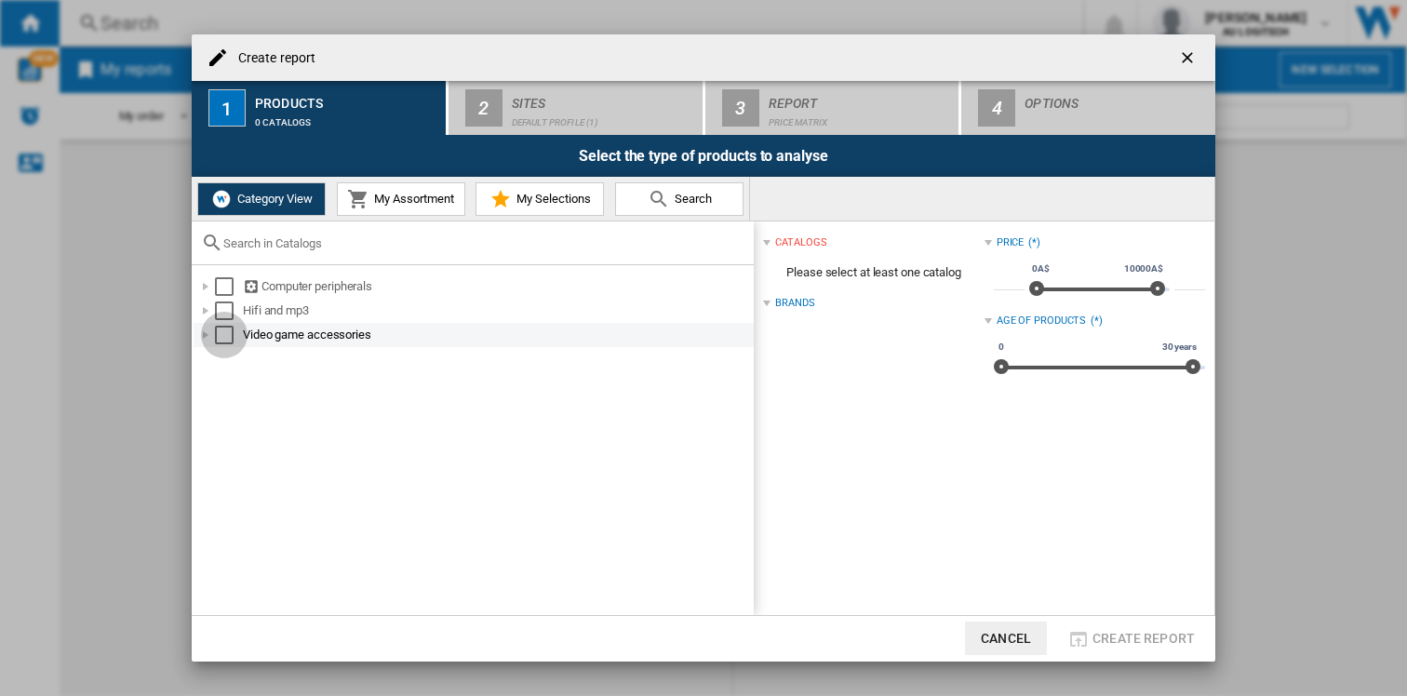
click at [227, 330] on div "Select" at bounding box center [224, 335] width 19 height 19
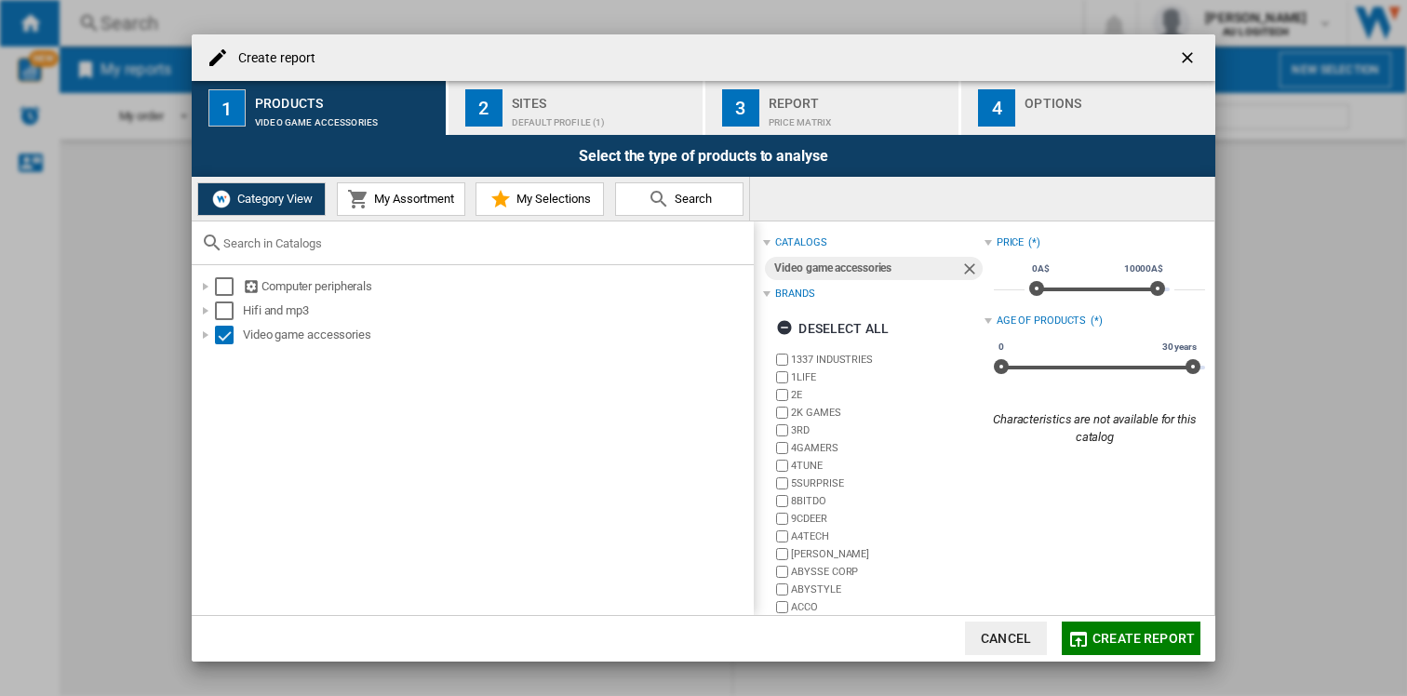
click at [410, 204] on span "My Assortment" at bounding box center [412, 199] width 85 height 14
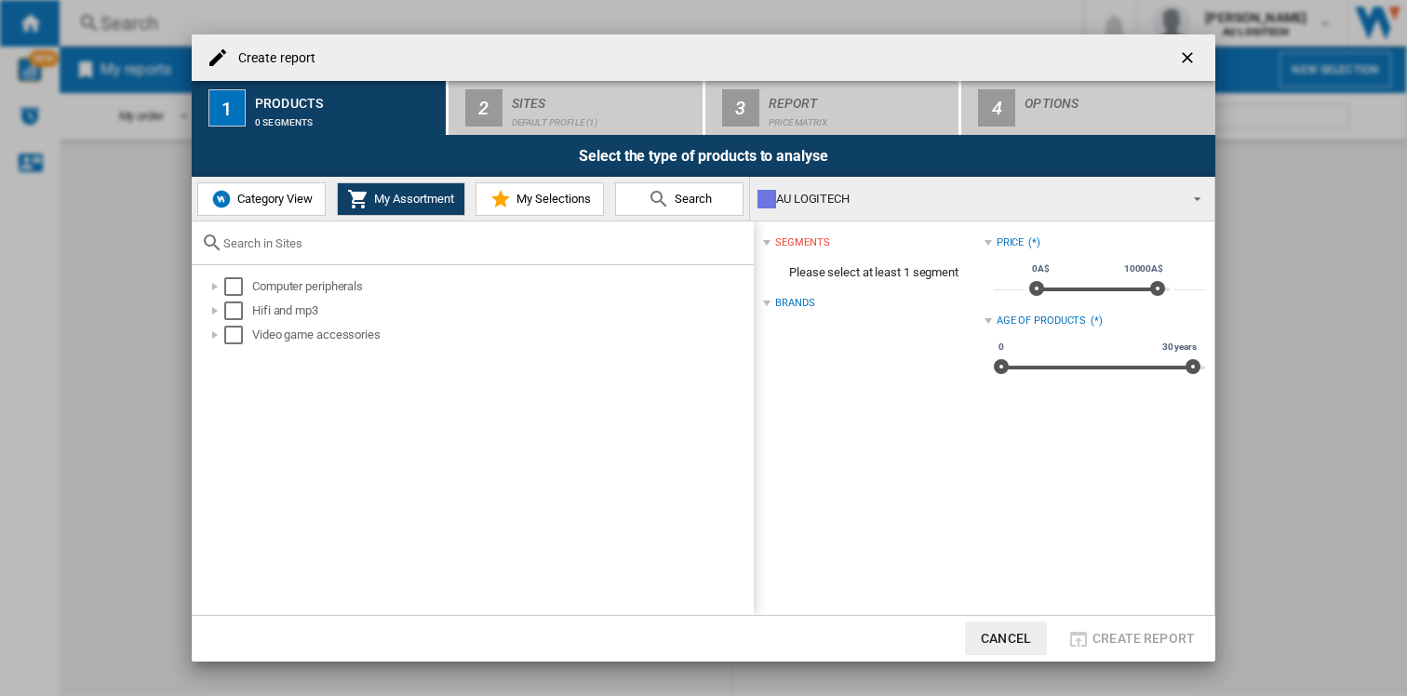
click at [534, 203] on span "My Selections" at bounding box center [551, 199] width 79 height 14
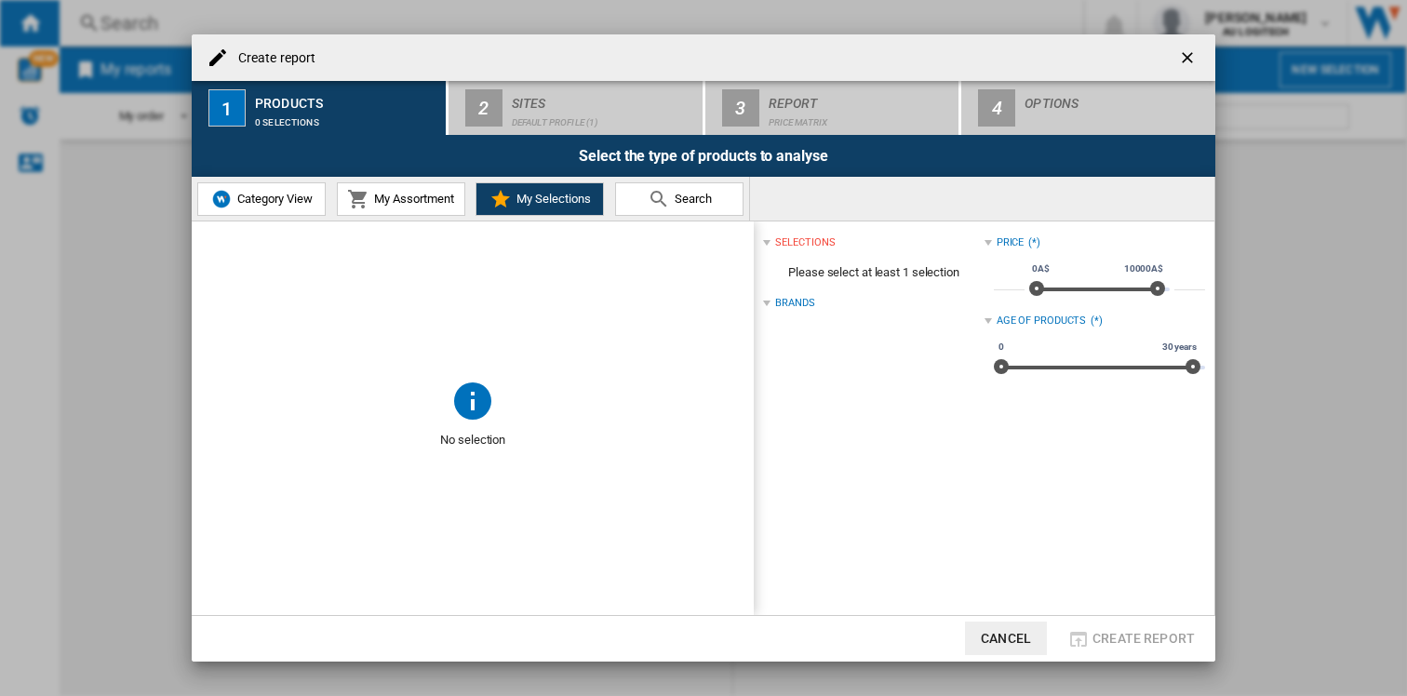
click at [697, 196] on span "Search" at bounding box center [691, 199] width 42 height 14
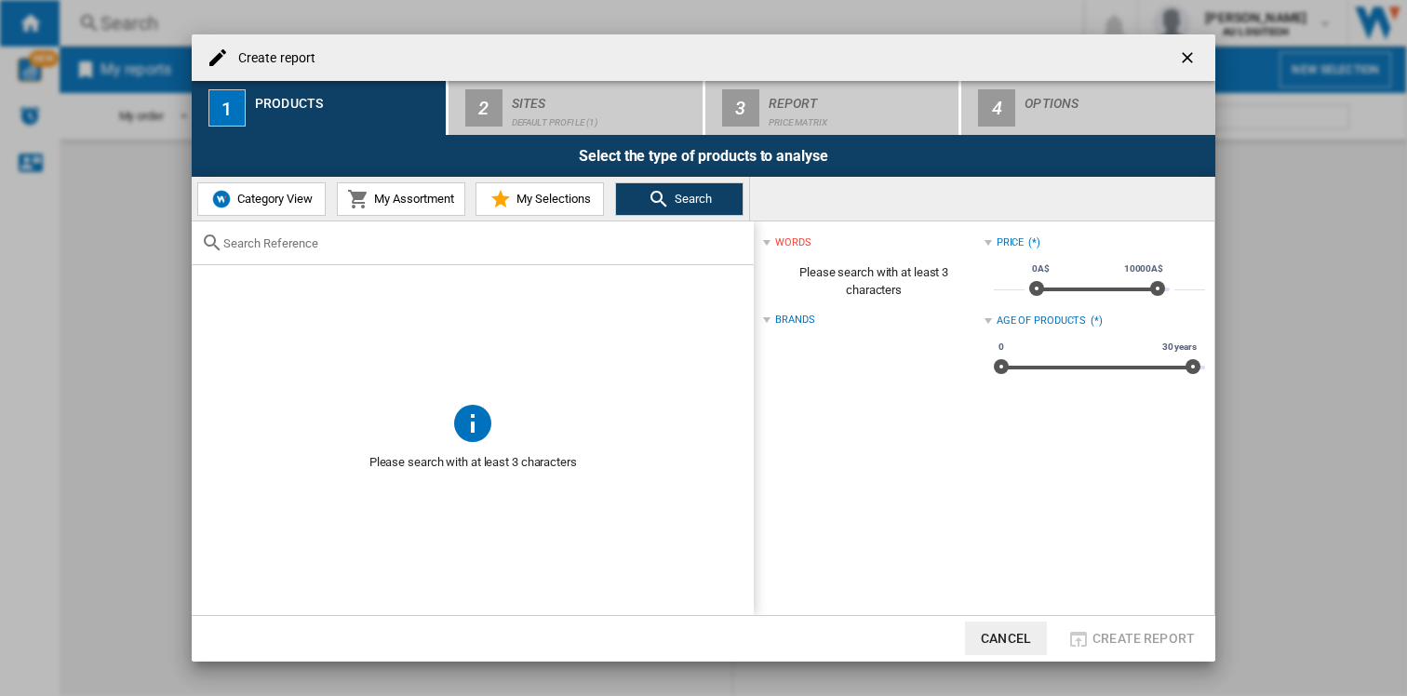
click at [276, 202] on span "Category View" at bounding box center [273, 199] width 80 height 14
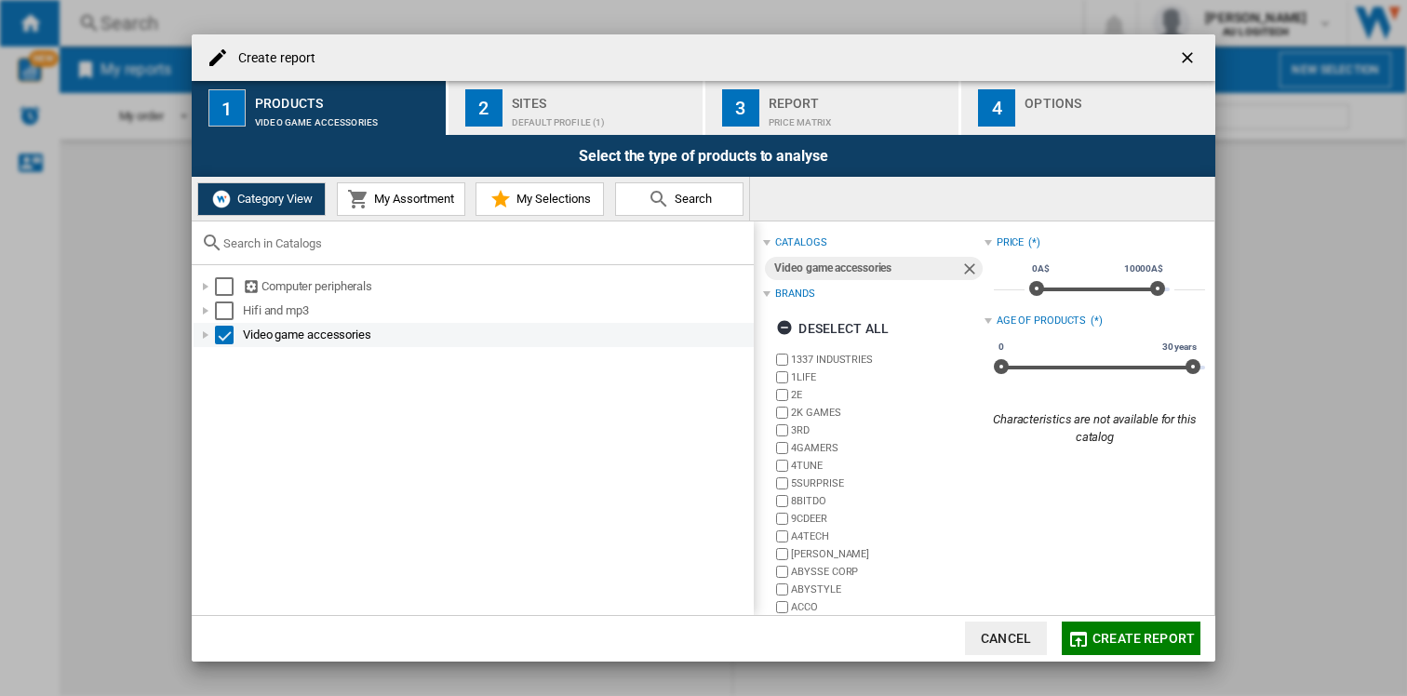
click at [209, 336] on div "Create report ..." at bounding box center [205, 335] width 19 height 19
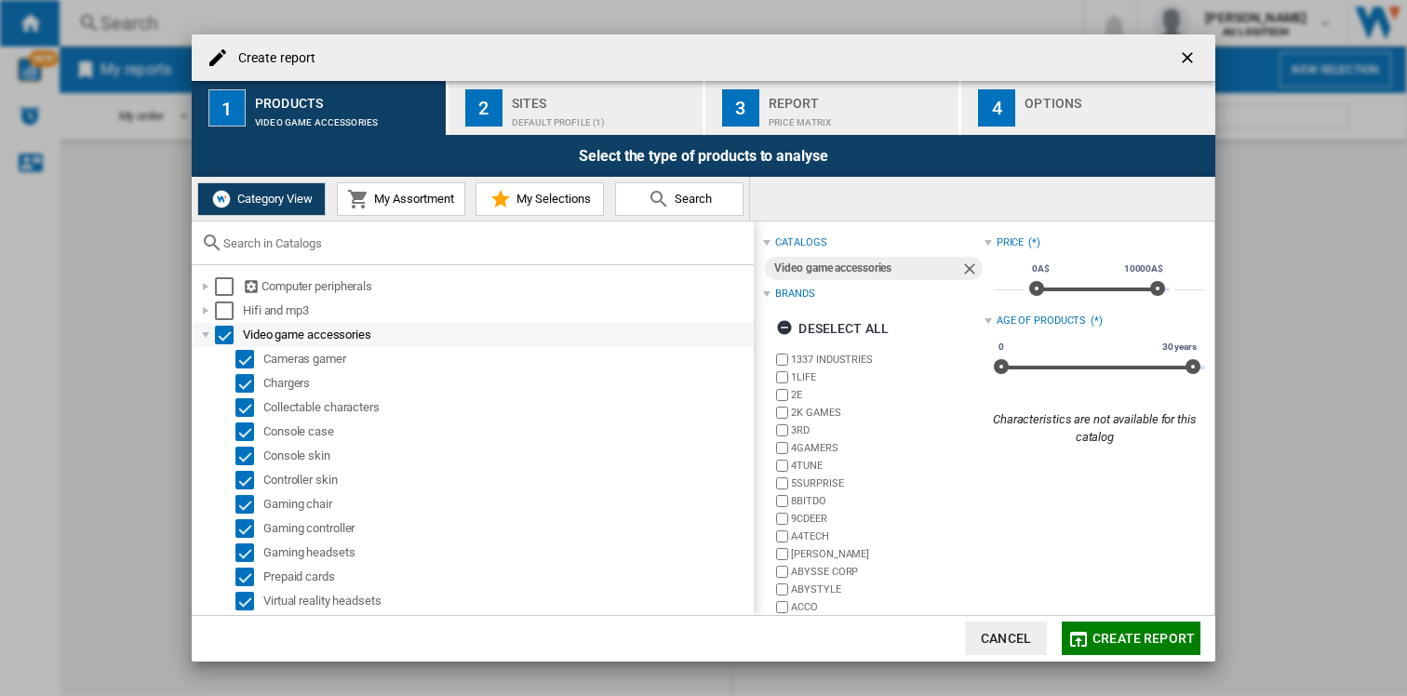
click at [228, 336] on div "Select" at bounding box center [224, 335] width 19 height 19
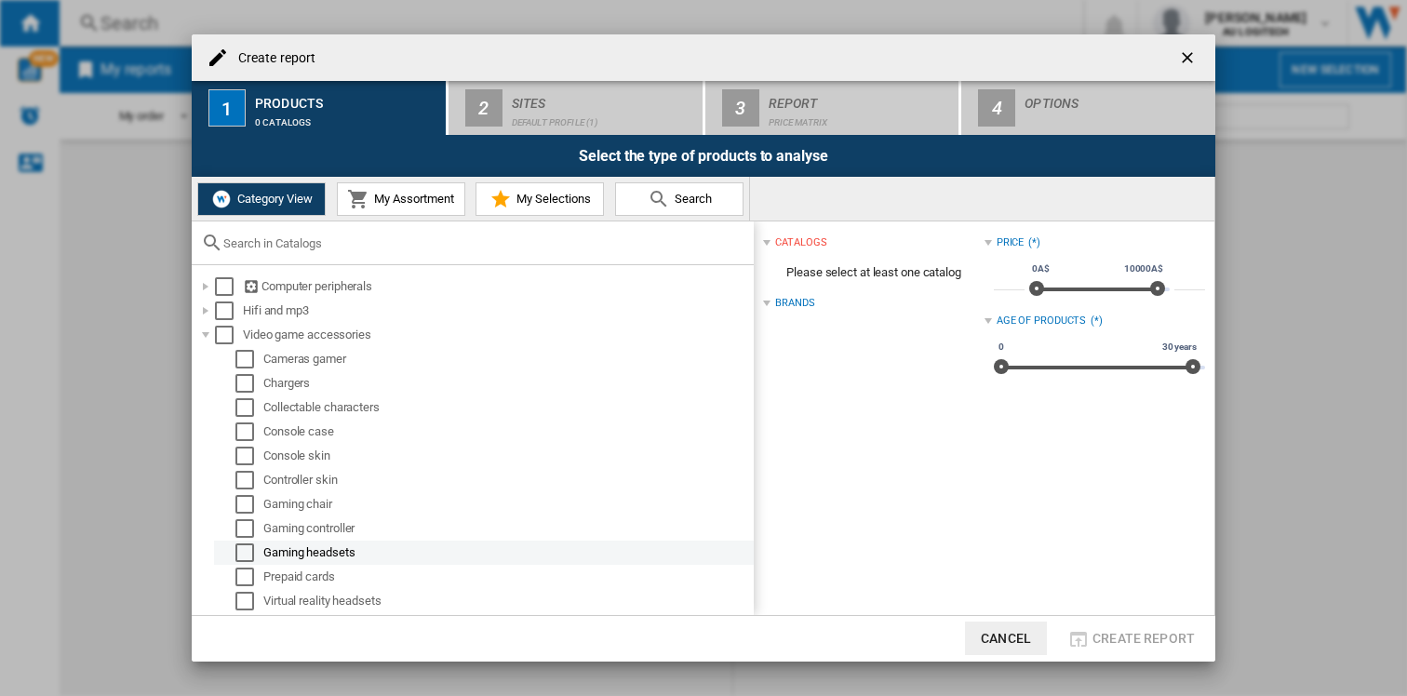
click at [252, 557] on div "Select" at bounding box center [244, 553] width 19 height 19
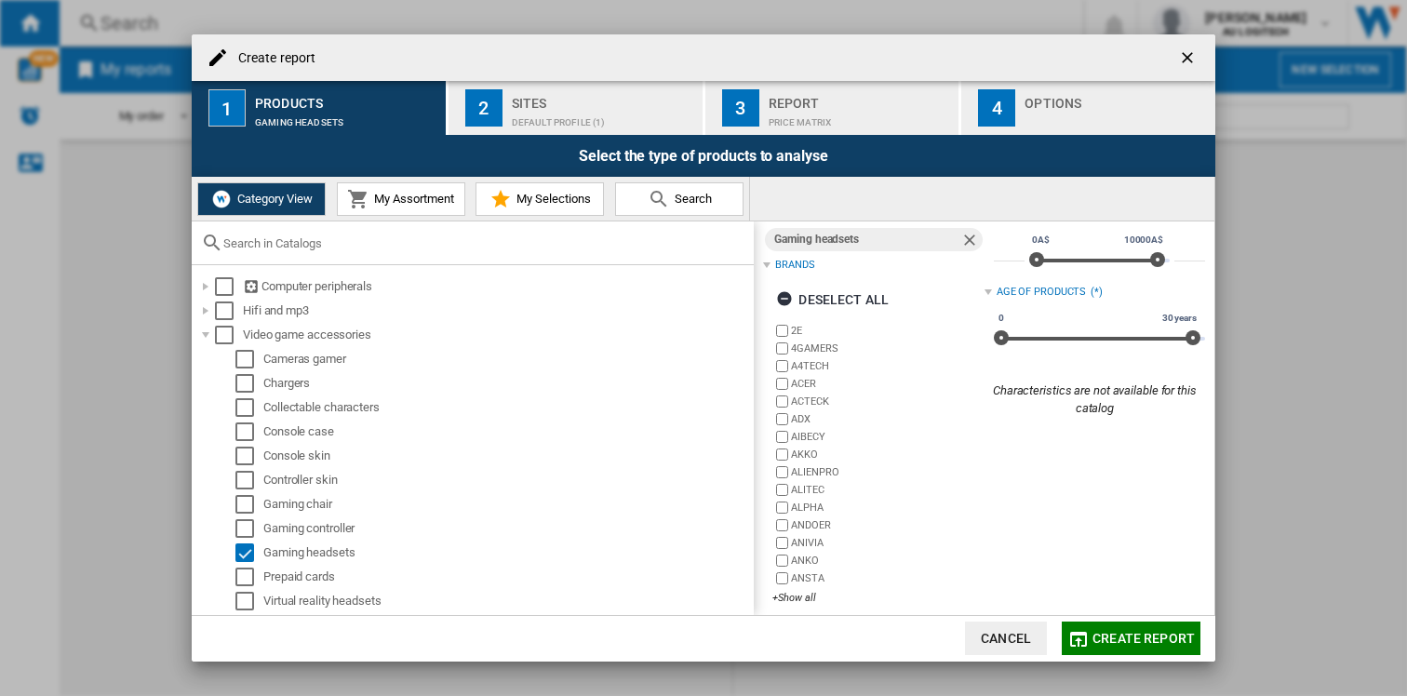
scroll to position [42, 0]
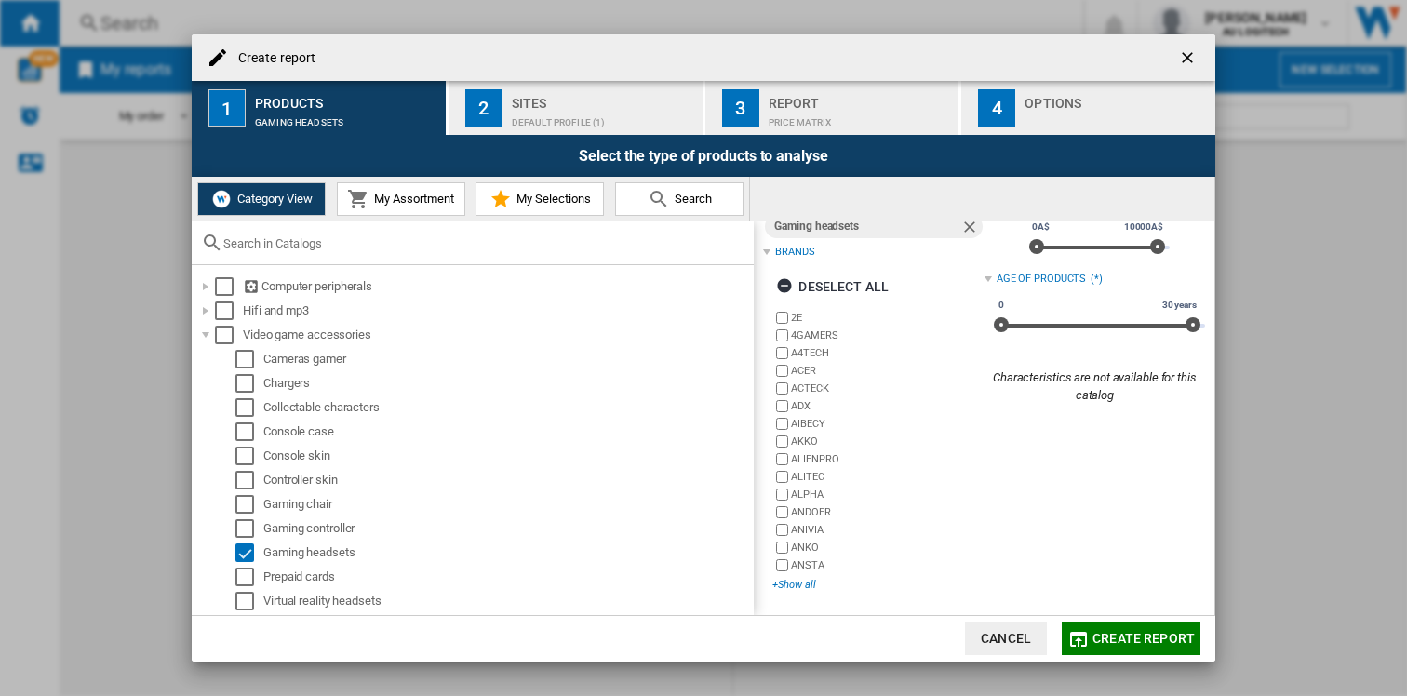
click at [803, 587] on div "+Show all" at bounding box center [878, 585] width 211 height 14
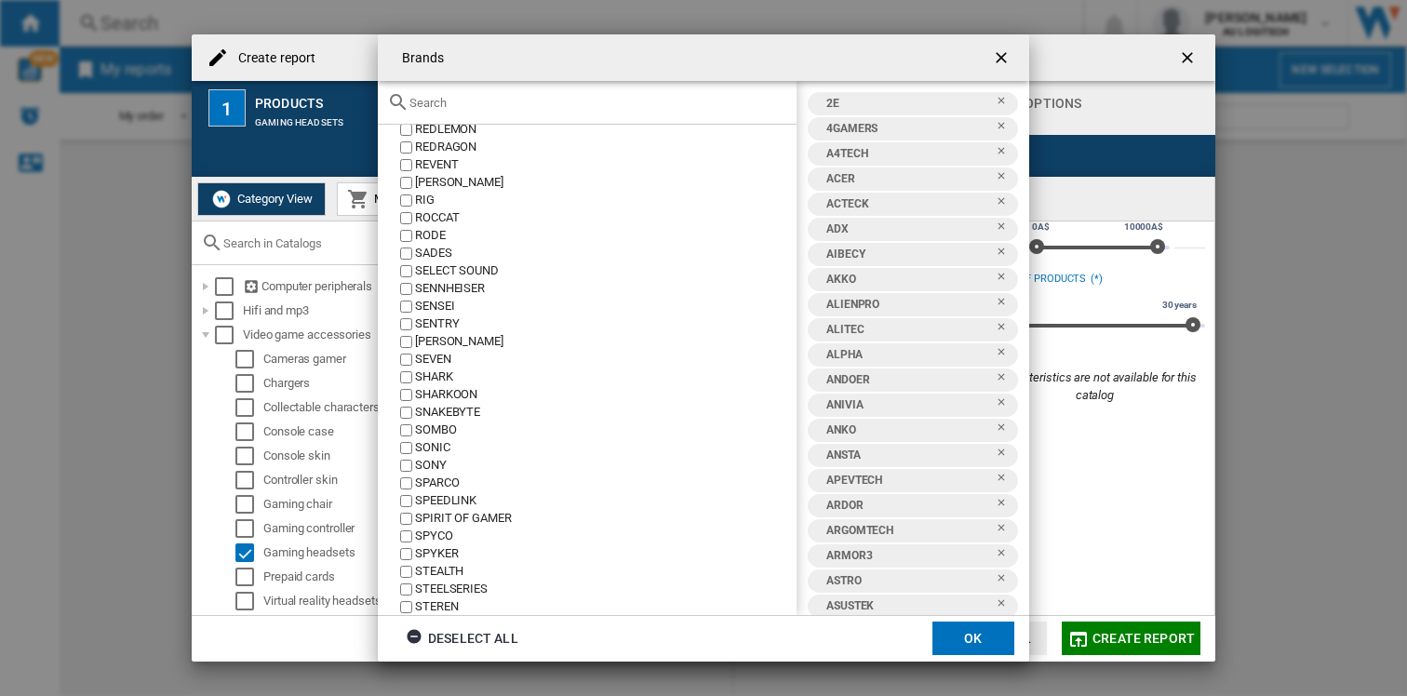
scroll to position [3669, 0]
click at [958, 631] on button "OK" at bounding box center [974, 639] width 82 height 34
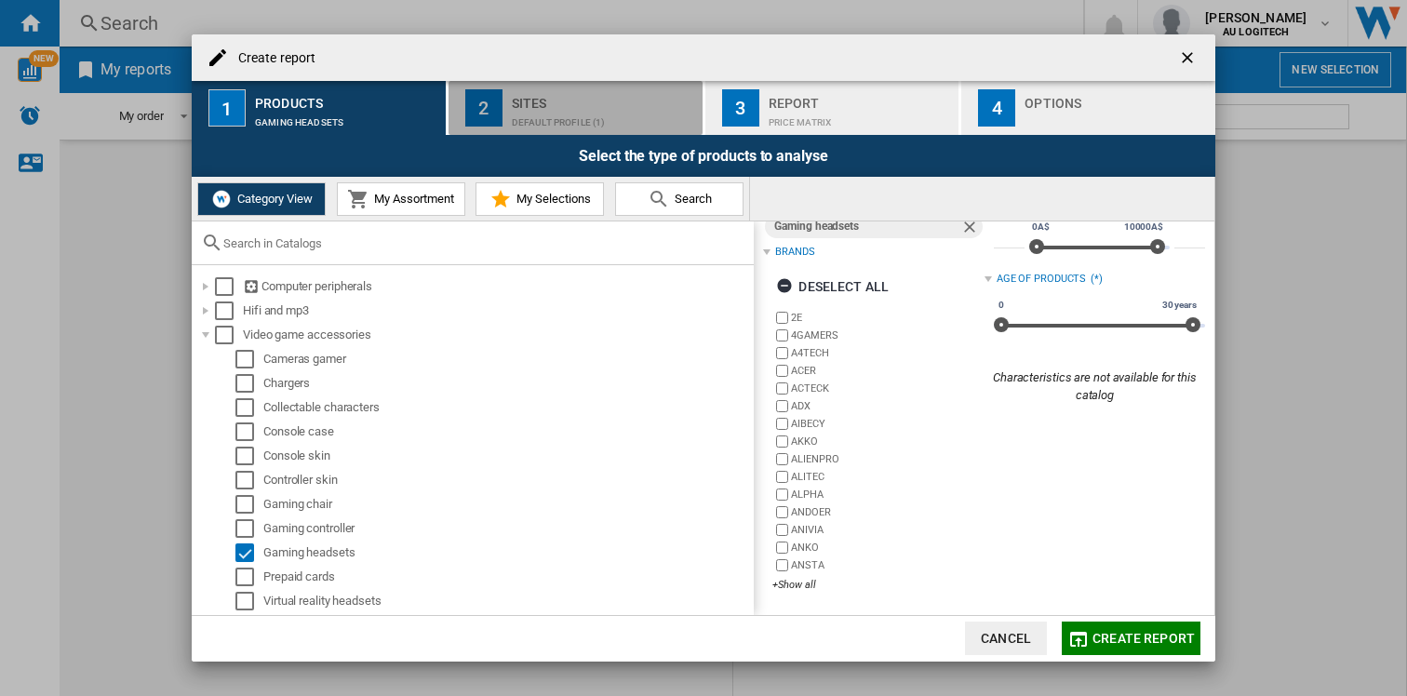
click at [608, 113] on div "Default profile (1)" at bounding box center [603, 118] width 183 height 20
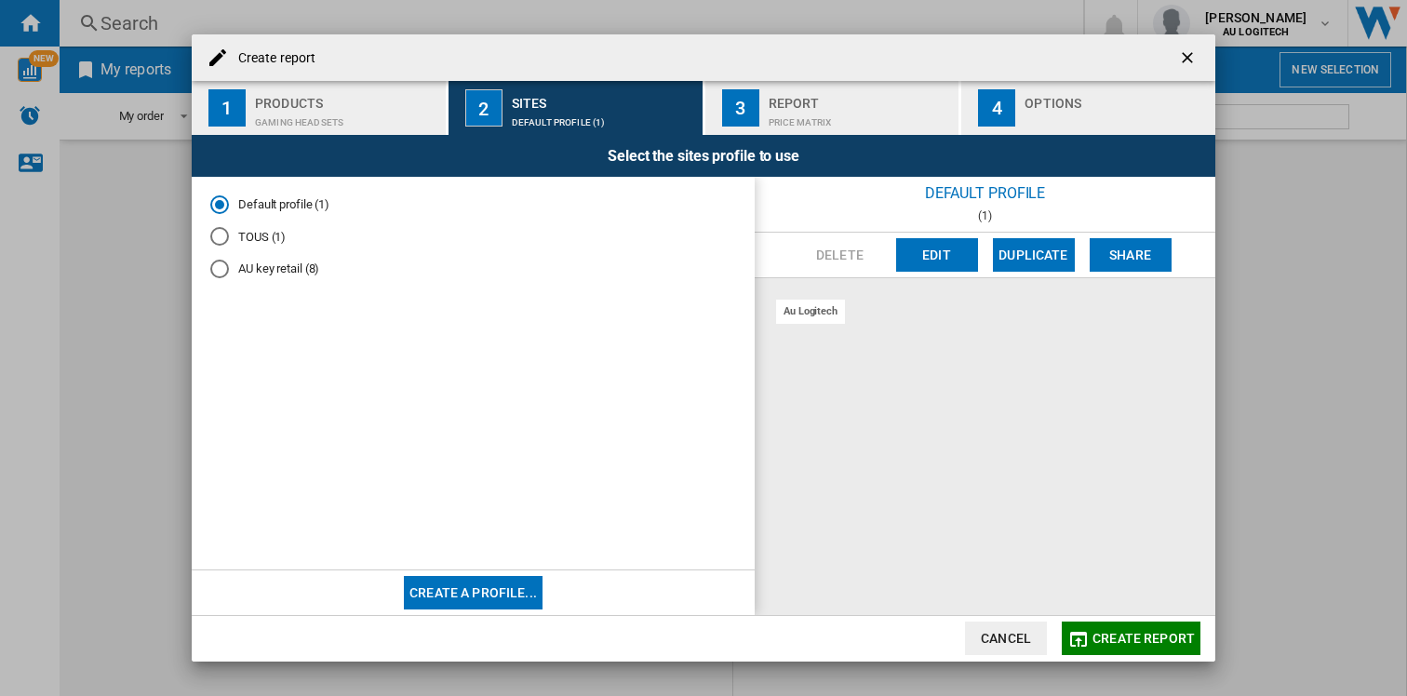
click at [222, 267] on div "AU key retail (8)" at bounding box center [219, 269] width 19 height 19
click at [814, 105] on div "Report" at bounding box center [860, 98] width 183 height 20
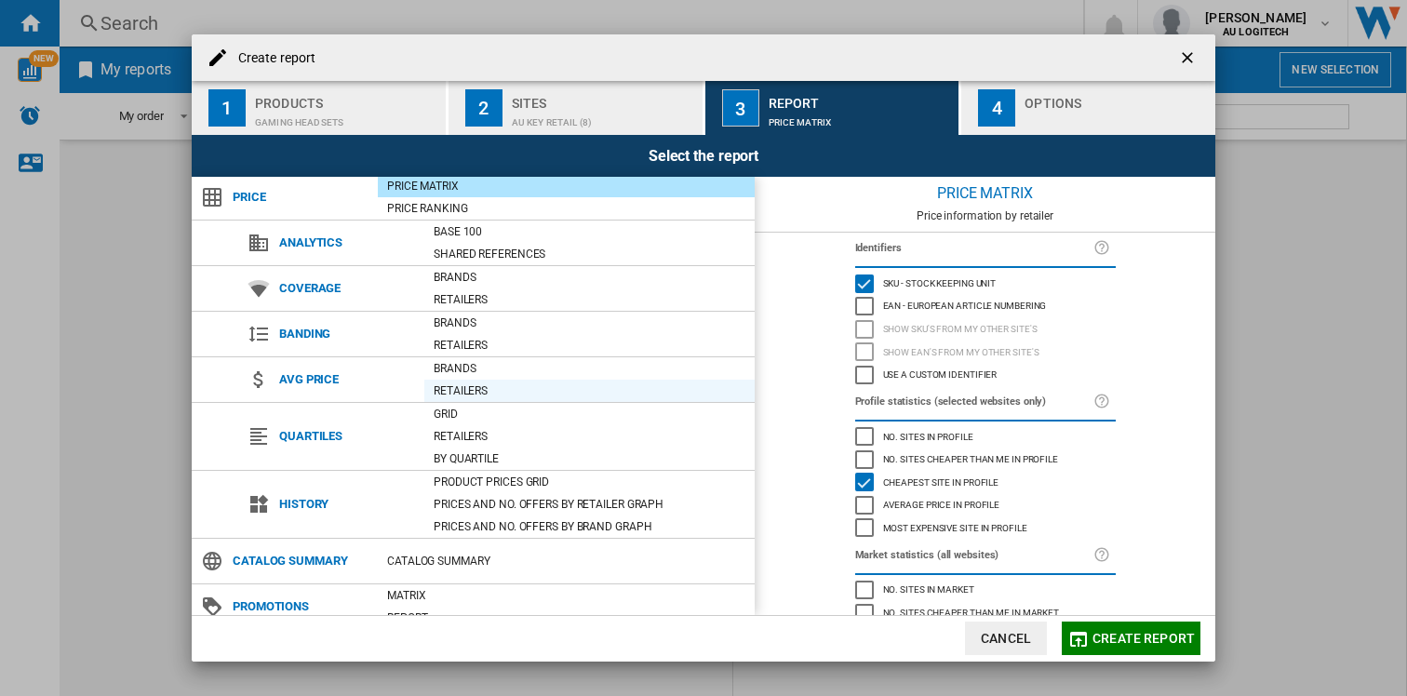
scroll to position [0, 0]
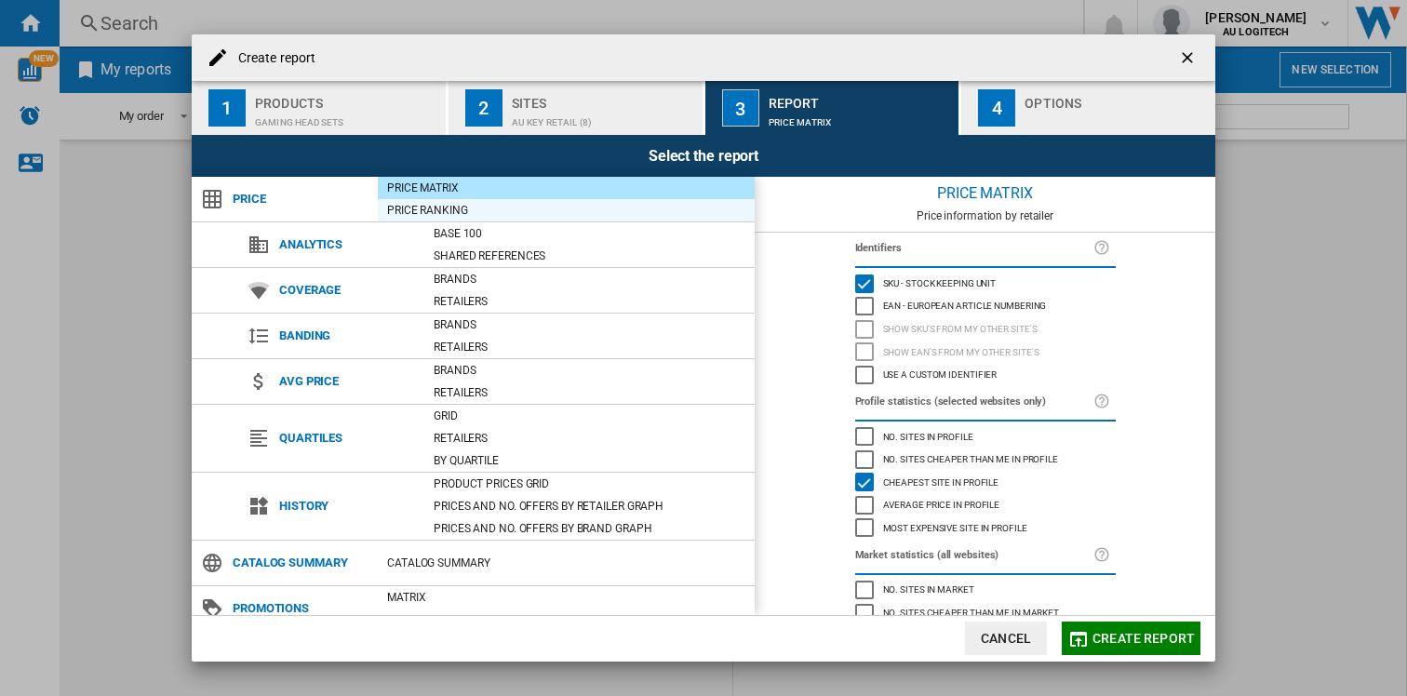
click at [470, 208] on div "Price Ranking" at bounding box center [566, 210] width 377 height 19
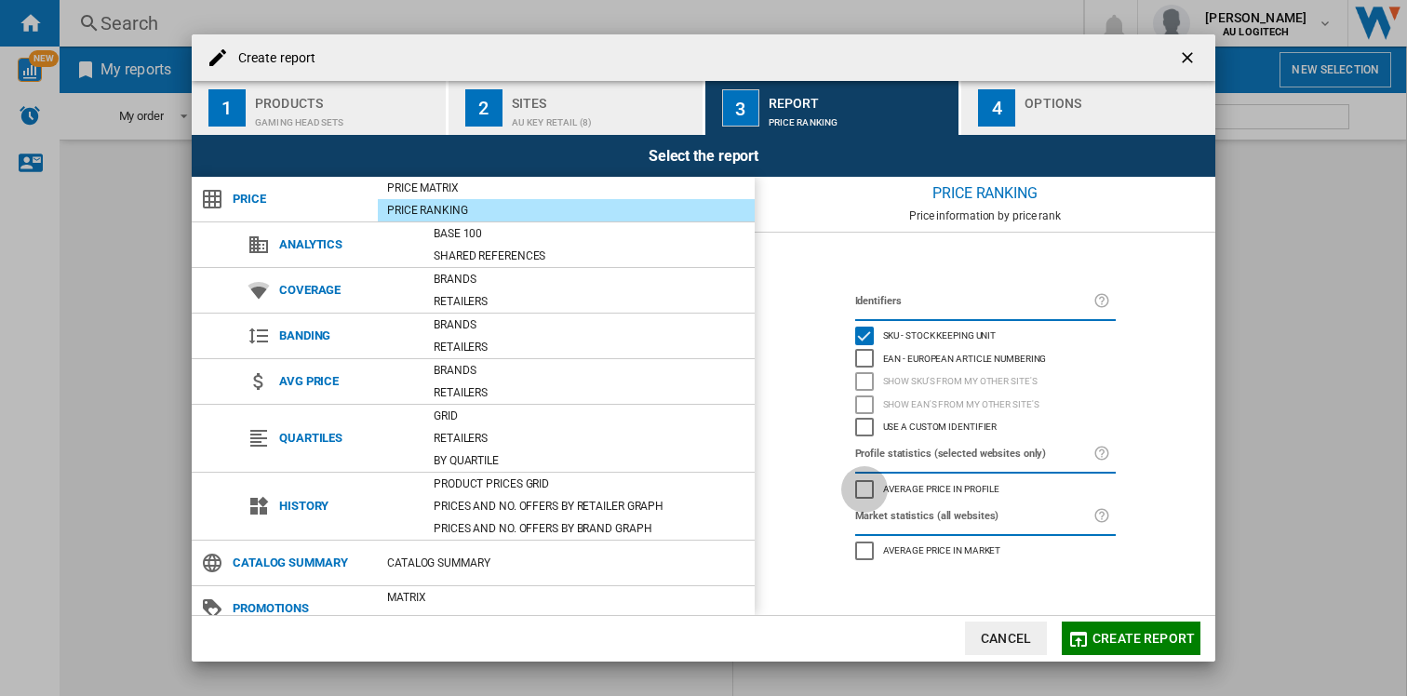
click at [865, 484] on div "Average price in profile" at bounding box center [864, 489] width 19 height 19
click at [864, 550] on div "Average price in market" at bounding box center [864, 551] width 19 height 19
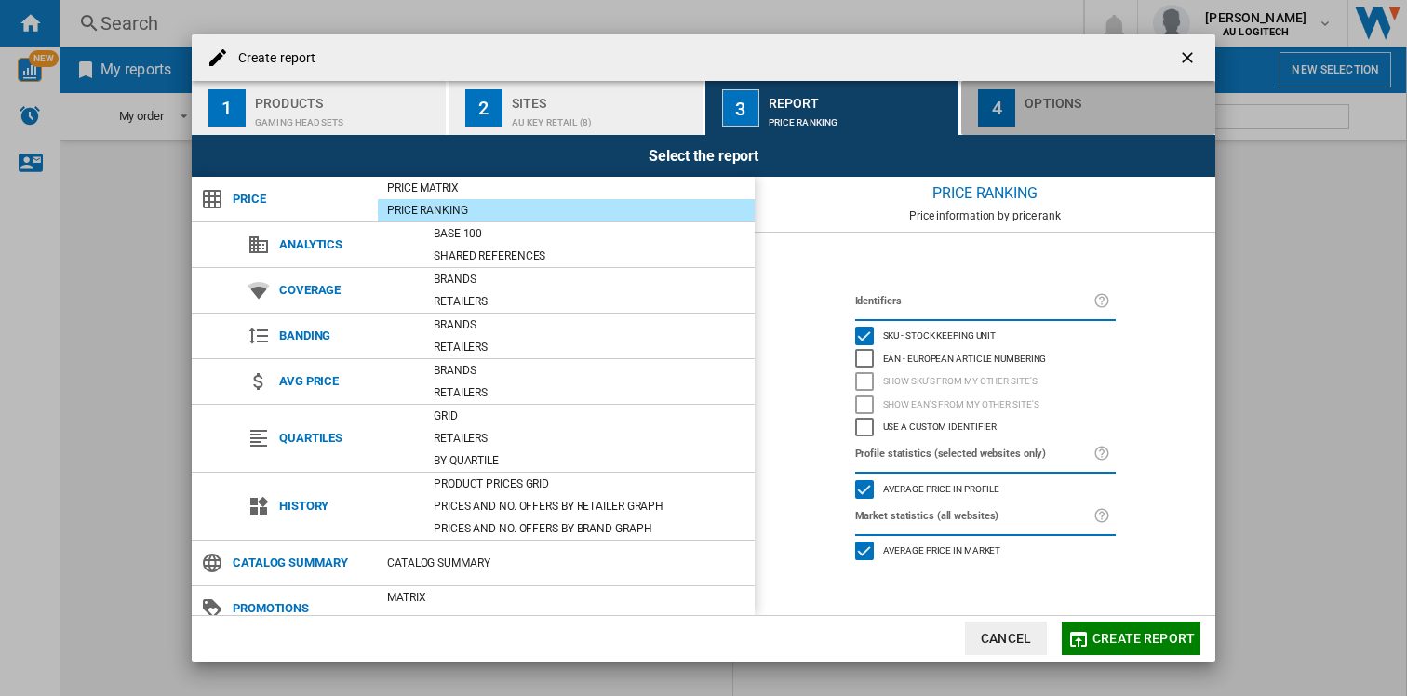
click at [1024, 115] on button "4 Options" at bounding box center [1089, 108] width 254 height 54
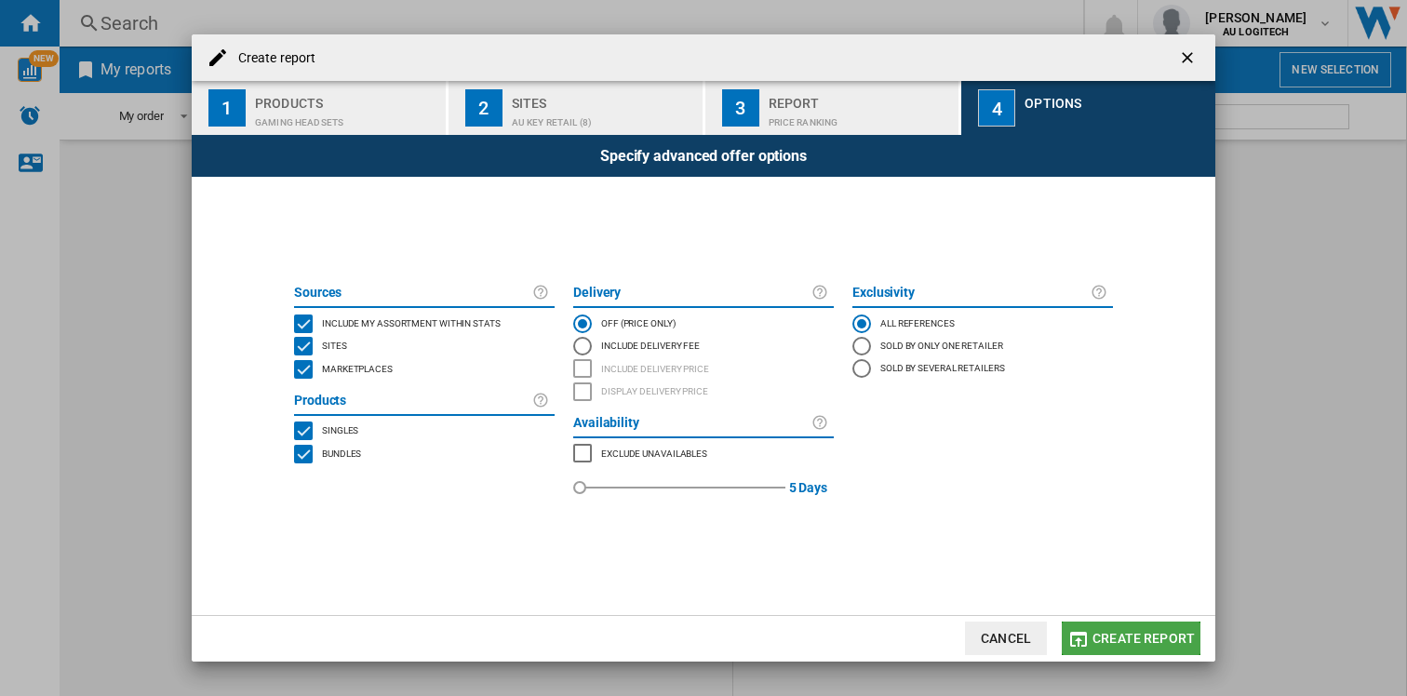
click at [1117, 633] on span "Create report" at bounding box center [1144, 638] width 102 height 15
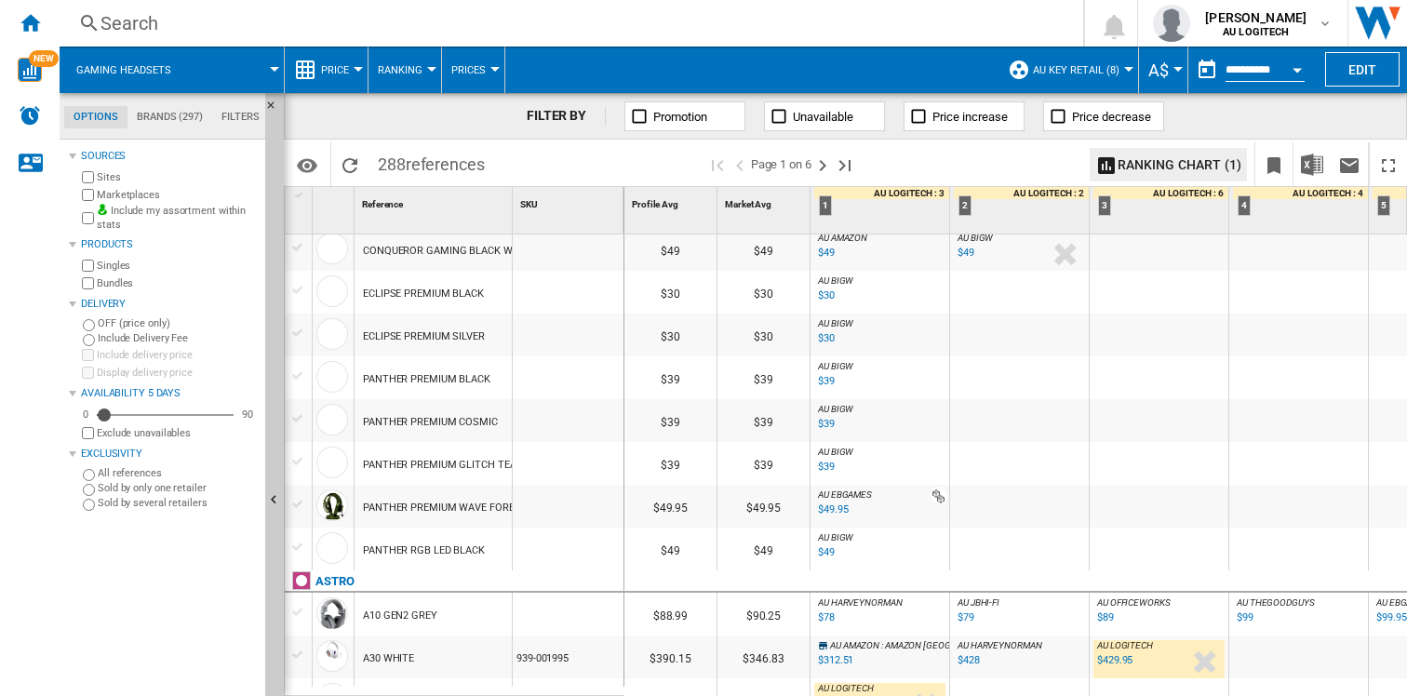
scroll to position [566, 0]
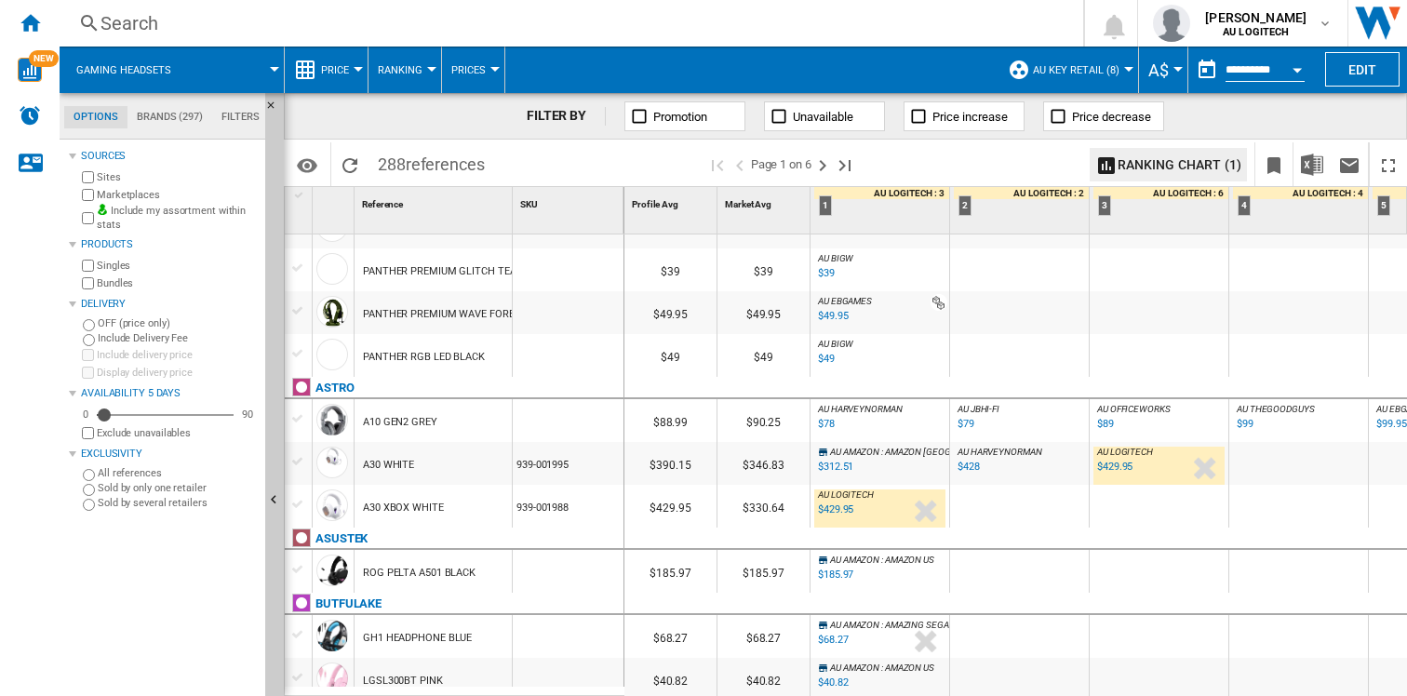
drag, startPoint x: 844, startPoint y: 686, endPoint x: 954, endPoint y: 689, distance: 109.9
click at [953, 690] on div "$29 $29 AU BIGW : AU BIGW -1.0 % $29 % N/A AU BIGW : AU BIGW $19 $19 AU BIGW : …" at bounding box center [1017, 466] width 784 height 463
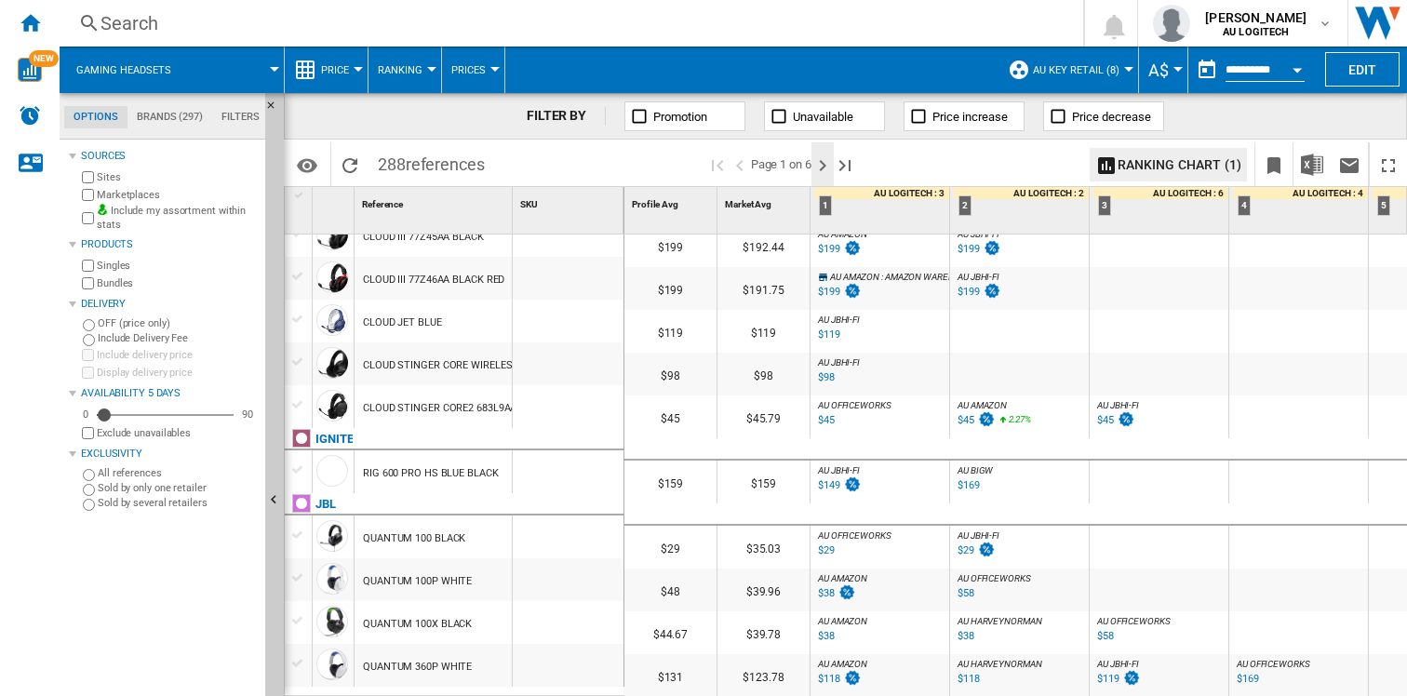
click at [823, 161] on ng-md-icon "Next page" at bounding box center [823, 166] width 22 height 22
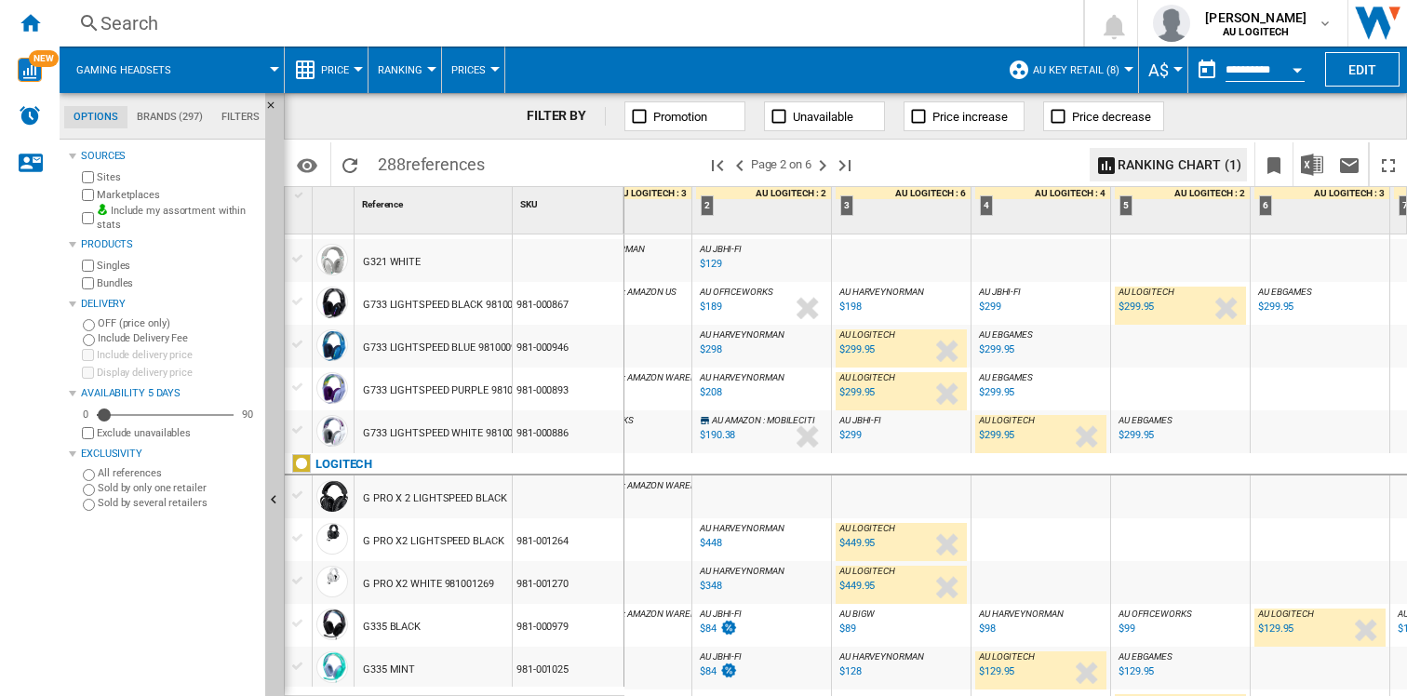
scroll to position [0, 86]
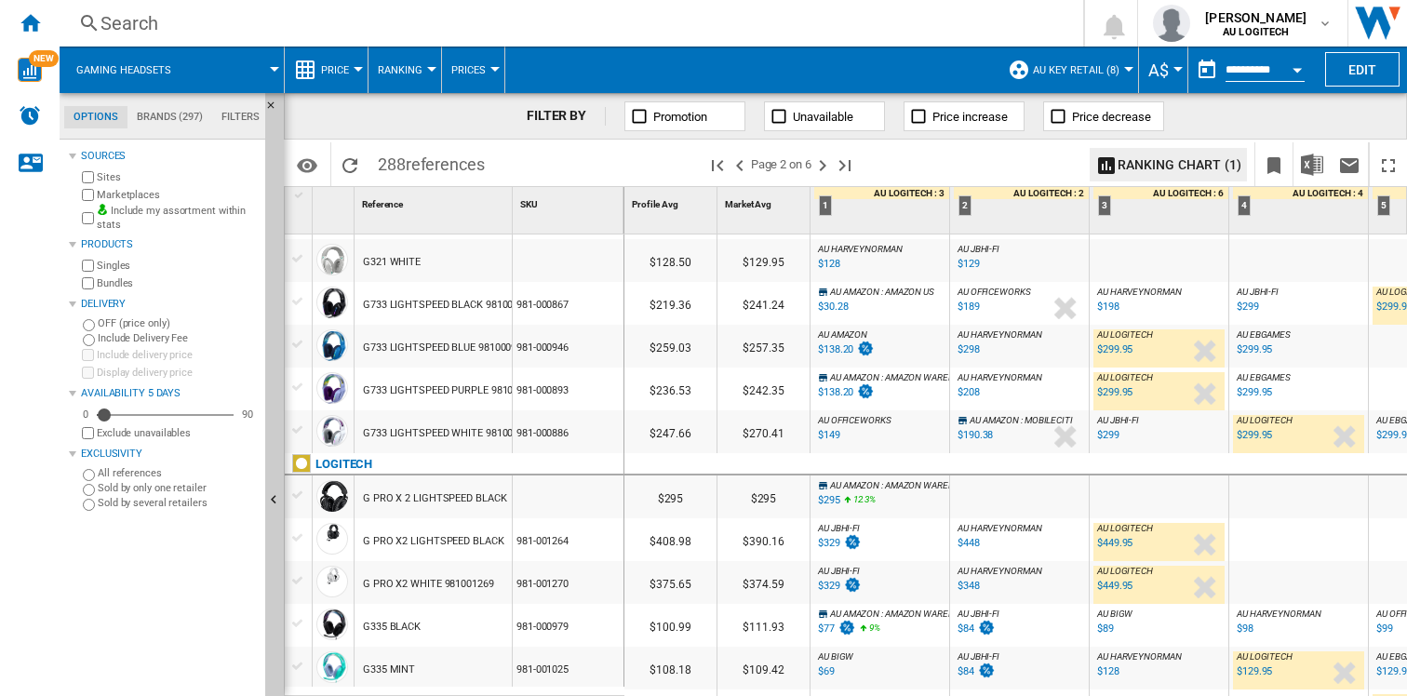
click at [484, 67] on span "Prices" at bounding box center [468, 70] width 34 height 12
click at [176, 285] on md-backdrop at bounding box center [703, 348] width 1407 height 696
click at [161, 118] on md-tab-item "Brands (297)" at bounding box center [170, 117] width 85 height 22
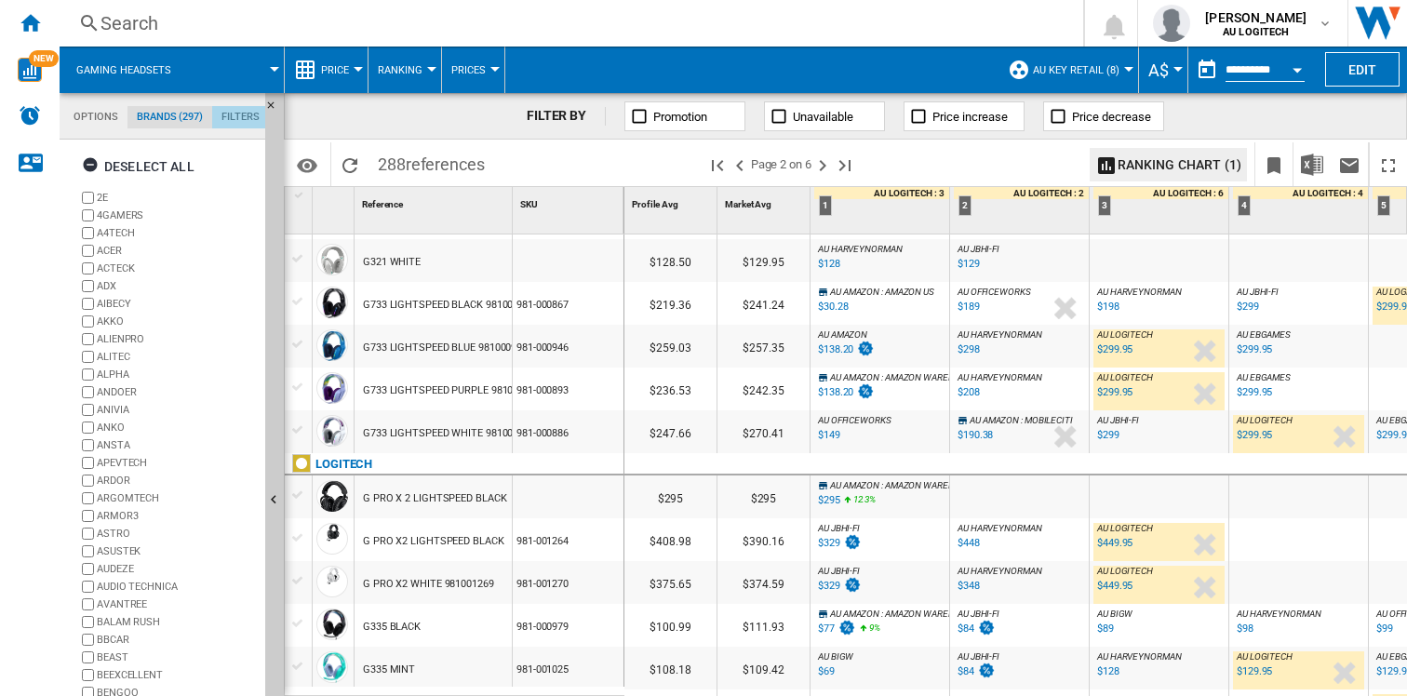
click at [233, 113] on md-tab-item "Filters" at bounding box center [240, 117] width 57 height 22
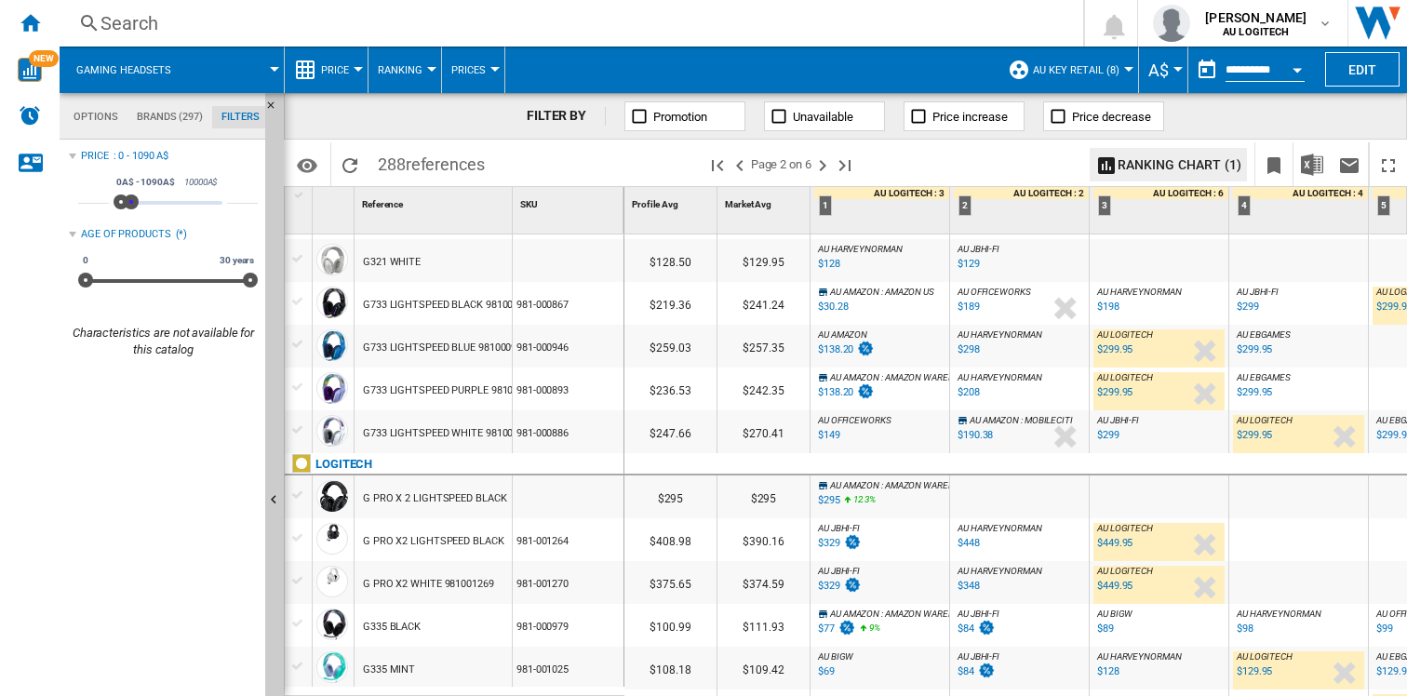
type input "***"
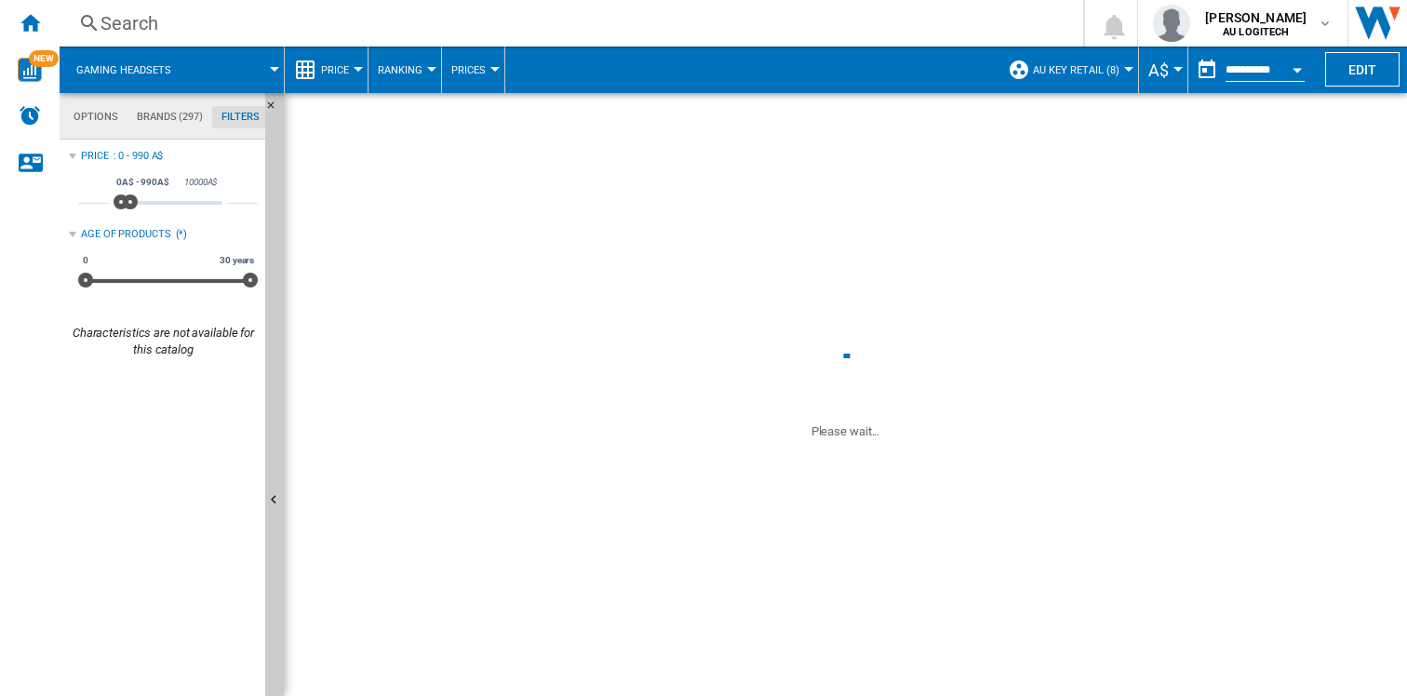
drag, startPoint x: 210, startPoint y: 200, endPoint x: 130, endPoint y: 197, distance: 80.1
click at [130, 197] on span at bounding box center [130, 202] width 15 height 15
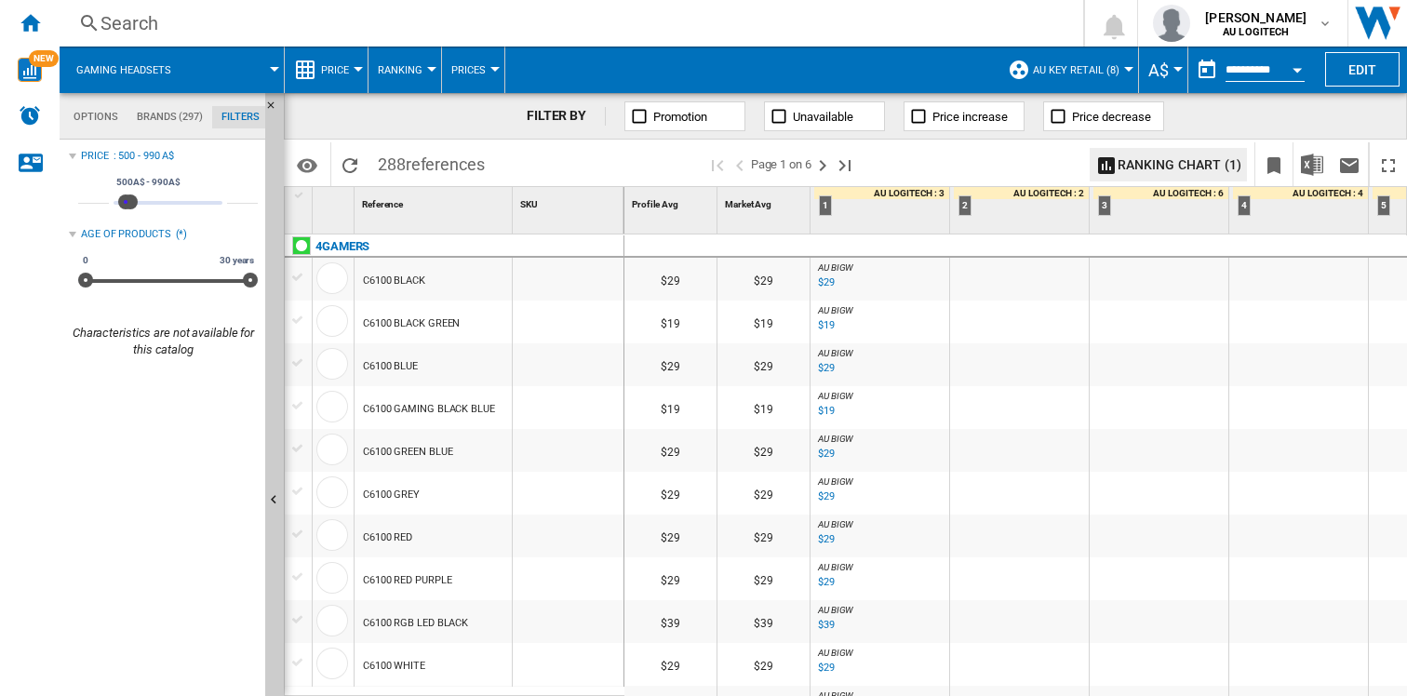
type input "***"
click at [125, 201] on span at bounding box center [124, 202] width 15 height 15
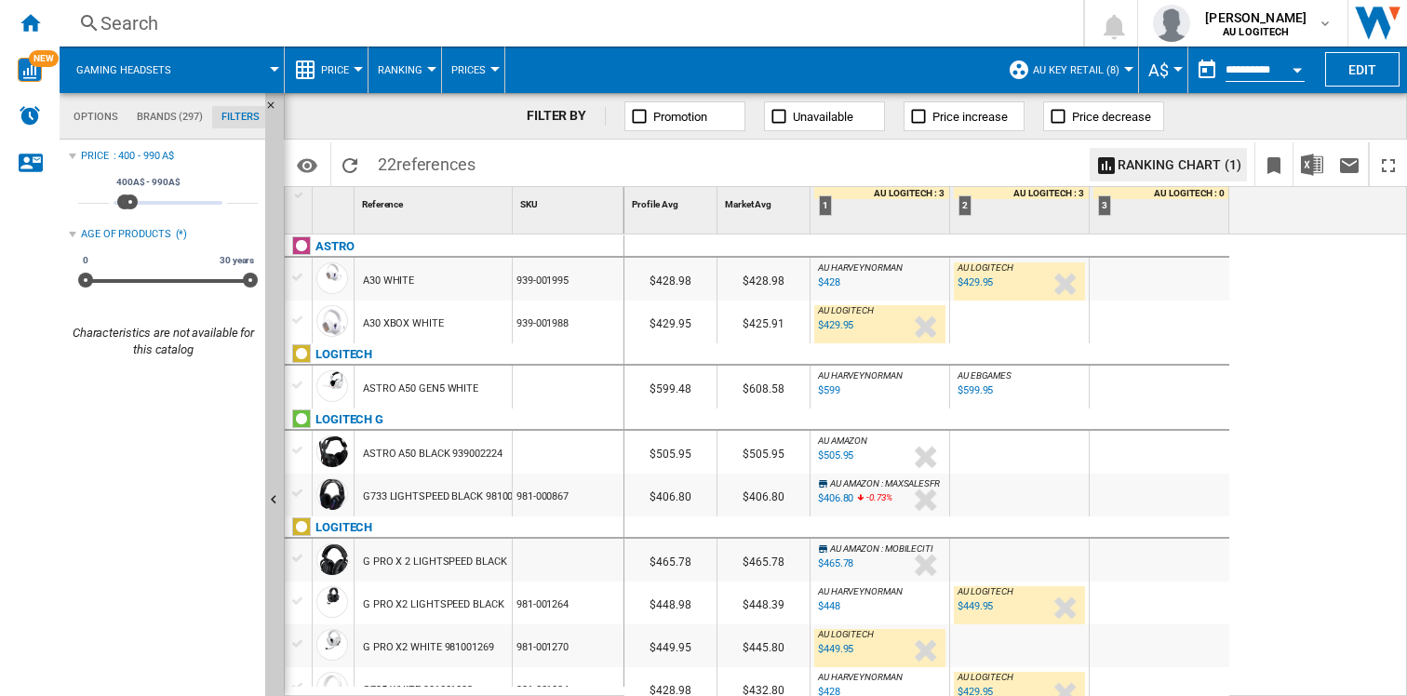
click at [1130, 65] on md-menu "AU key retail (8) Default profile (1) TOUS (1) AU key retail (8) Edit "AU key r…" at bounding box center [1069, 70] width 141 height 47
click at [1126, 71] on div at bounding box center [1128, 69] width 9 height 5
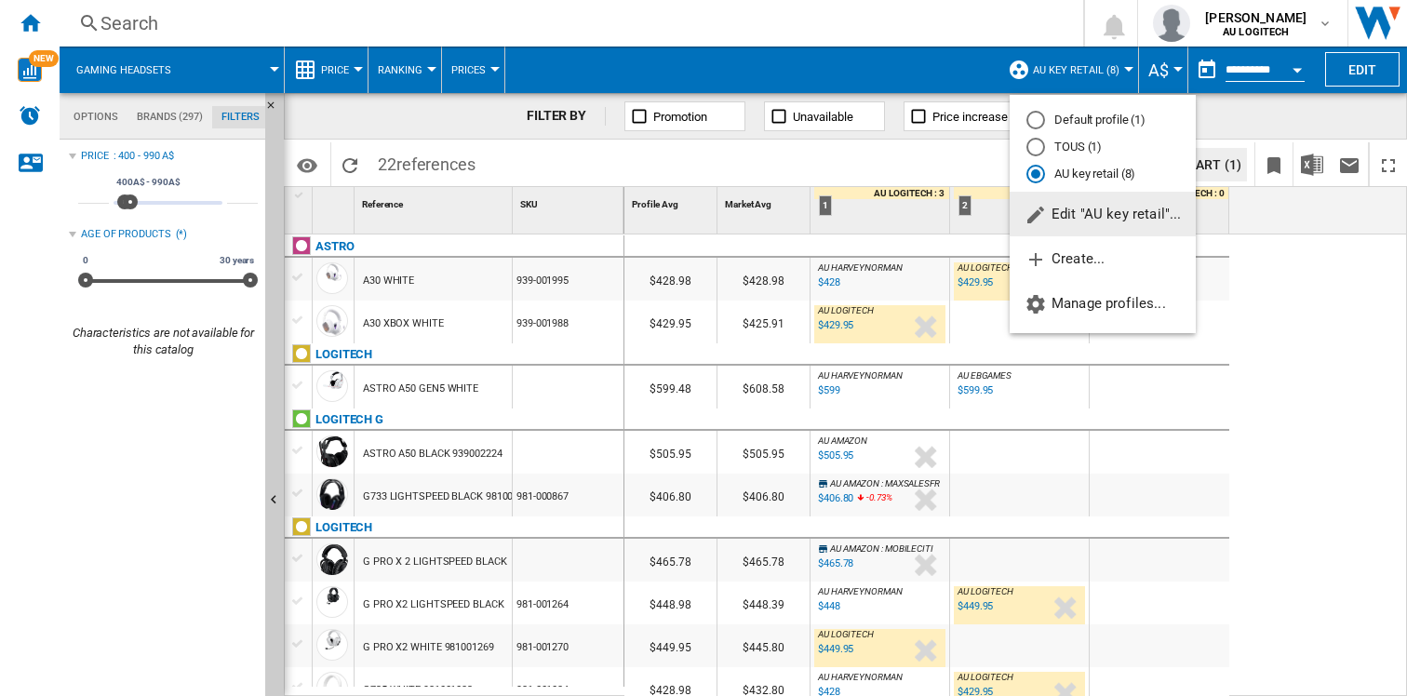
click at [356, 71] on md-backdrop at bounding box center [703, 348] width 1407 height 696
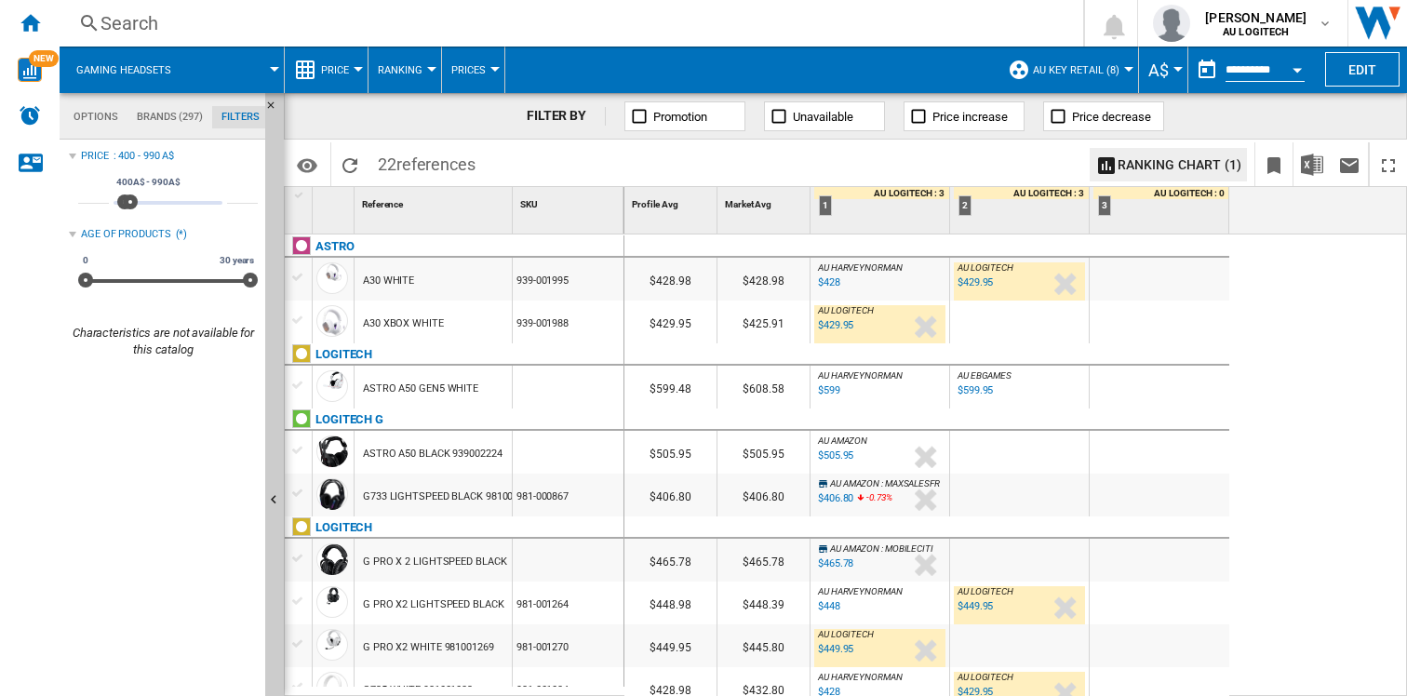
click at [356, 71] on div at bounding box center [358, 69] width 9 height 5
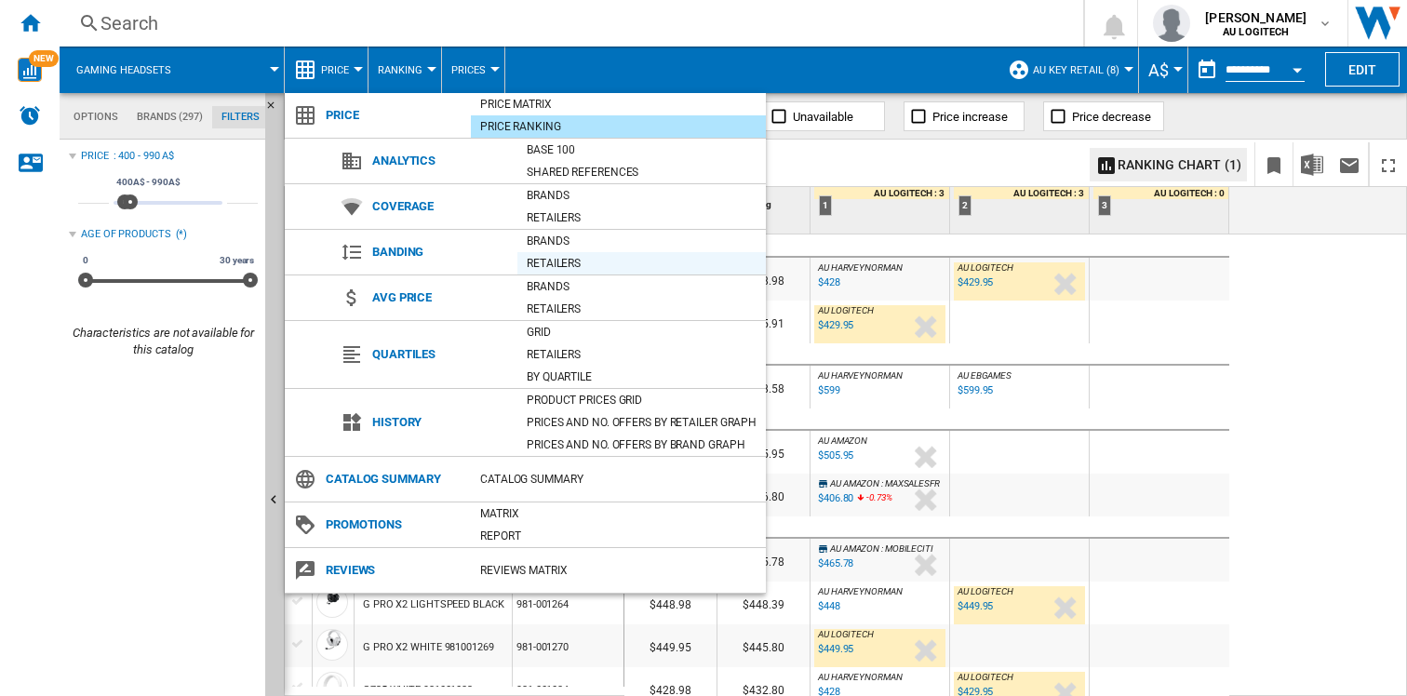
click at [551, 262] on div "Retailers" at bounding box center [642, 263] width 249 height 19
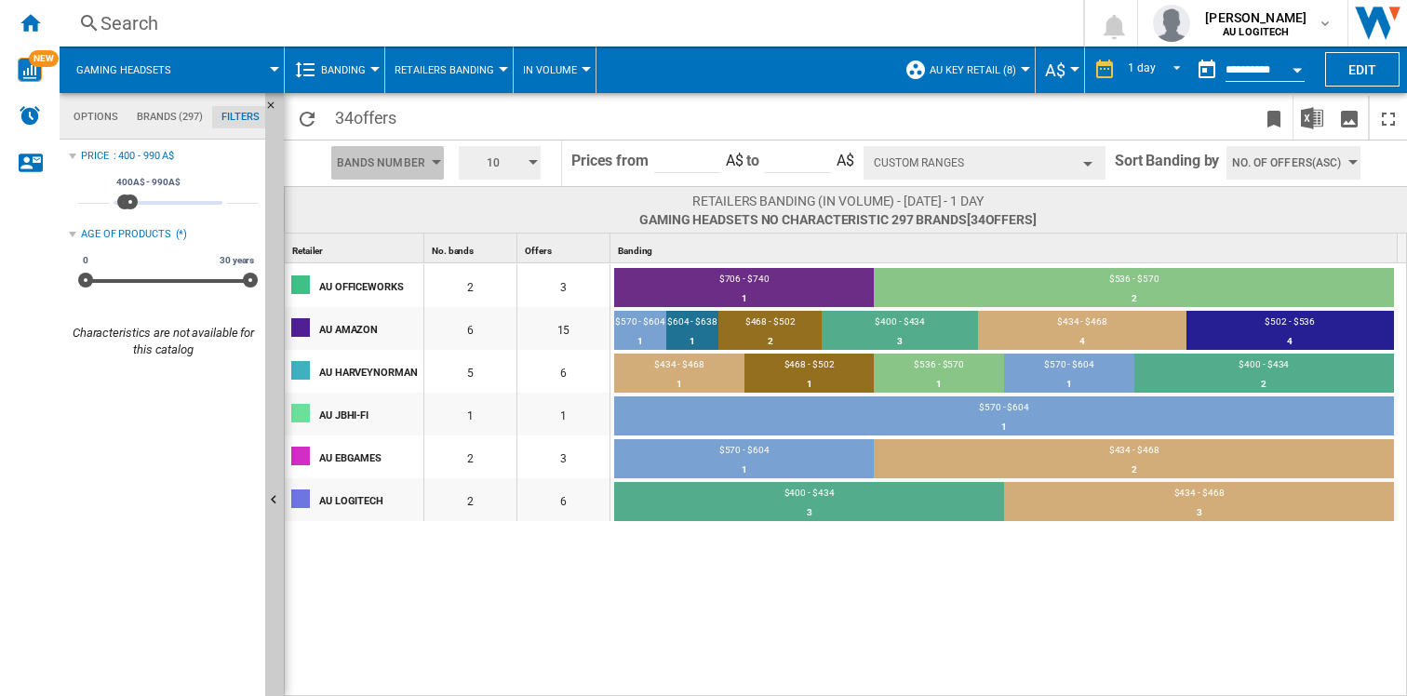
click at [414, 158] on span "Bands Number" at bounding box center [381, 163] width 88 height 34
click at [404, 211] on span "Bands Amount" at bounding box center [380, 215] width 76 height 13
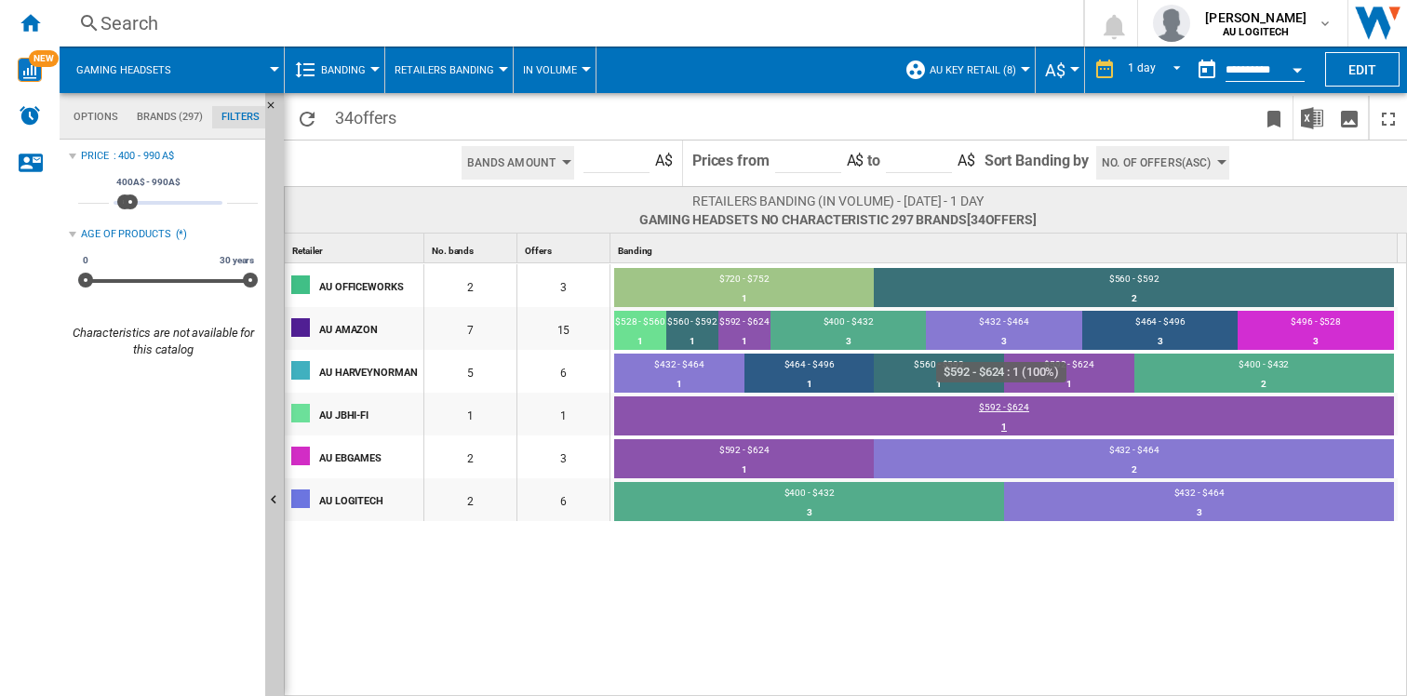
click at [1002, 401] on div "$592 - $624" at bounding box center [1004, 409] width 780 height 17
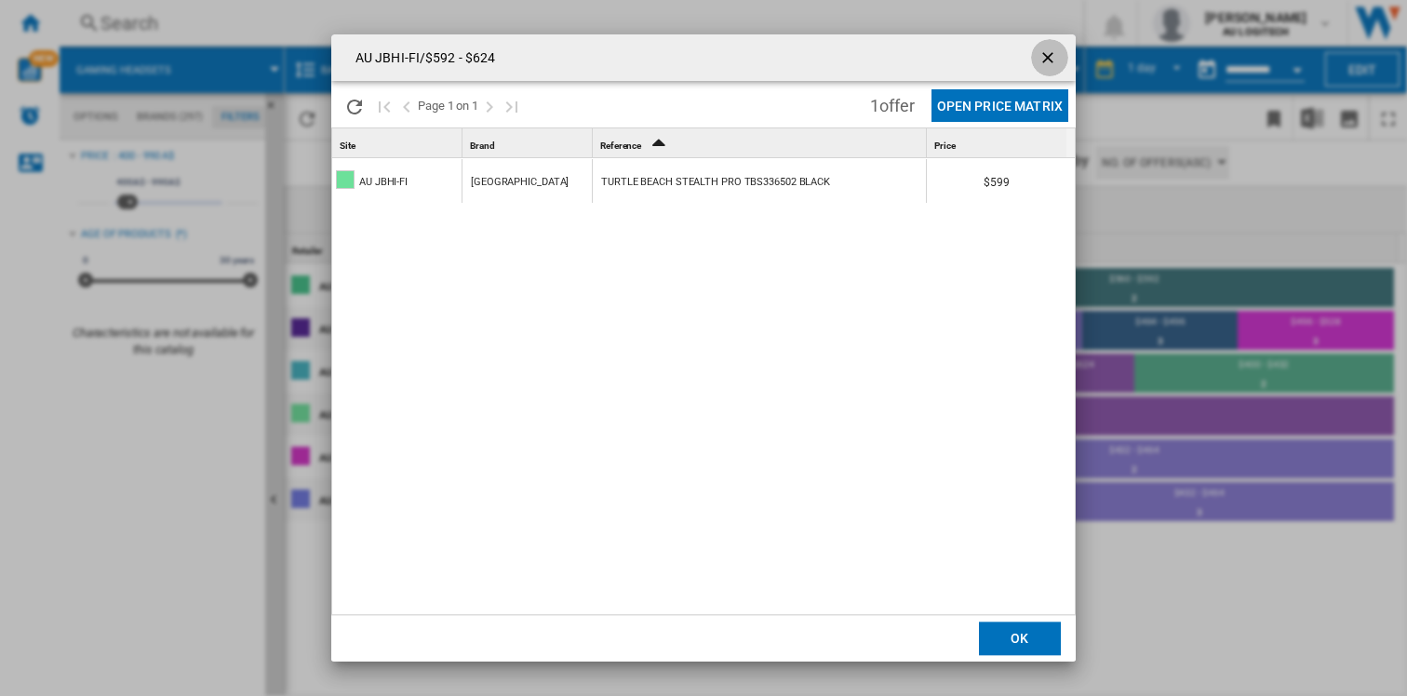
click at [1047, 54] on ng-md-icon "getI18NText('BUTTONS.CLOSE_DIALOG')" at bounding box center [1050, 59] width 22 height 22
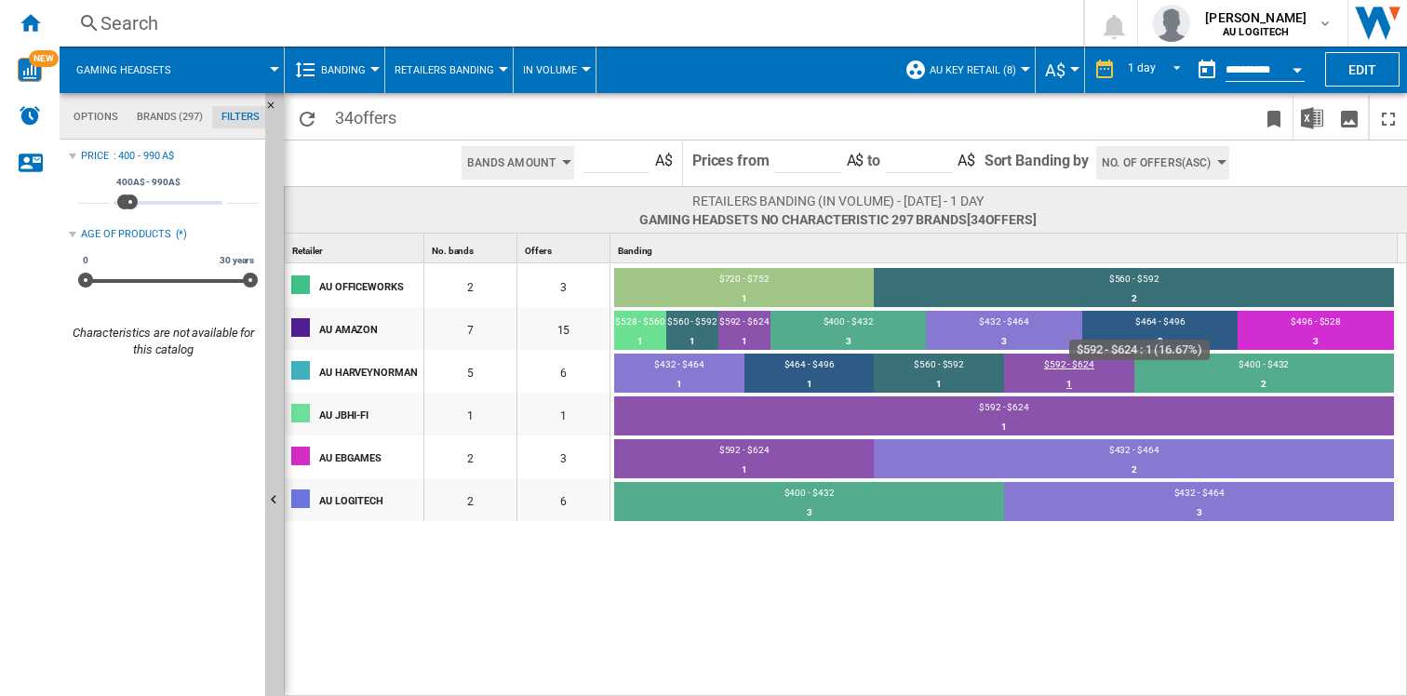
click at [1063, 370] on div "$592 - $624" at bounding box center [1069, 366] width 130 height 17
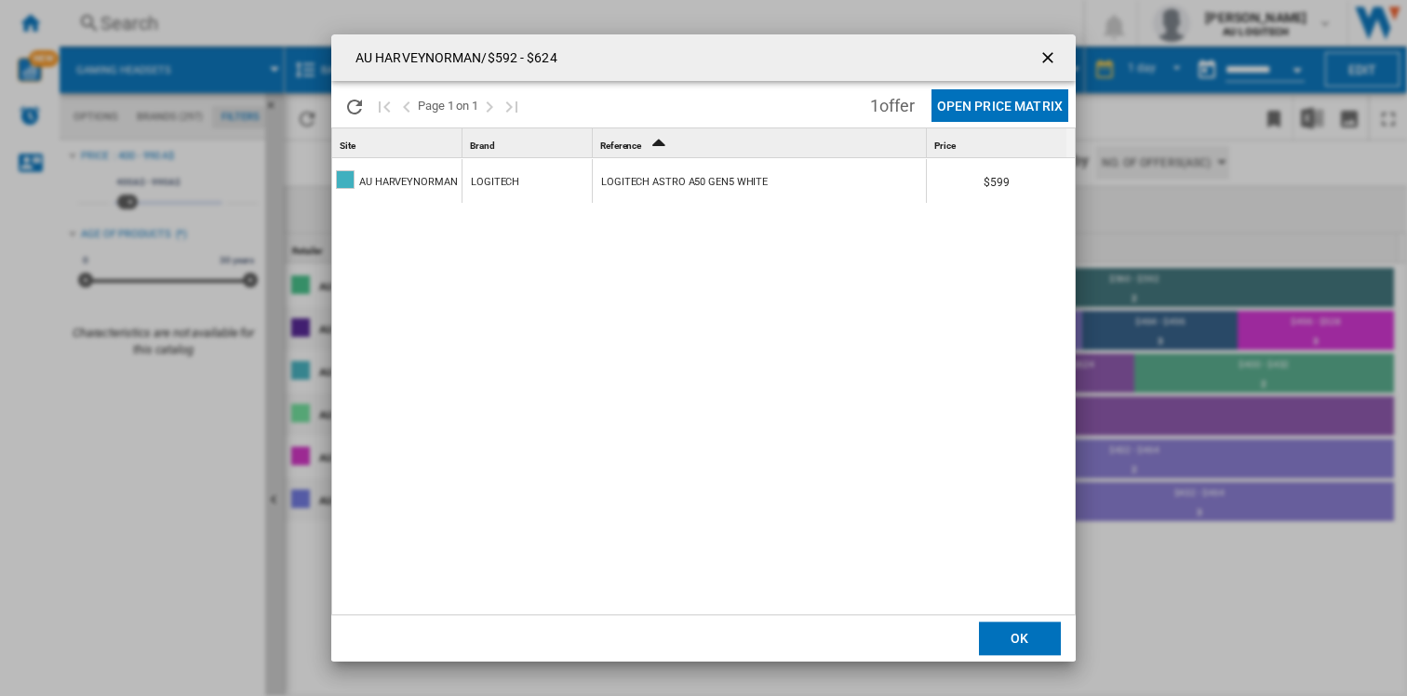
click at [1051, 58] on ng-md-icon "getI18NText('BUTTONS.CLOSE_DIALOG')" at bounding box center [1050, 59] width 22 height 22
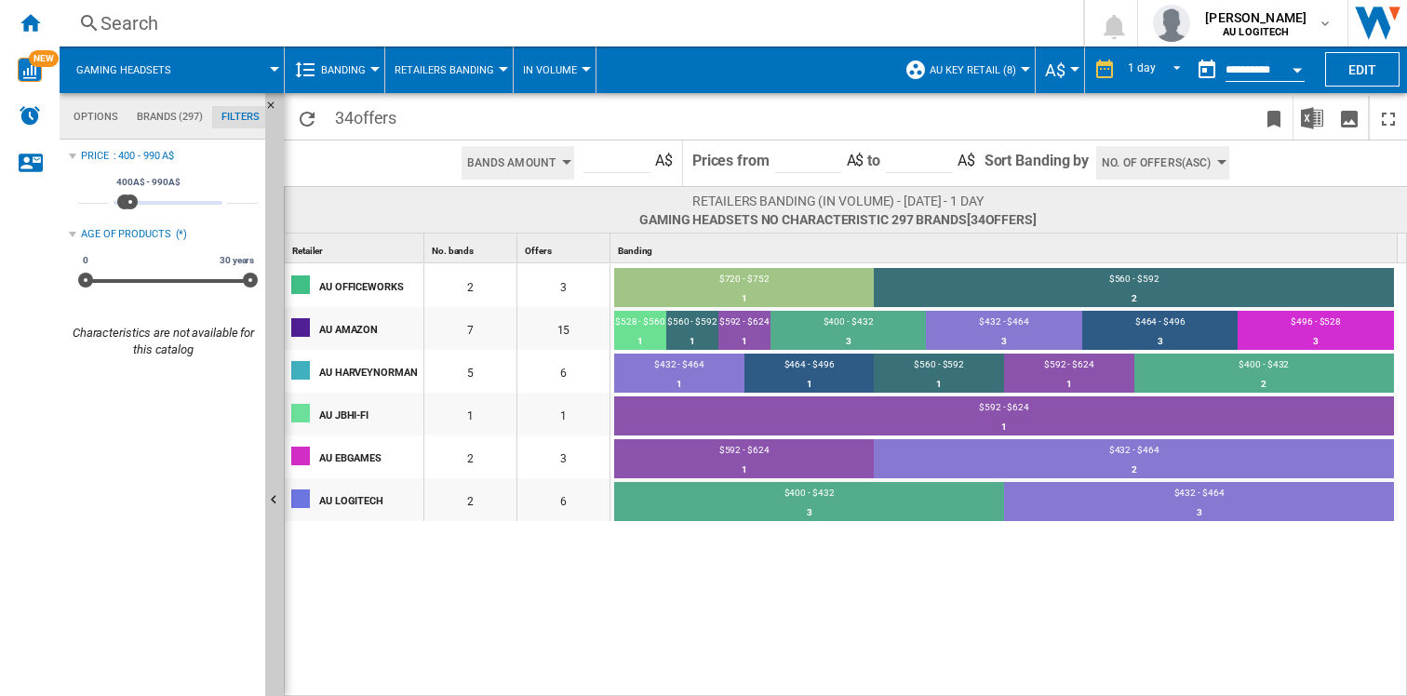
click at [497, 66] on button "Retailers Banding" at bounding box center [449, 70] width 109 height 47
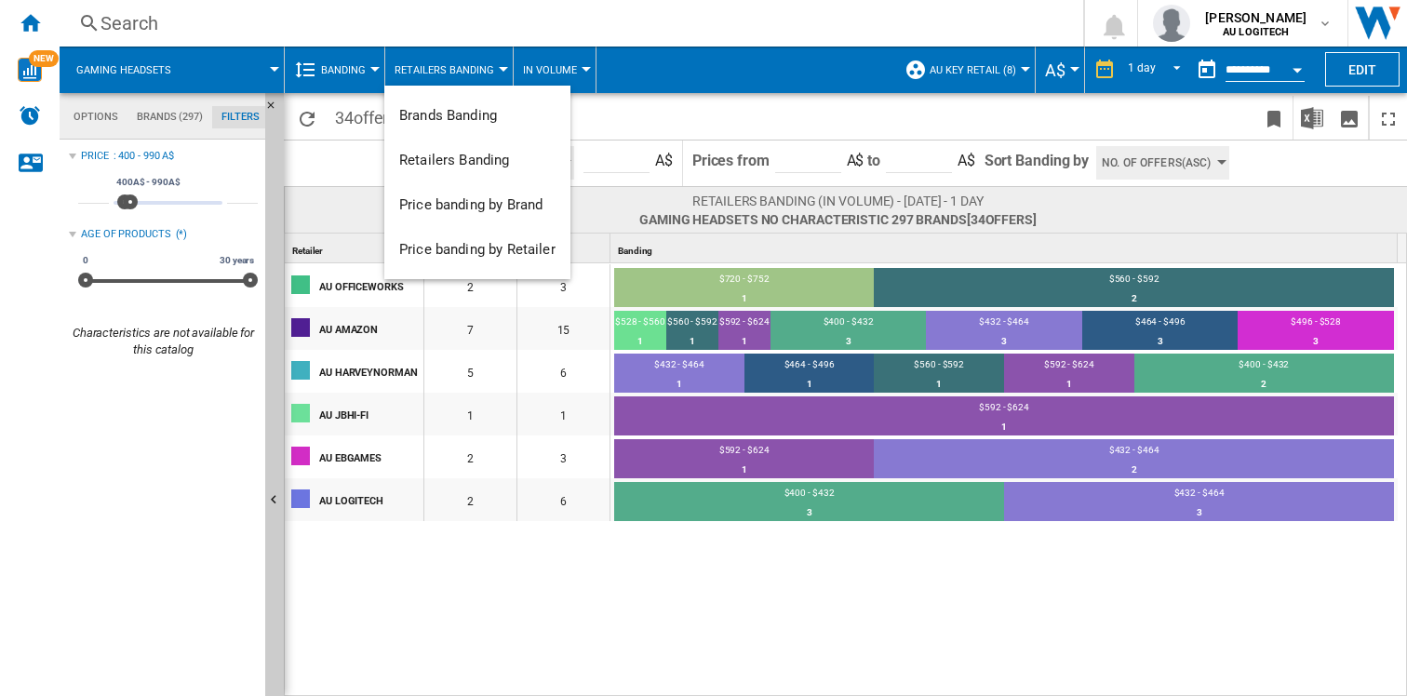
click at [645, 565] on md-backdrop at bounding box center [703, 348] width 1407 height 696
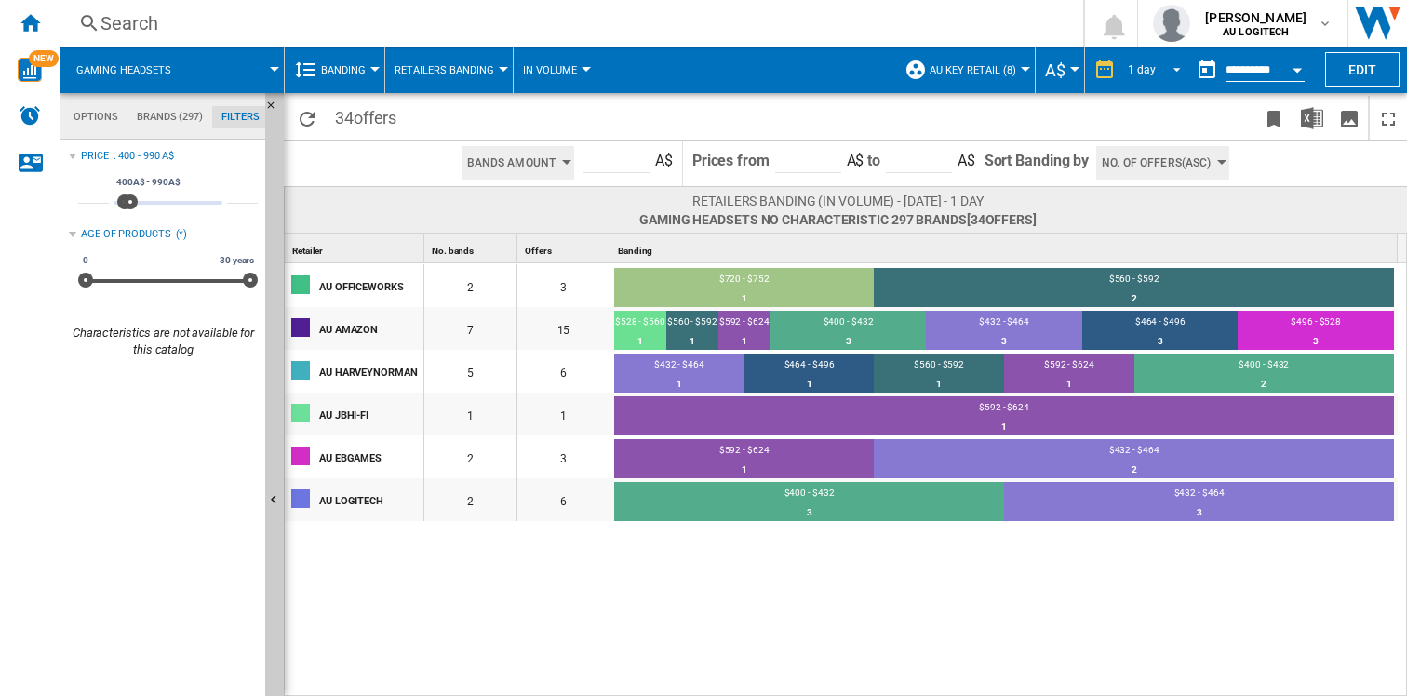
click at [1170, 65] on span "REPORTS.WIZARD.STEPS.REPORT.STEPS.REPORT_OPTIONS.PERIOD: 1 day" at bounding box center [1172, 68] width 22 height 17
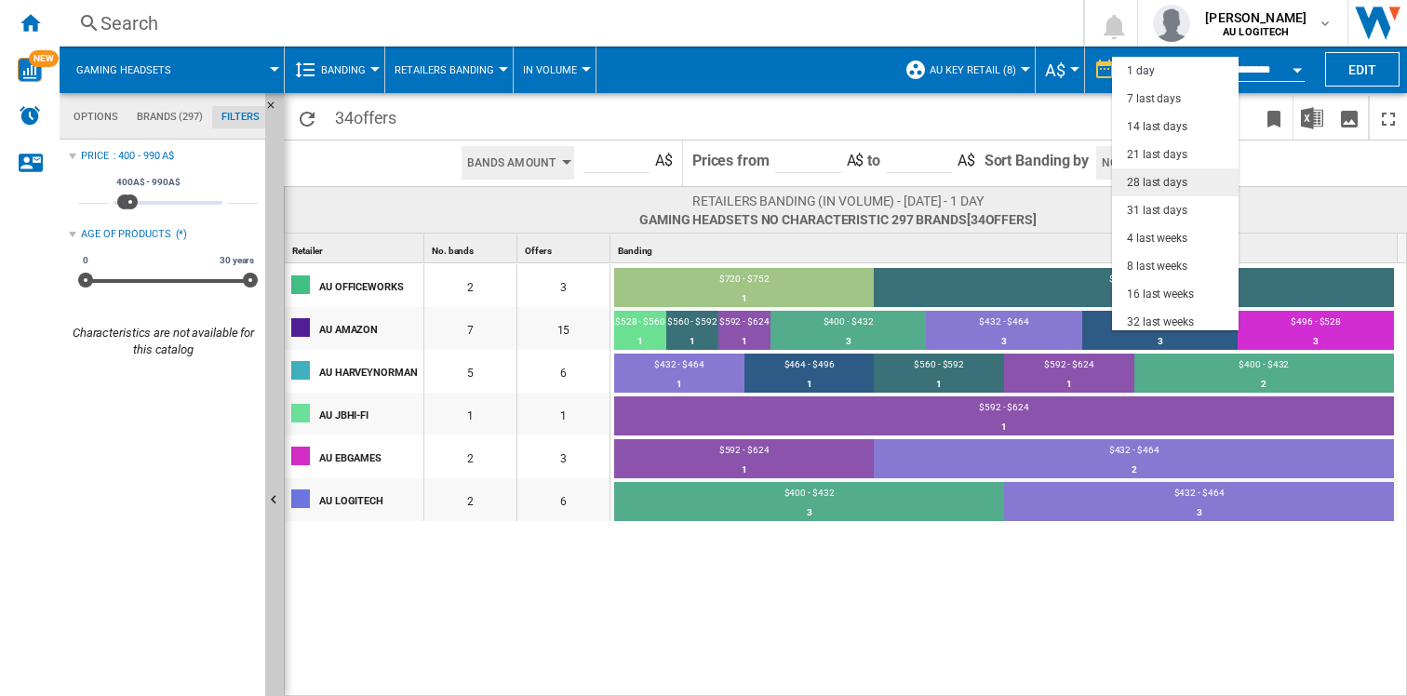
click at [1164, 180] on div "28 last days" at bounding box center [1157, 183] width 61 height 16
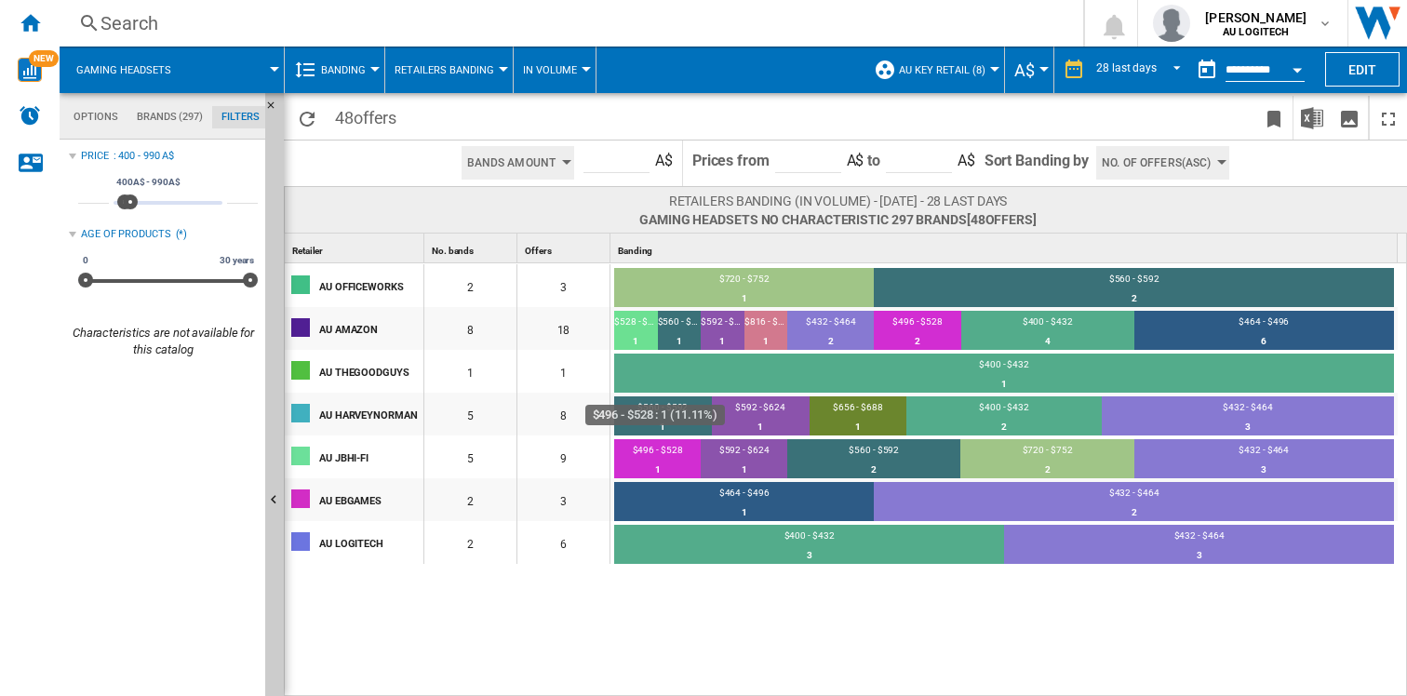
click at [676, 454] on div "$496 - $528" at bounding box center [657, 452] width 87 height 17
click at [651, 449] on div "$496 - $528" at bounding box center [657, 452] width 87 height 17
click at [657, 472] on div "1" at bounding box center [657, 470] width 87 height 19
click at [681, 439] on td "$496 - $528 1 11.11%" at bounding box center [657, 460] width 87 height 43
click at [654, 458] on div "$496 - $528" at bounding box center [657, 452] width 87 height 17
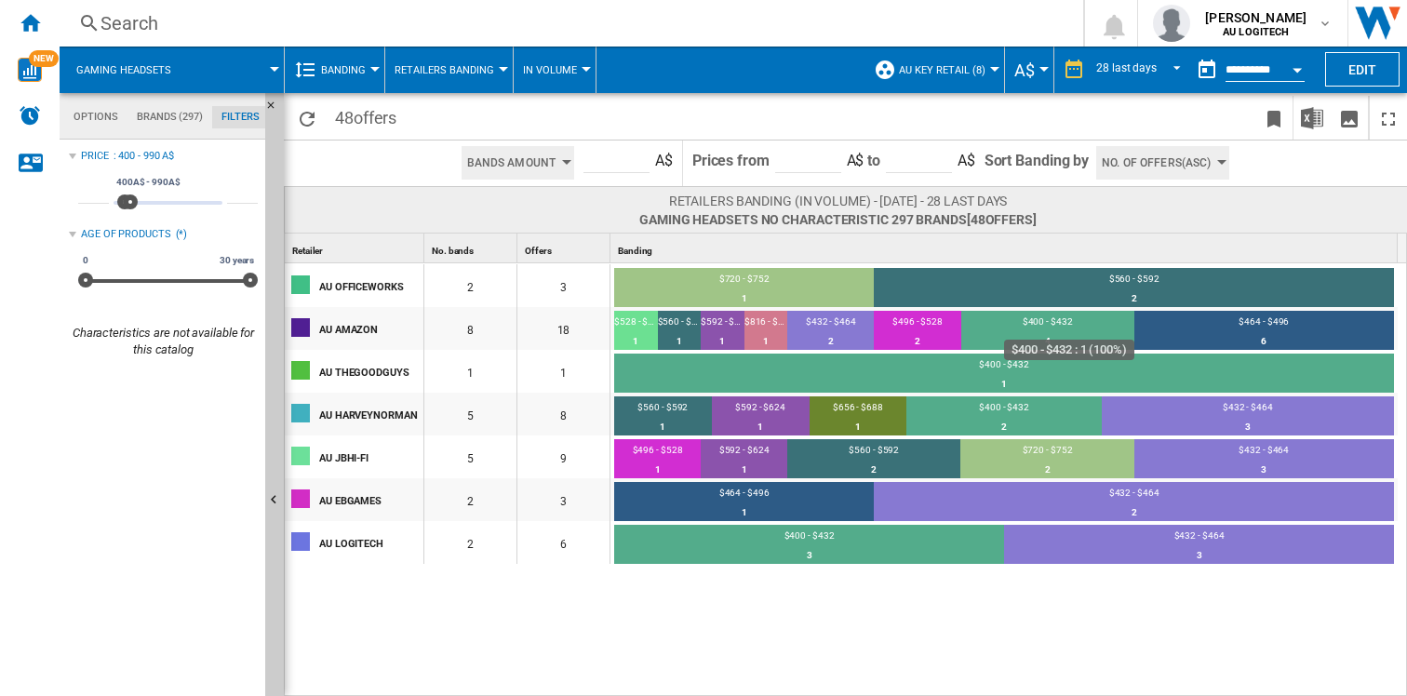
click at [995, 367] on div "$400 - $432" at bounding box center [1004, 366] width 780 height 17
click at [1016, 386] on div "1" at bounding box center [1004, 384] width 780 height 19
click at [1007, 379] on div "1" at bounding box center [1004, 384] width 780 height 19
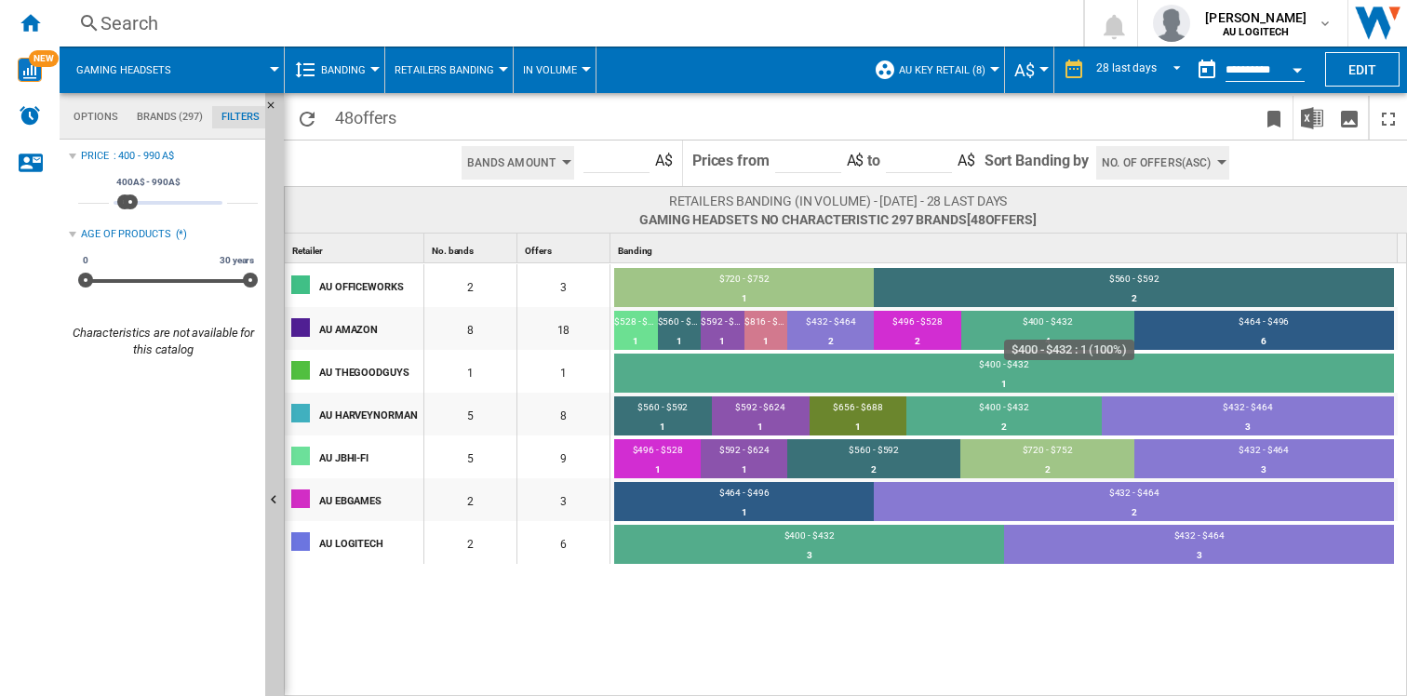
drag, startPoint x: 1106, startPoint y: 379, endPoint x: 1003, endPoint y: 374, distance: 102.5
click at [1106, 379] on div "1" at bounding box center [1004, 384] width 780 height 19
click at [963, 377] on div "1" at bounding box center [1004, 384] width 780 height 19
click at [885, 448] on div "$560 - $592" at bounding box center [873, 452] width 173 height 17
click at [670, 451] on div "$496 - $528" at bounding box center [657, 452] width 87 height 17
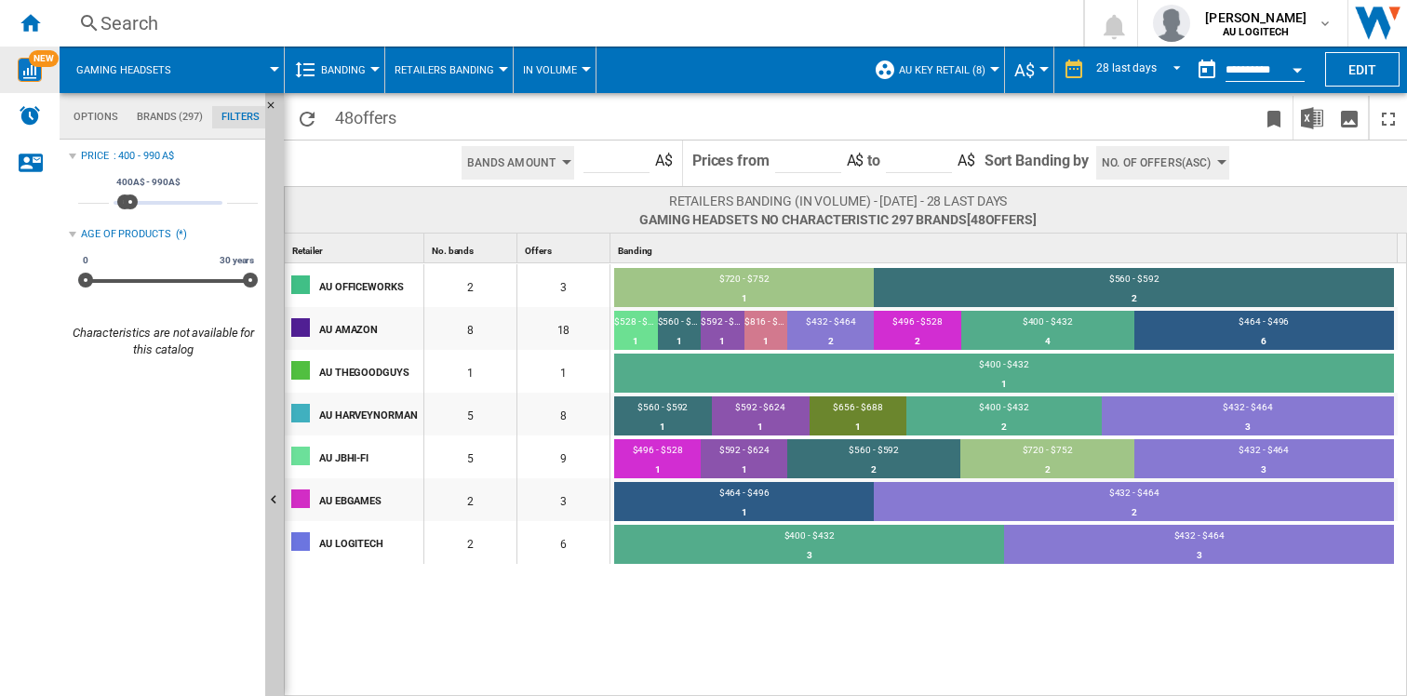
click at [26, 68] on img "WiseCard" at bounding box center [30, 70] width 24 height 24
